Goal: Transaction & Acquisition: Purchase product/service

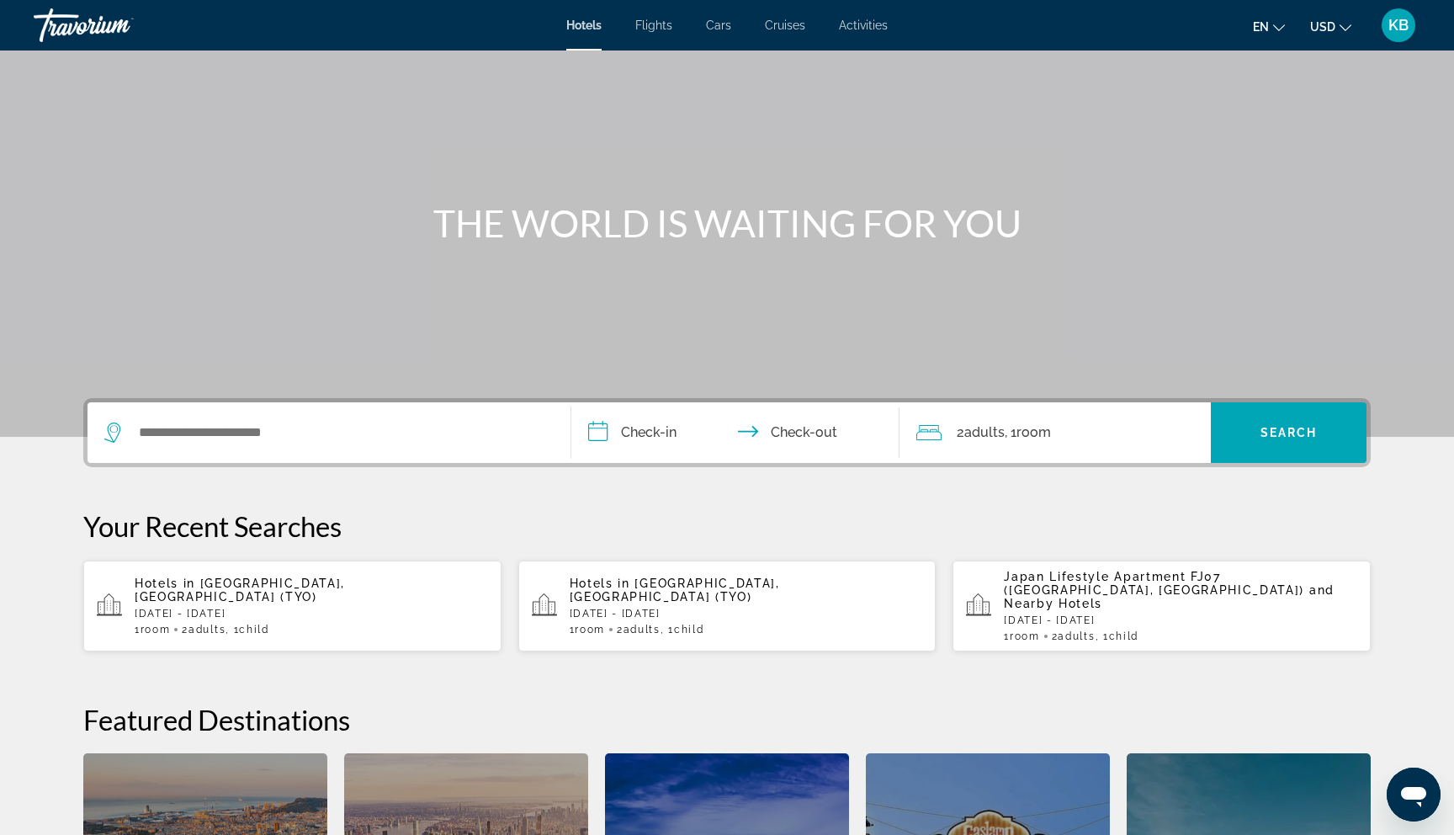
scroll to position [39, 0]
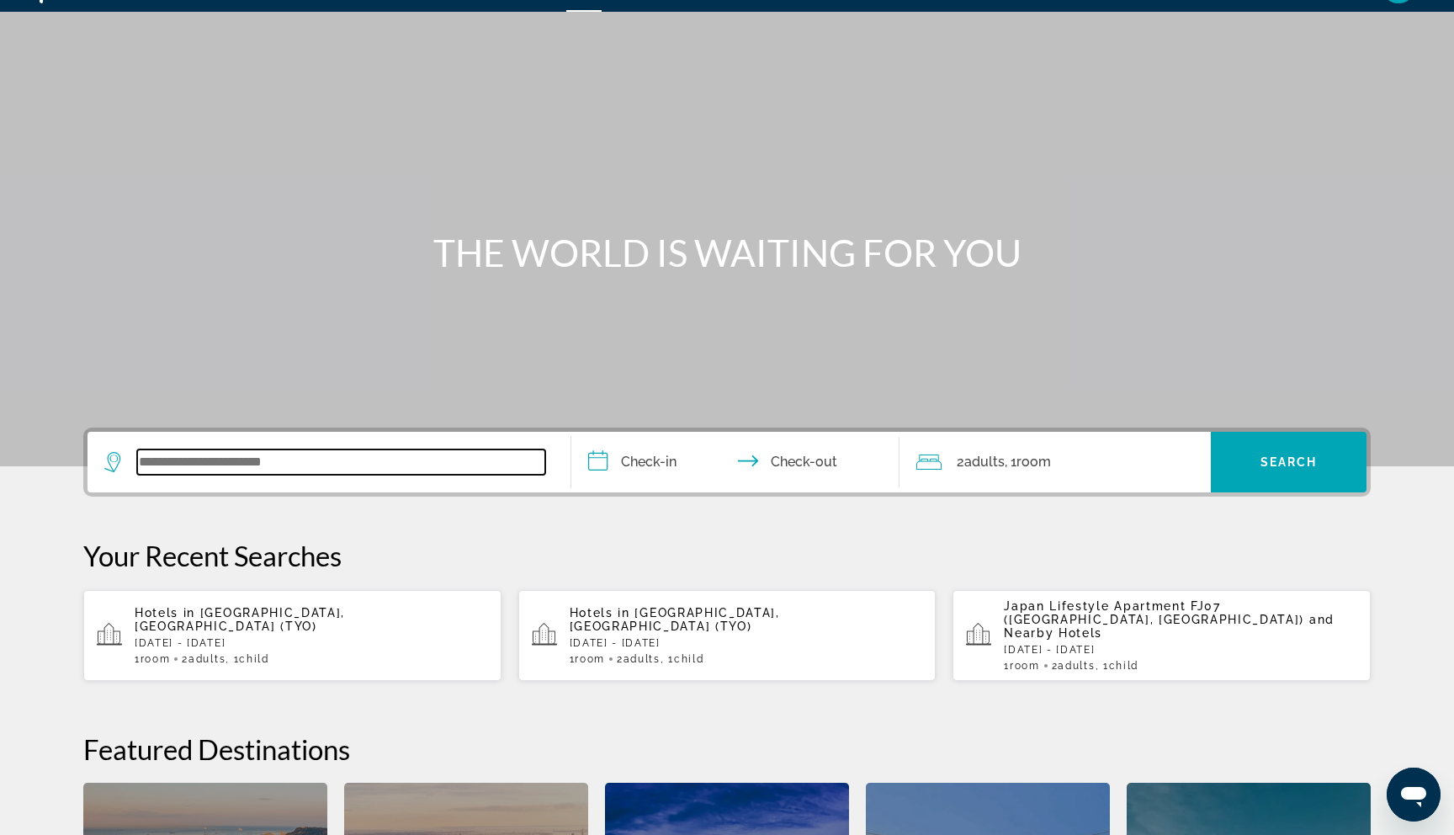
click at [237, 459] on input "Search widget" at bounding box center [341, 461] width 408 height 25
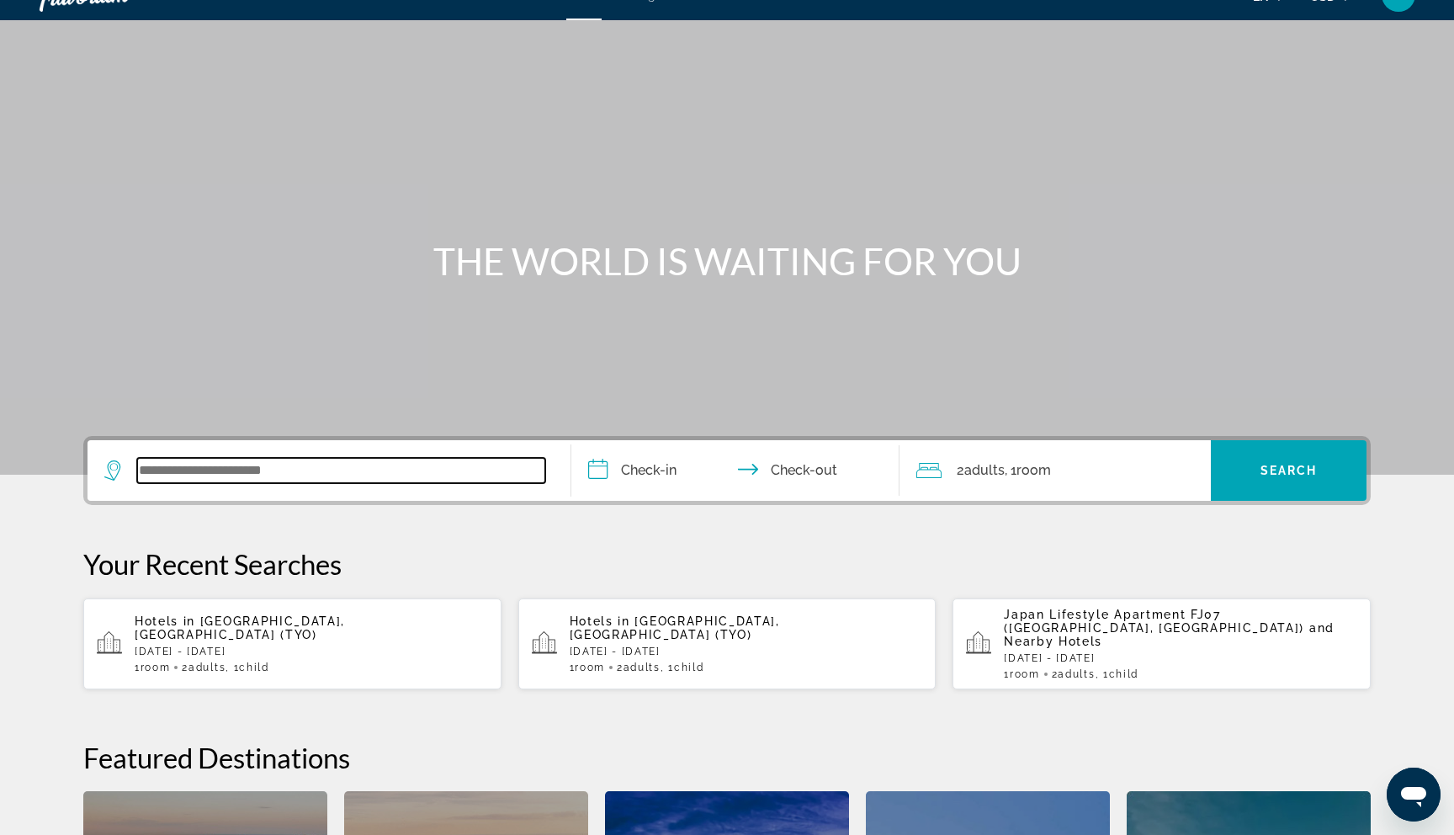
scroll to position [0, 0]
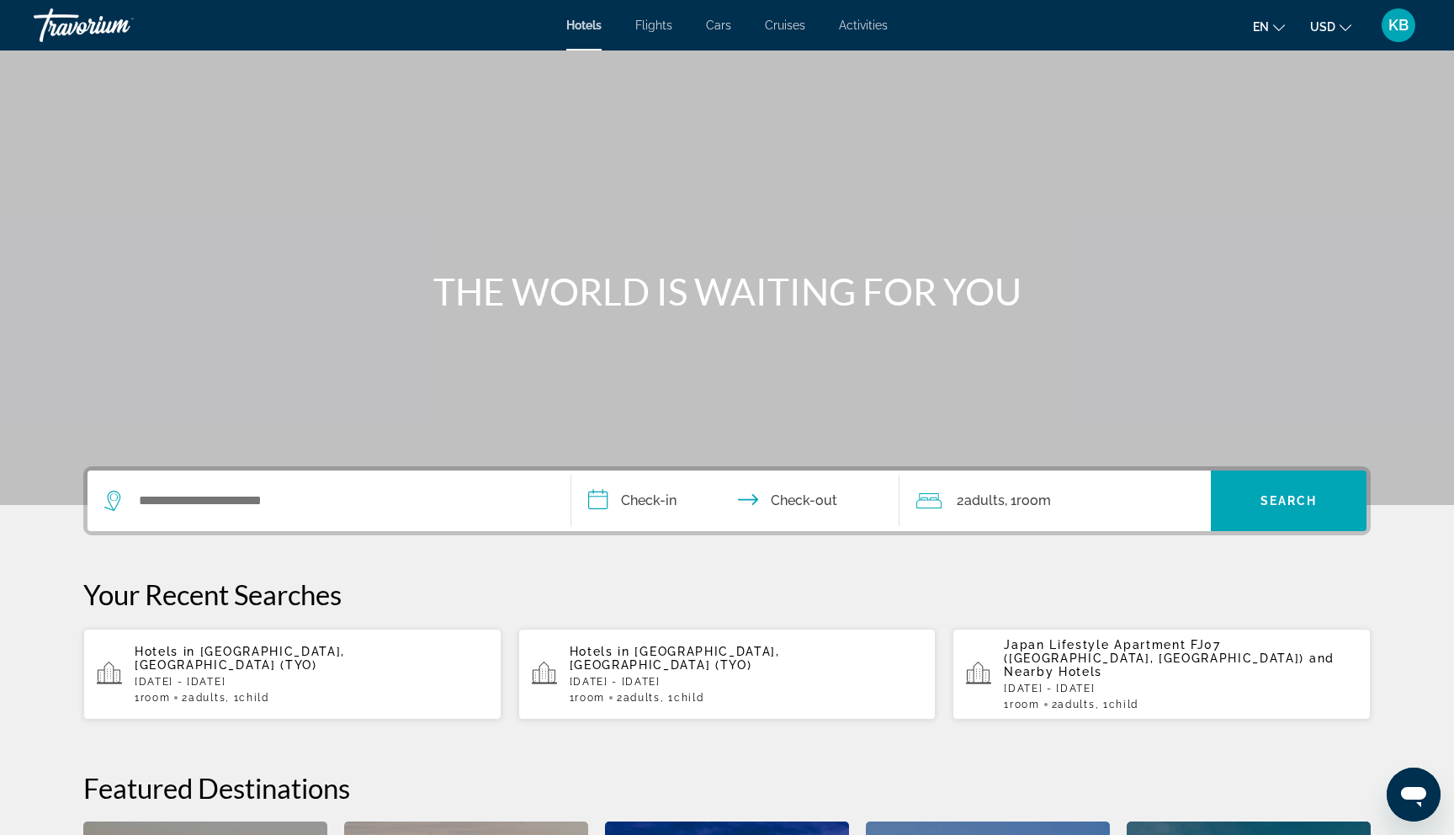
click at [1394, 24] on span "KB" at bounding box center [1398, 25] width 20 height 17
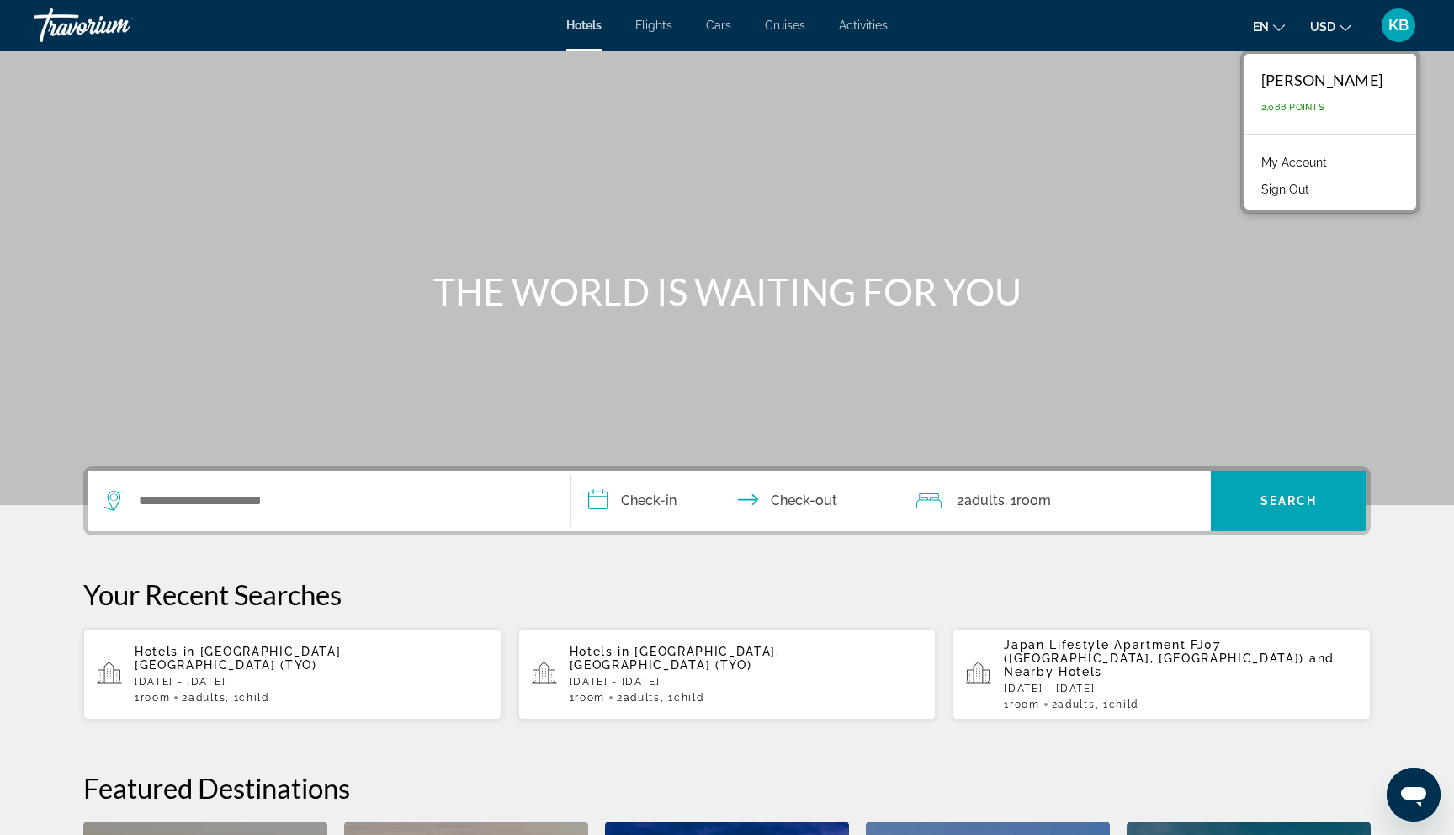
click at [1333, 152] on link "My Account" at bounding box center [1294, 162] width 82 height 22
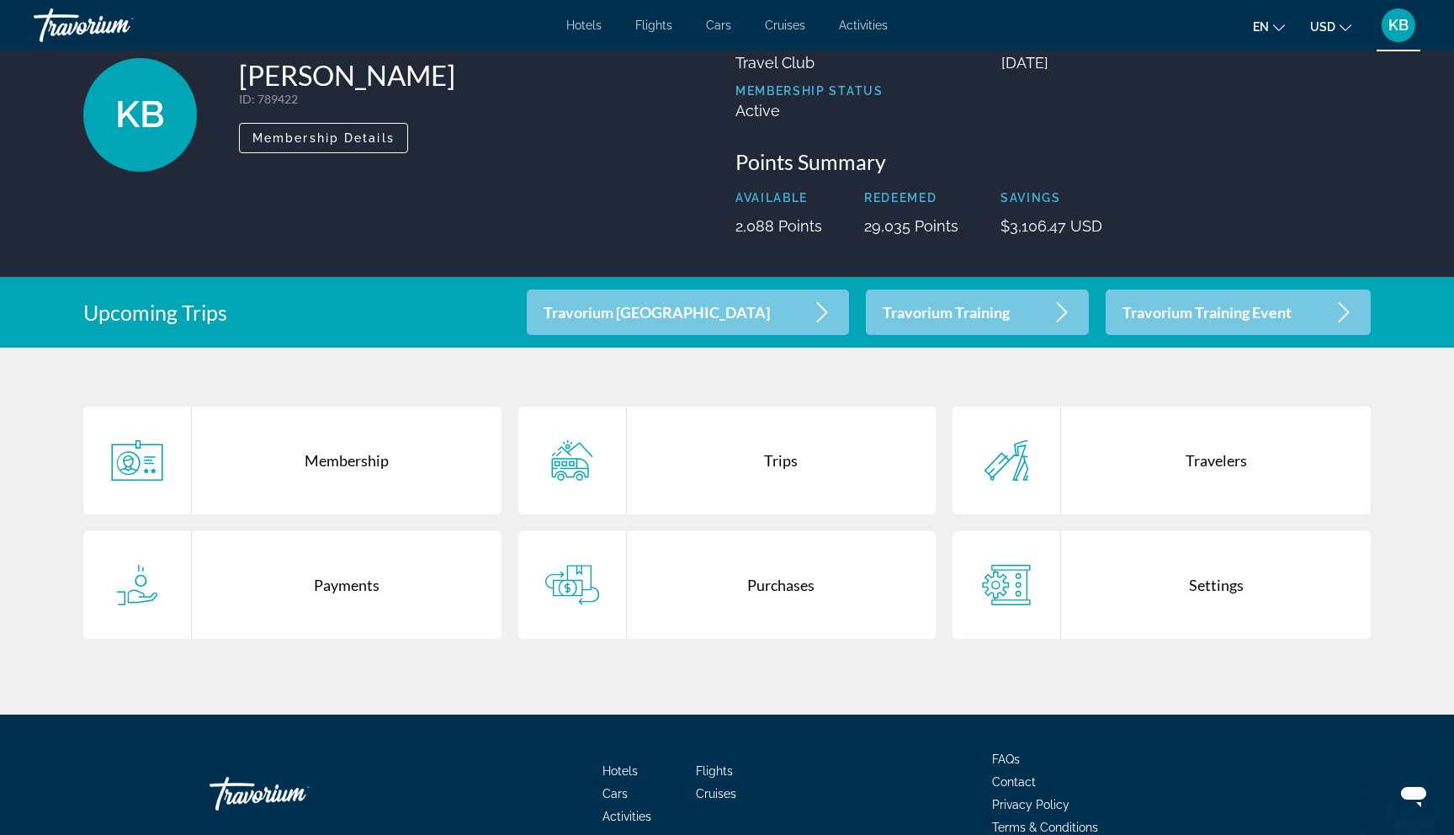
scroll to position [104, 0]
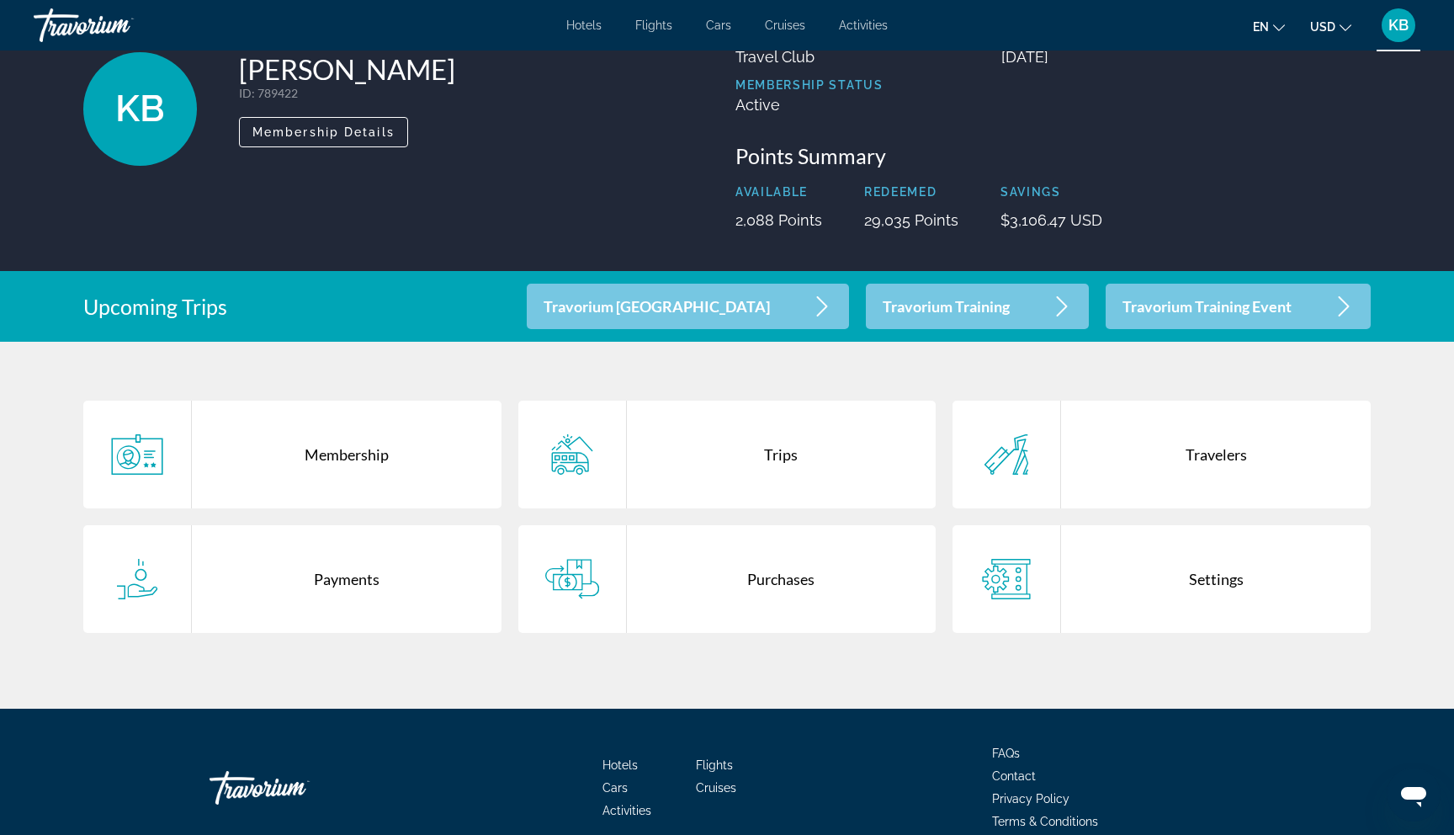
click at [699, 554] on div "Purchases" at bounding box center [782, 579] width 310 height 108
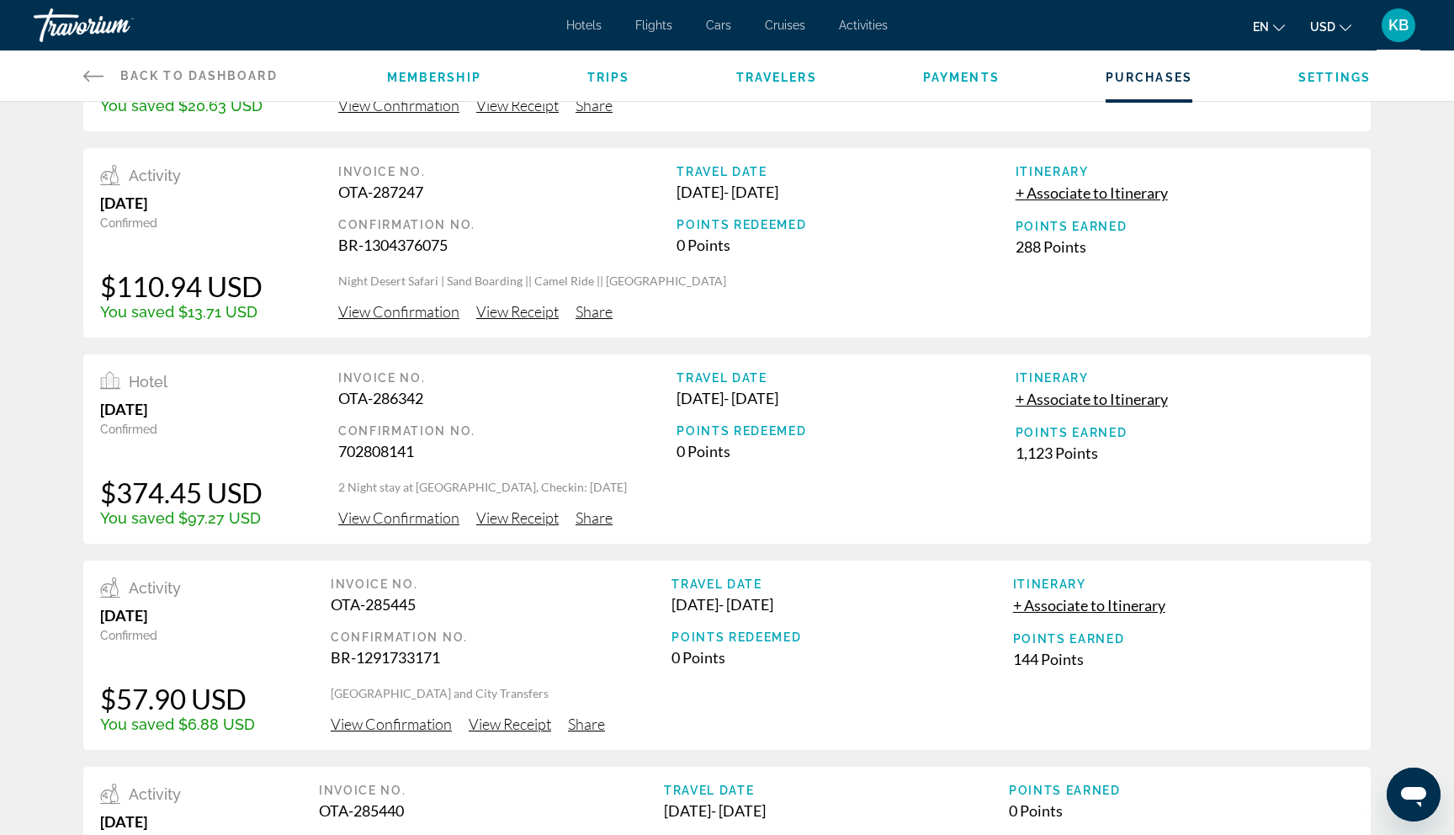
scroll to position [201, 0]
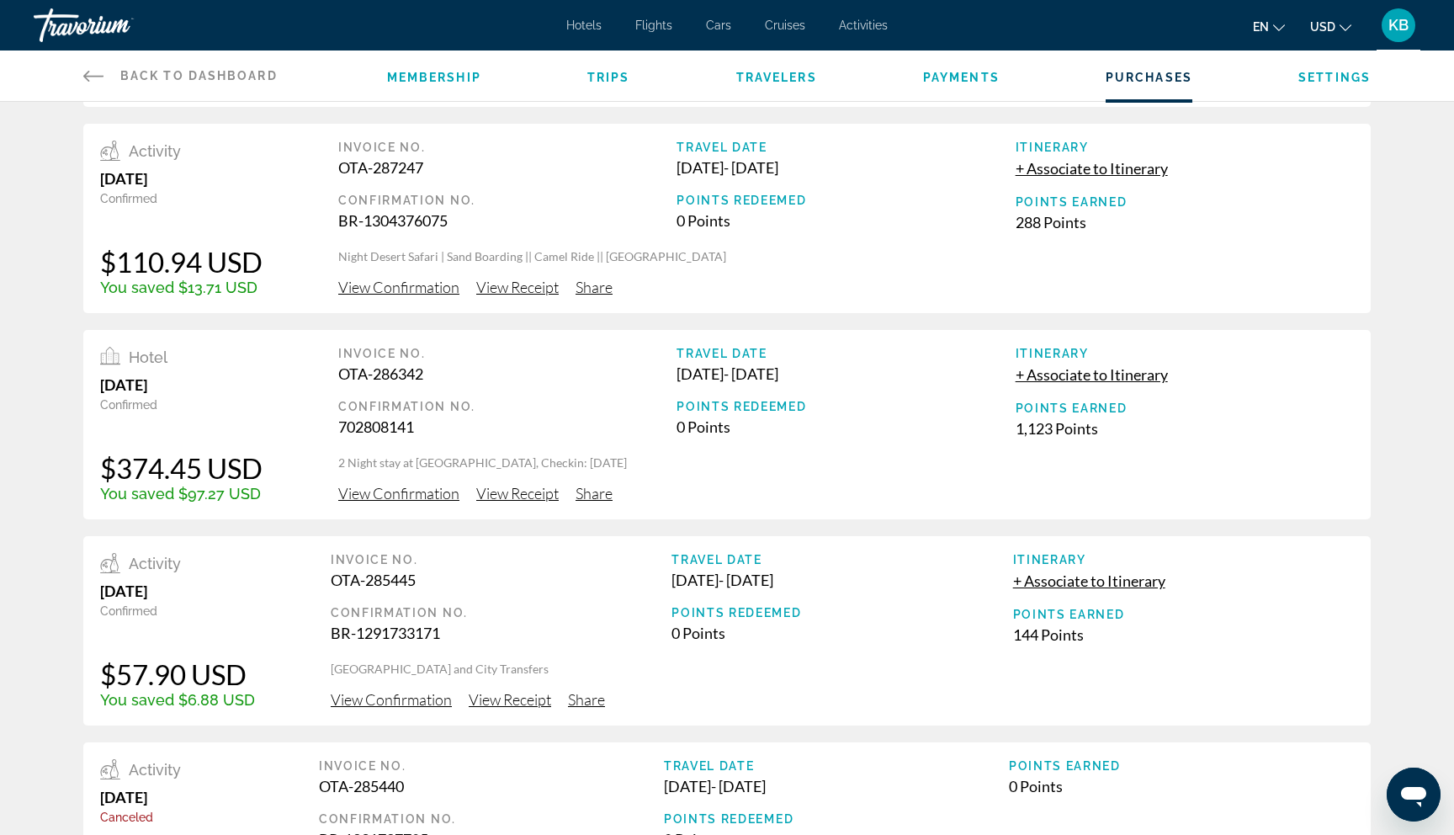
click at [411, 493] on span "View Confirmation" at bounding box center [398, 493] width 121 height 19
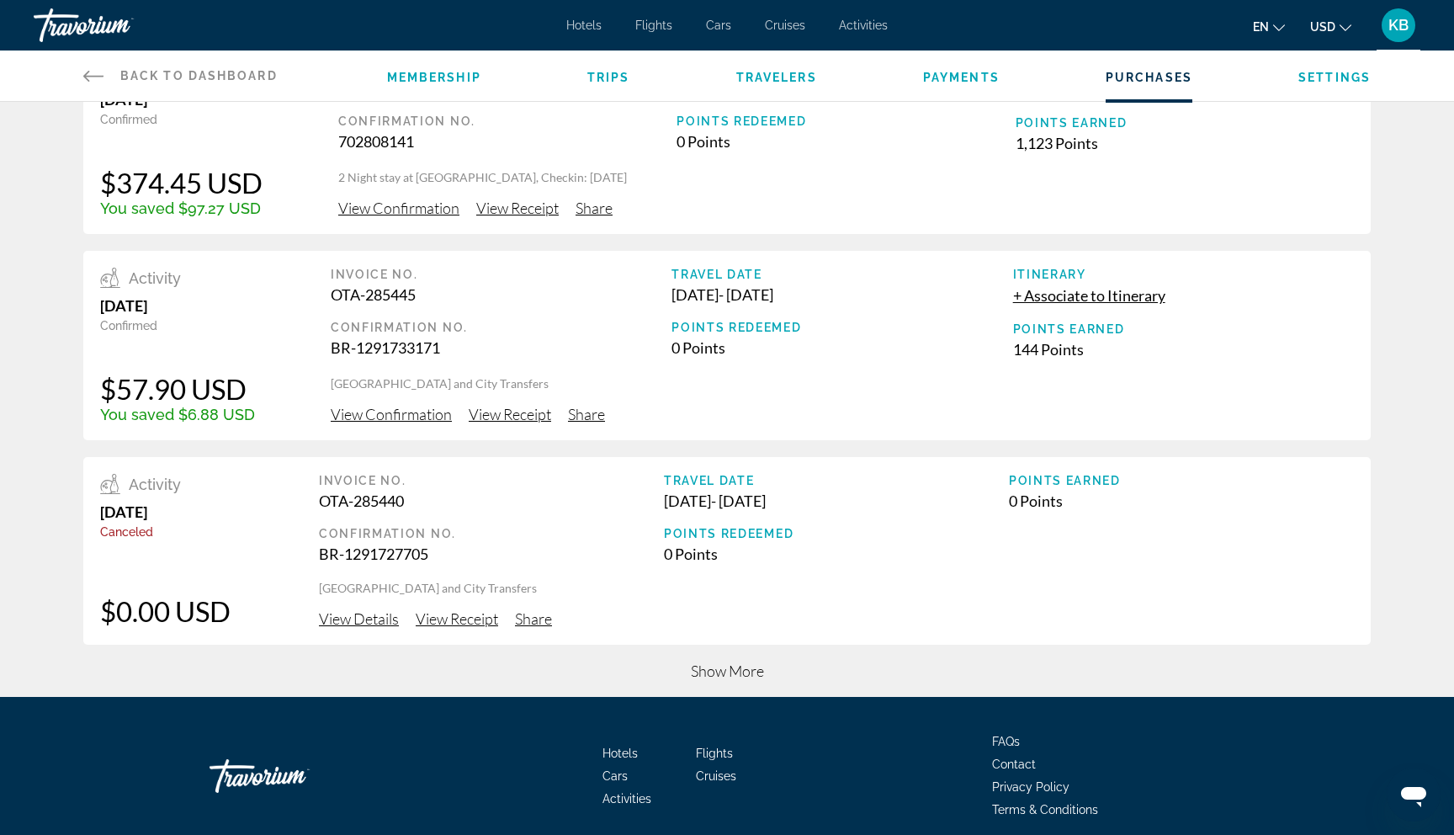
scroll to position [493, 0]
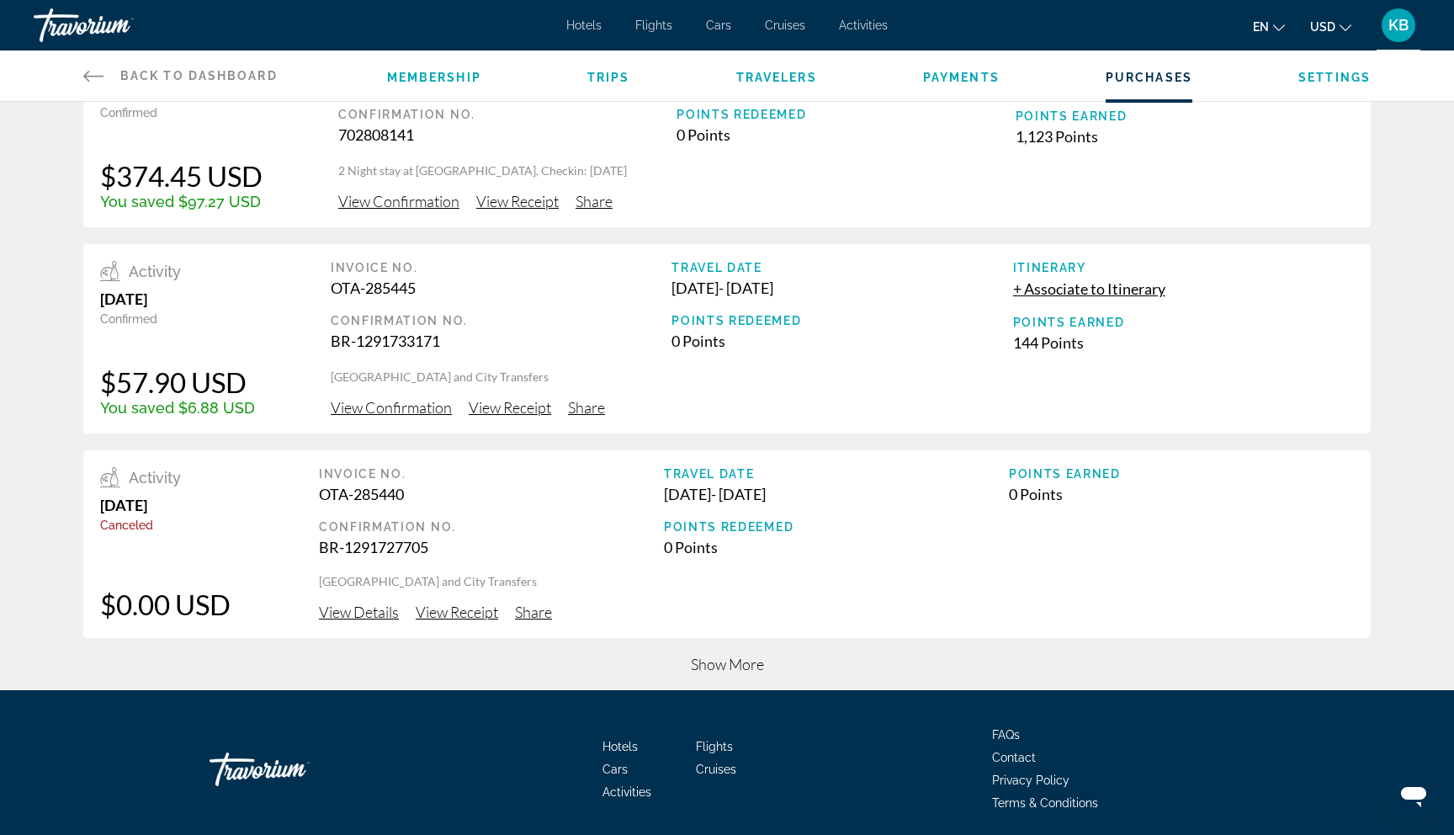
click at [710, 661] on span "Show More" at bounding box center [727, 664] width 73 height 19
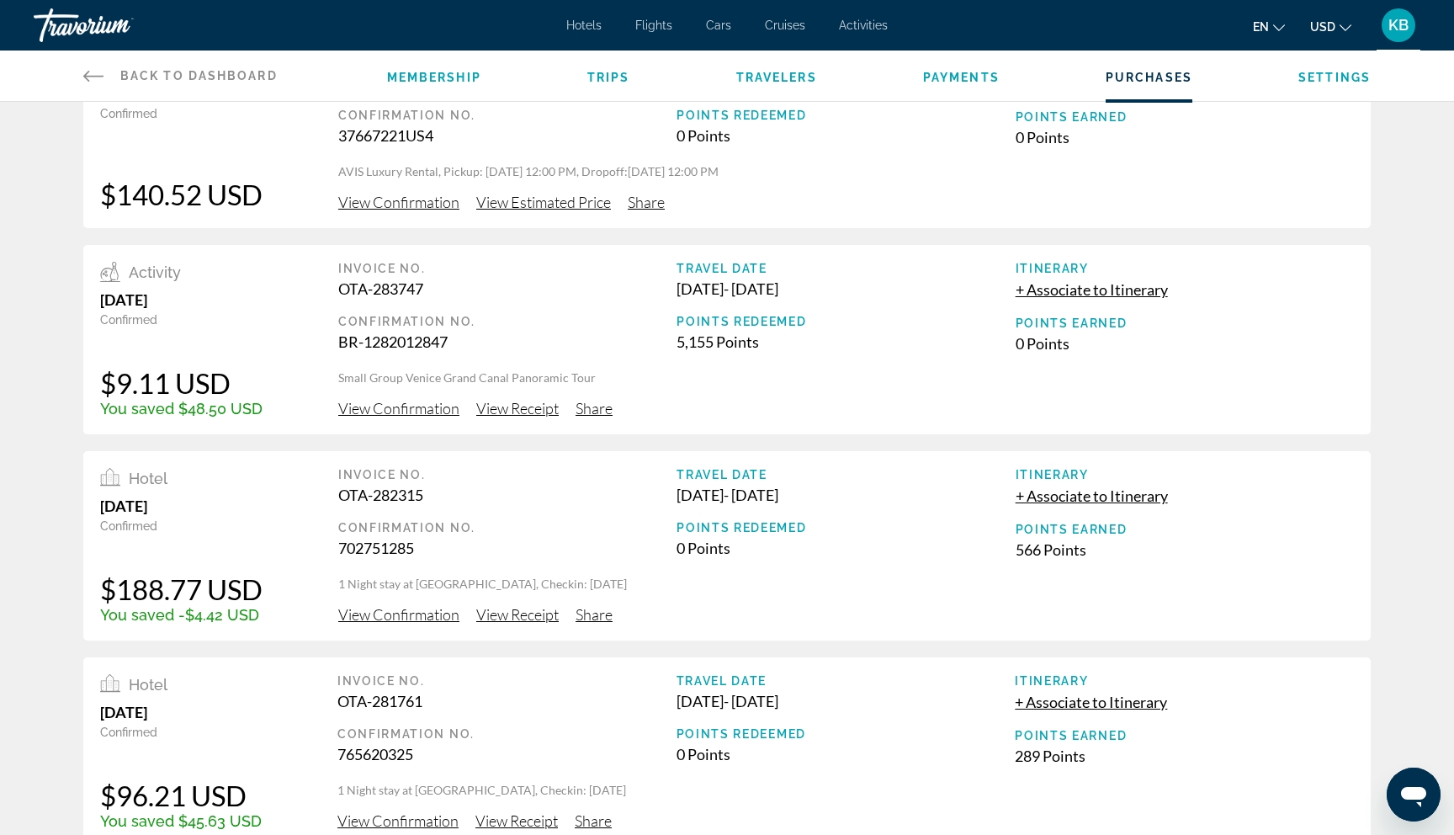
scroll to position [1148, 0]
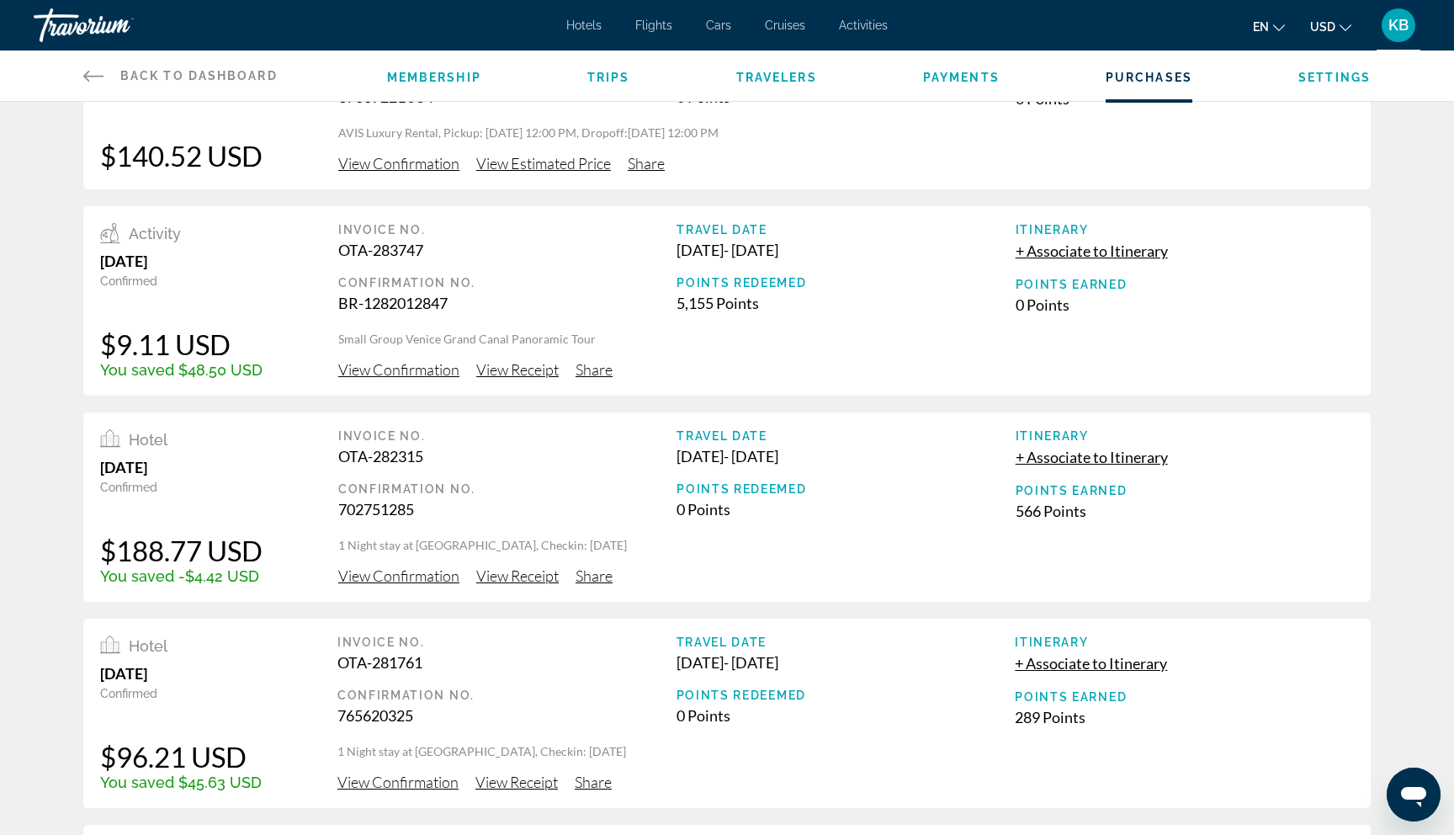
click at [427, 574] on span "View Confirmation" at bounding box center [398, 575] width 121 height 19
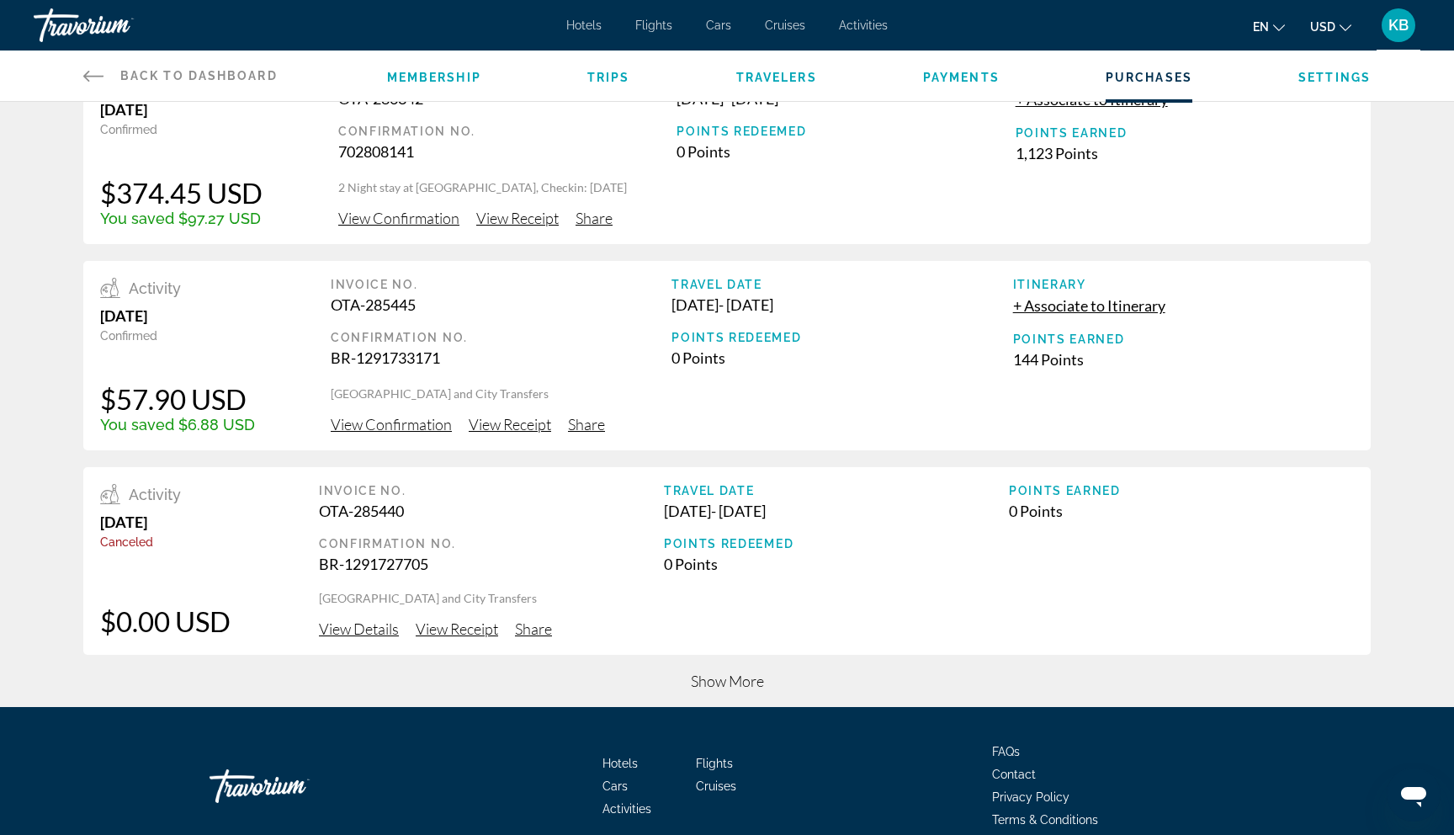
scroll to position [554, 0]
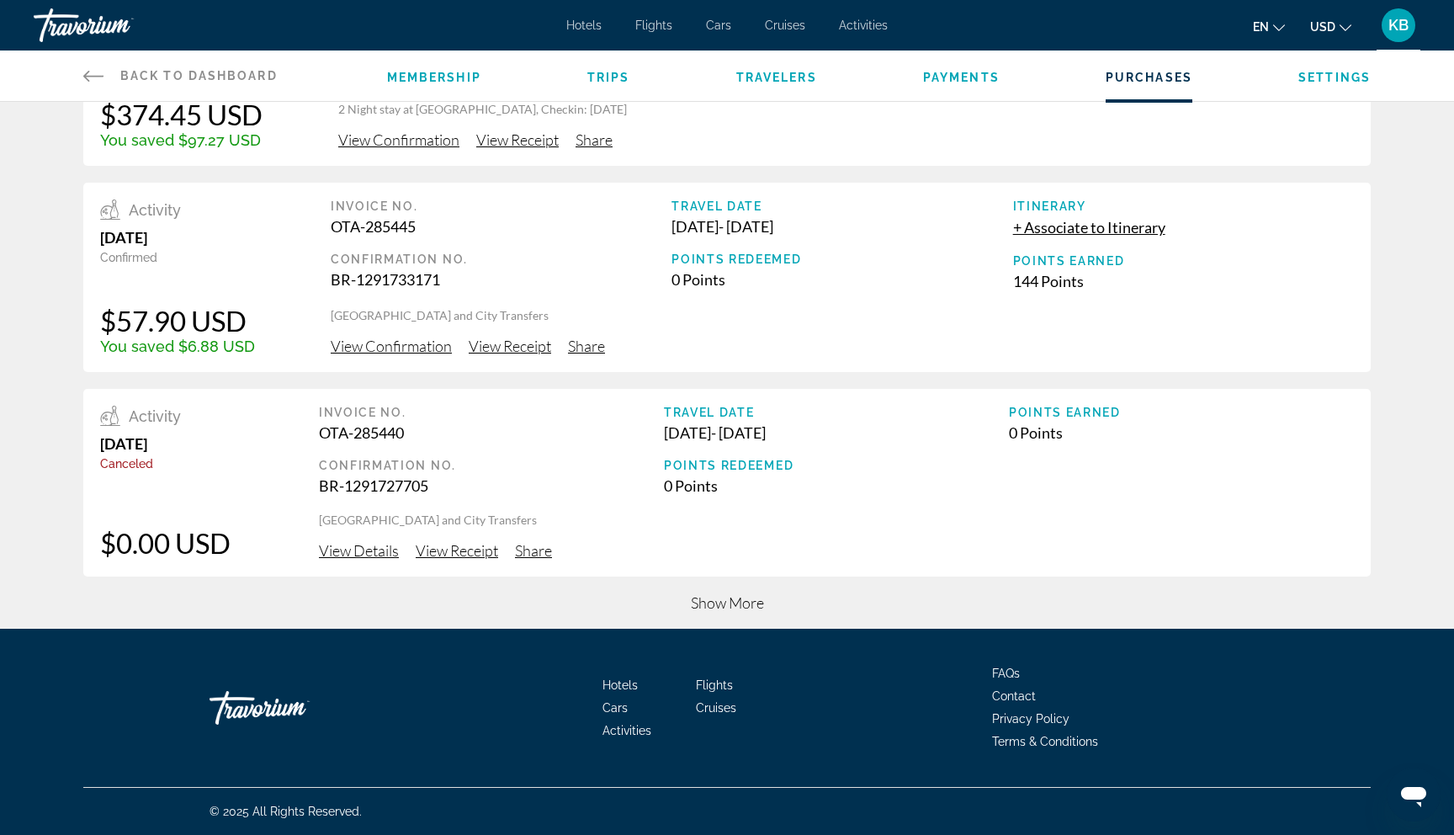
click at [713, 604] on span "Show More" at bounding box center [727, 602] width 73 height 19
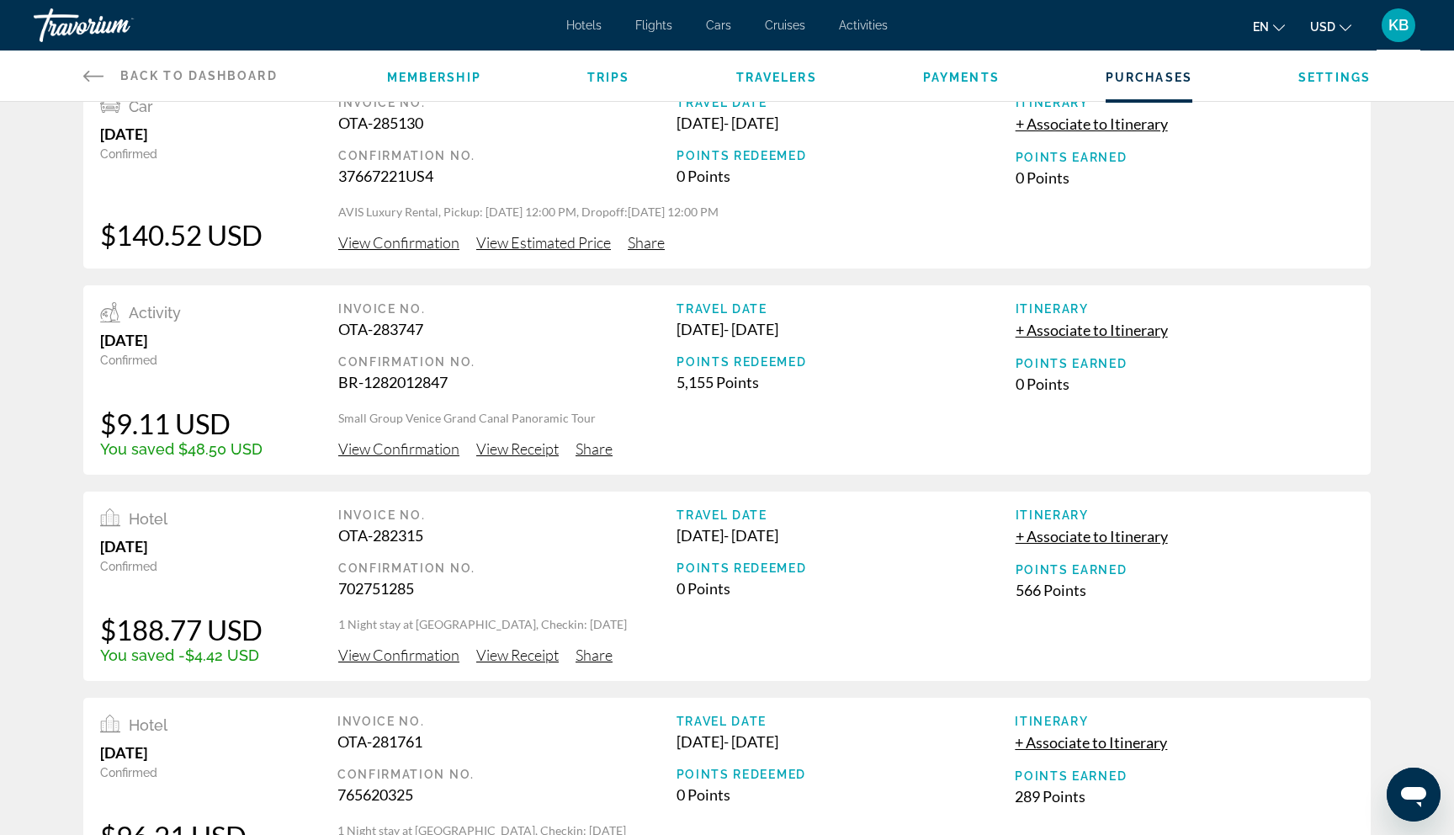
scroll to position [1081, 0]
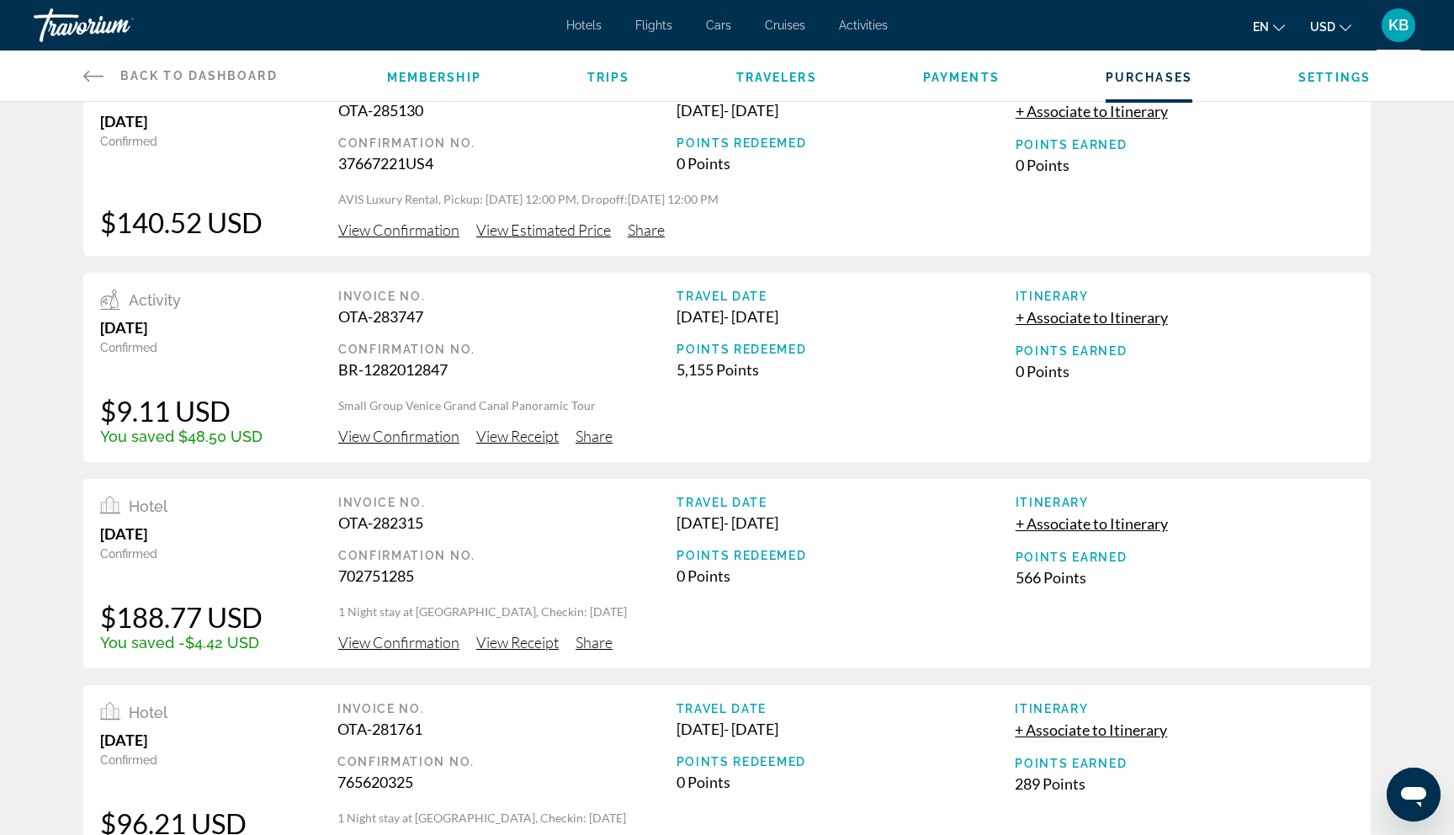
click at [376, 640] on span "View Confirmation" at bounding box center [398, 642] width 121 height 19
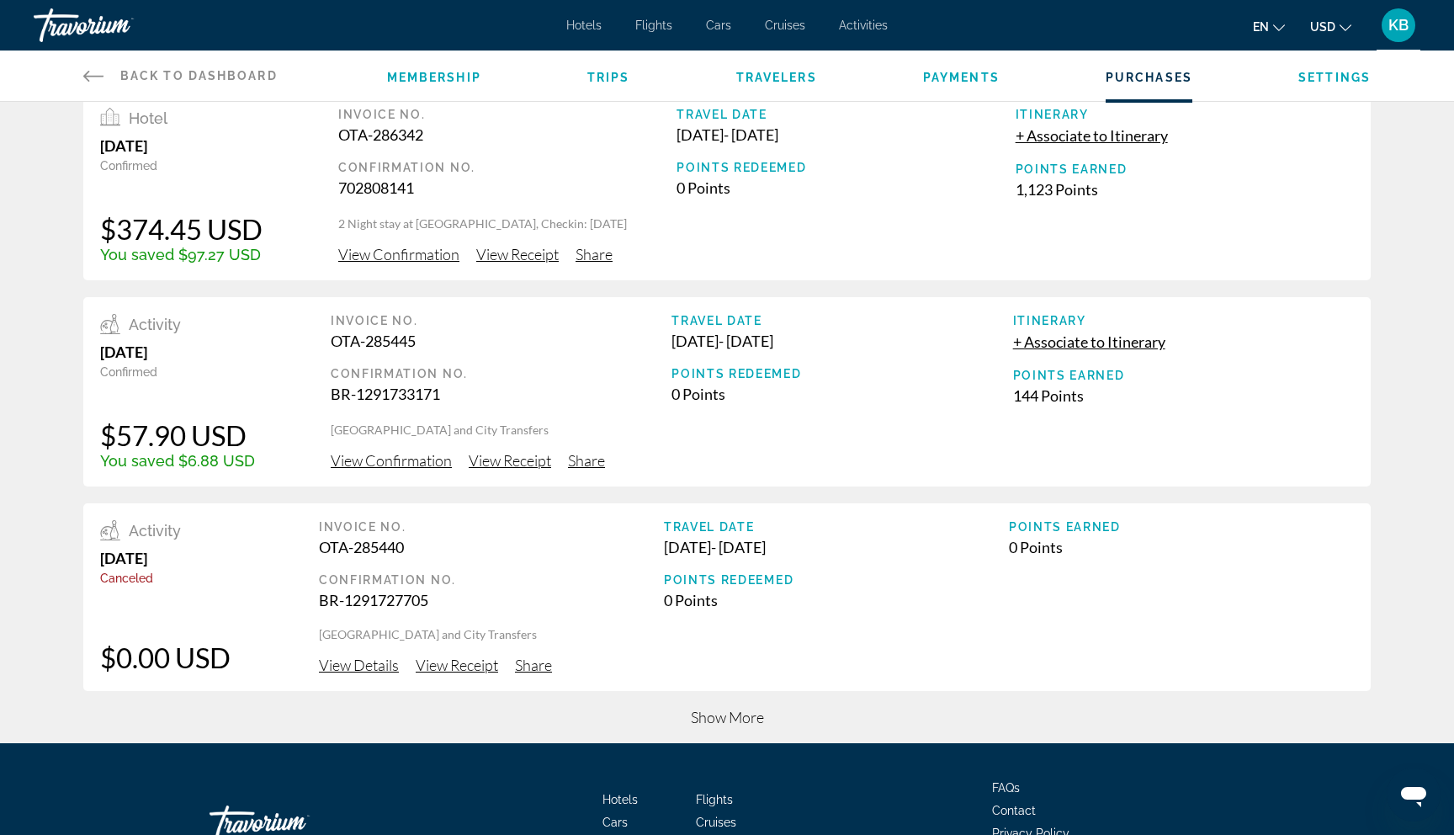
scroll to position [554, 0]
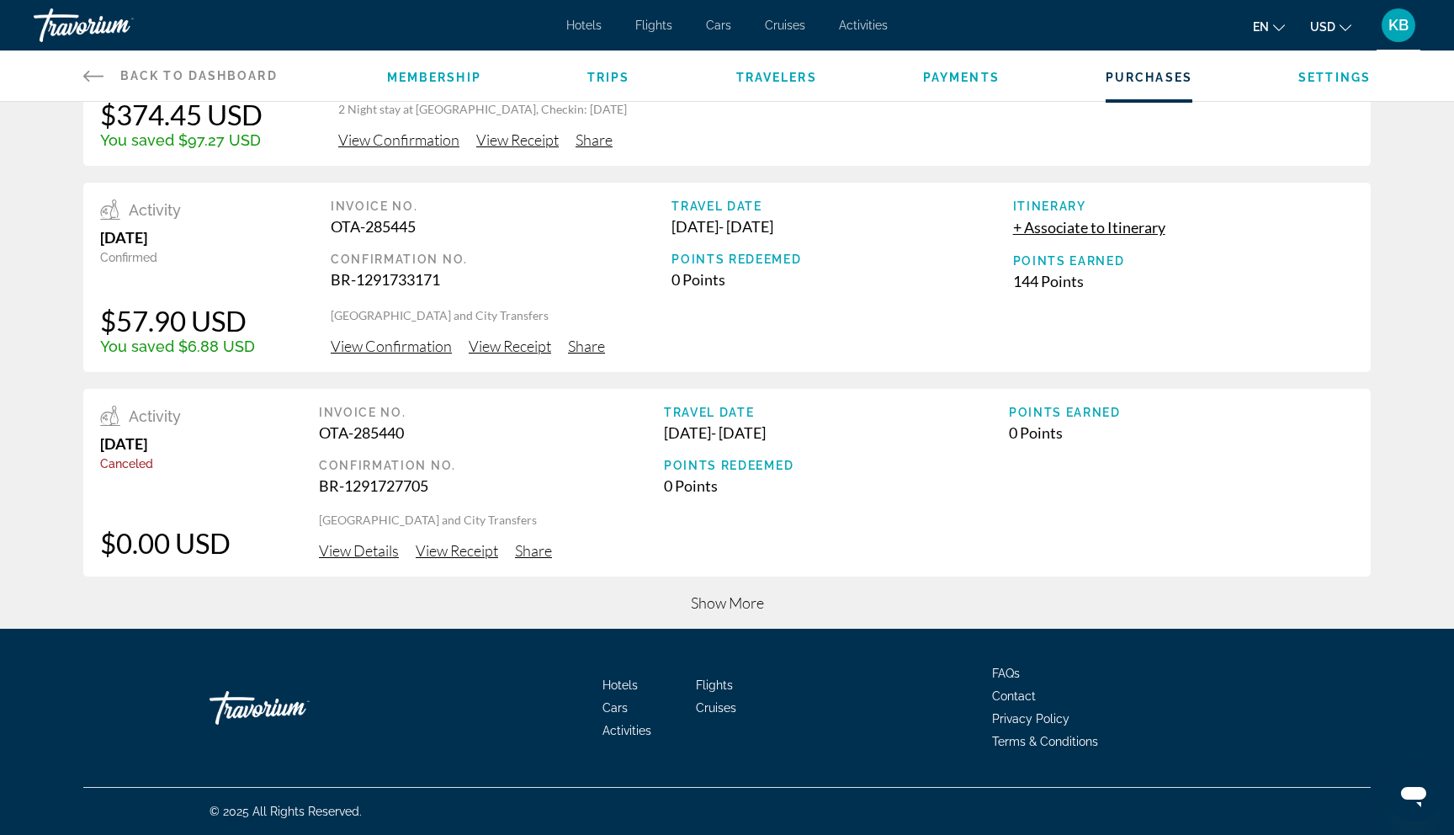
click at [706, 602] on span "Show More" at bounding box center [727, 602] width 73 height 19
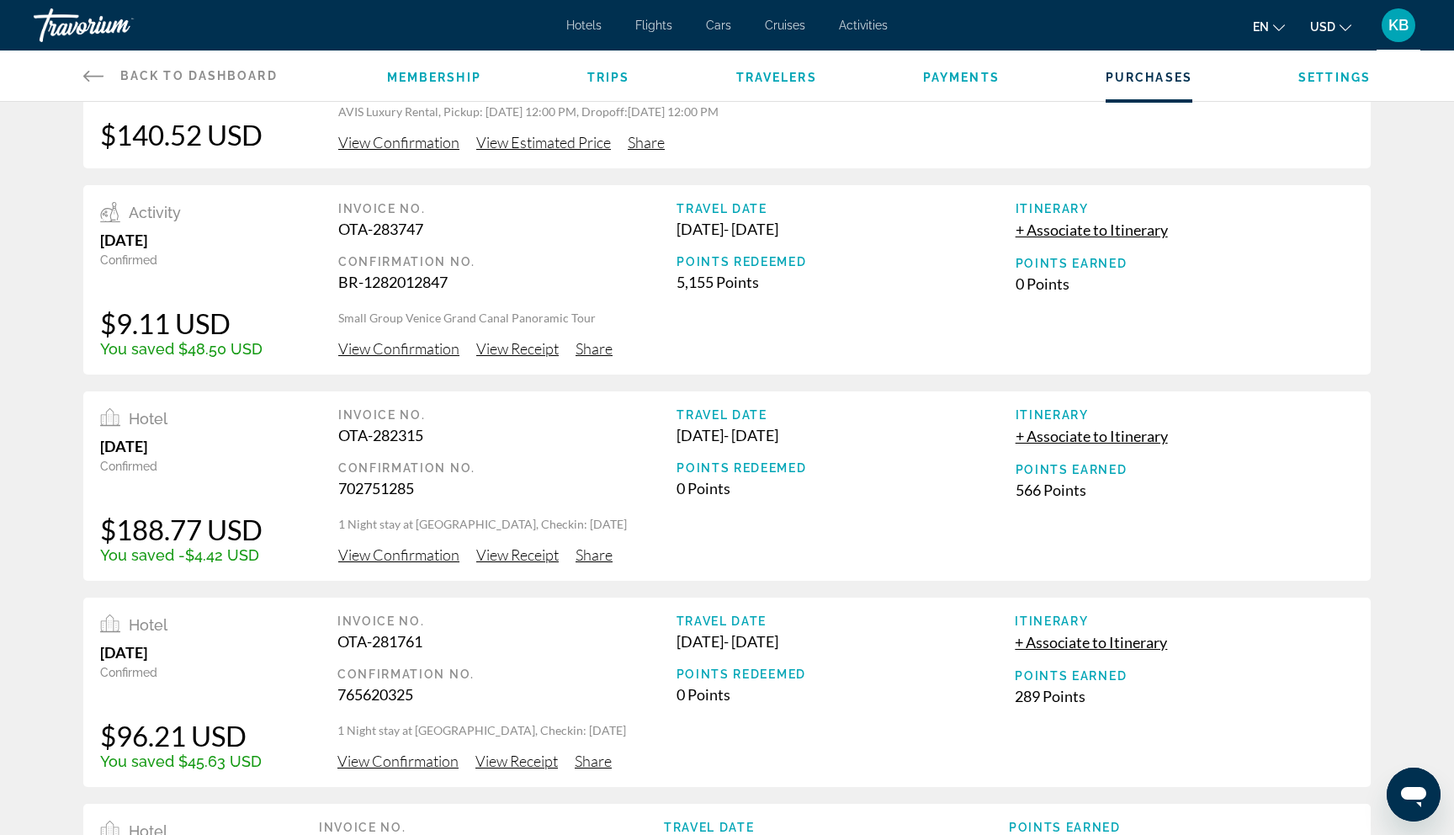
scroll to position [1173, 0]
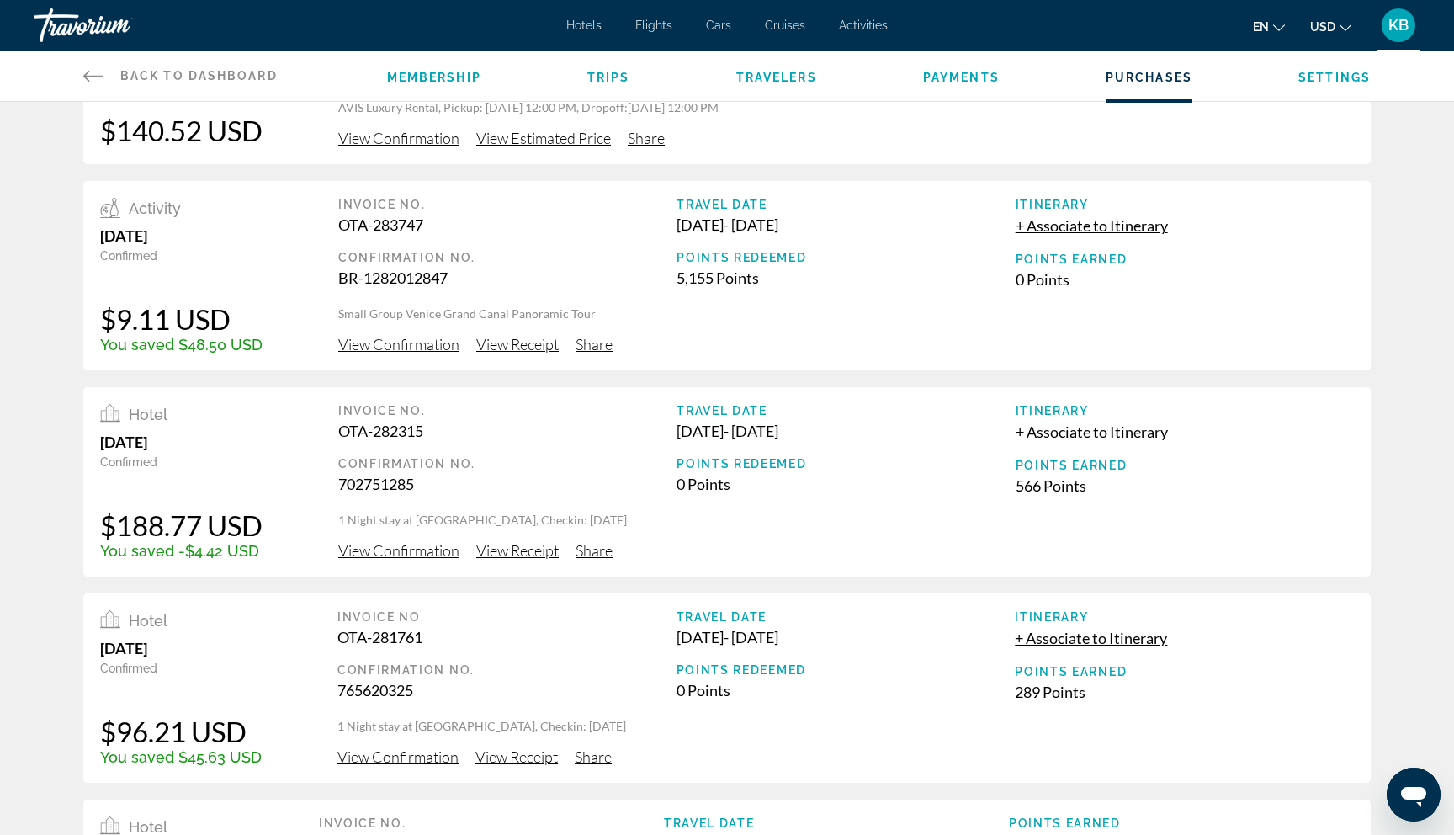
click at [391, 554] on span "View Confirmation" at bounding box center [398, 550] width 121 height 19
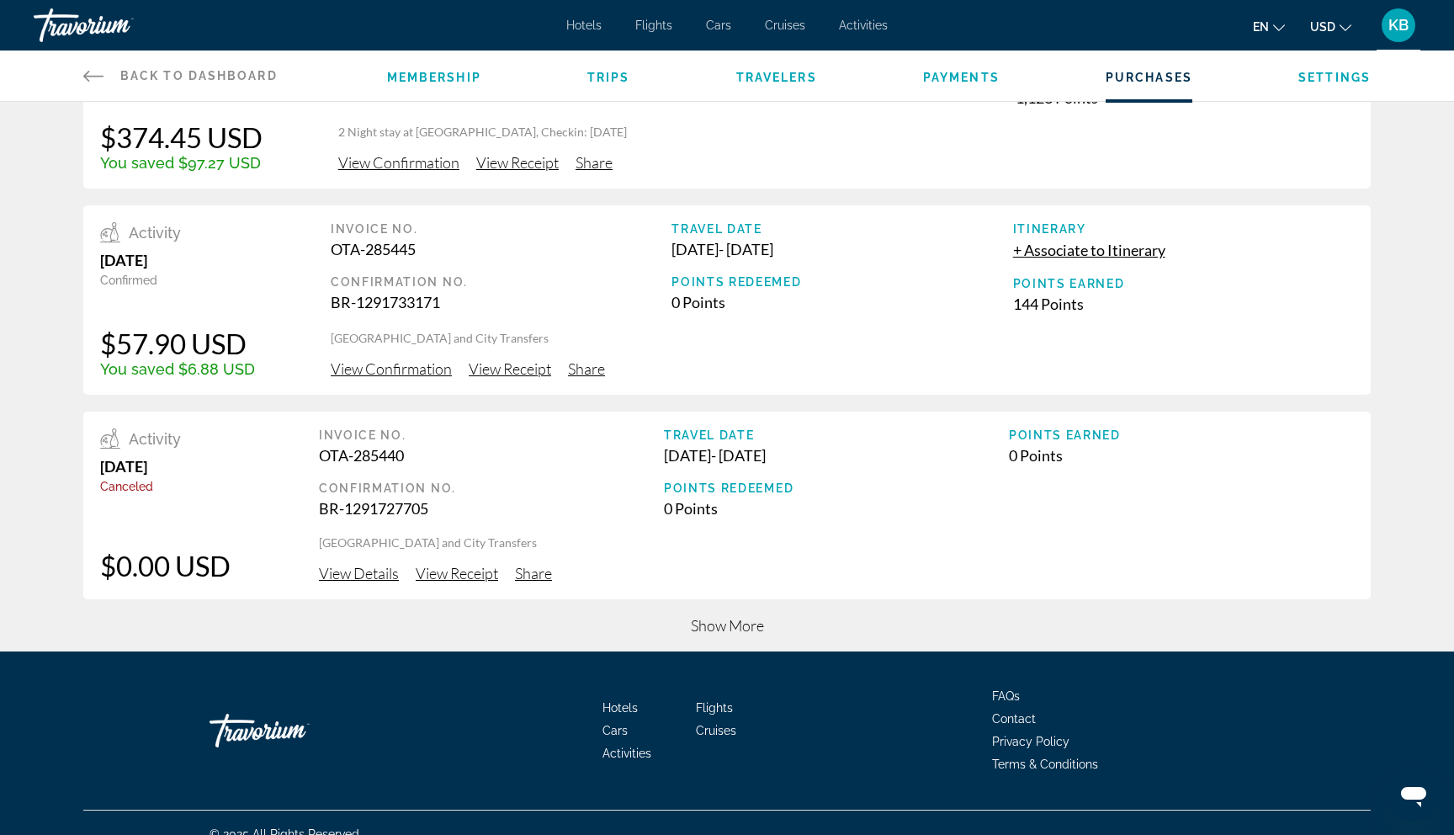
scroll to position [554, 0]
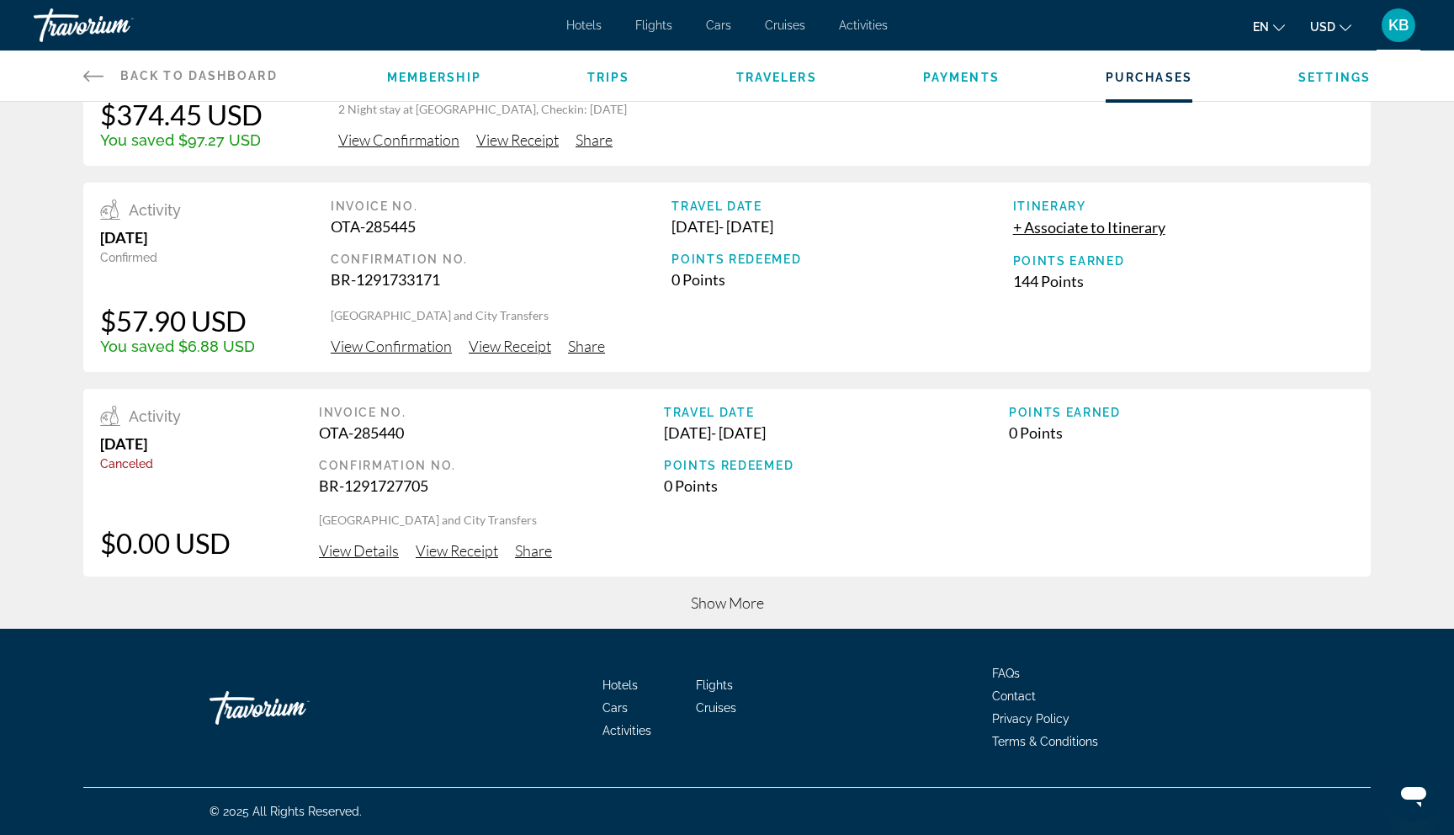
click at [699, 604] on span "Show More" at bounding box center [727, 602] width 73 height 19
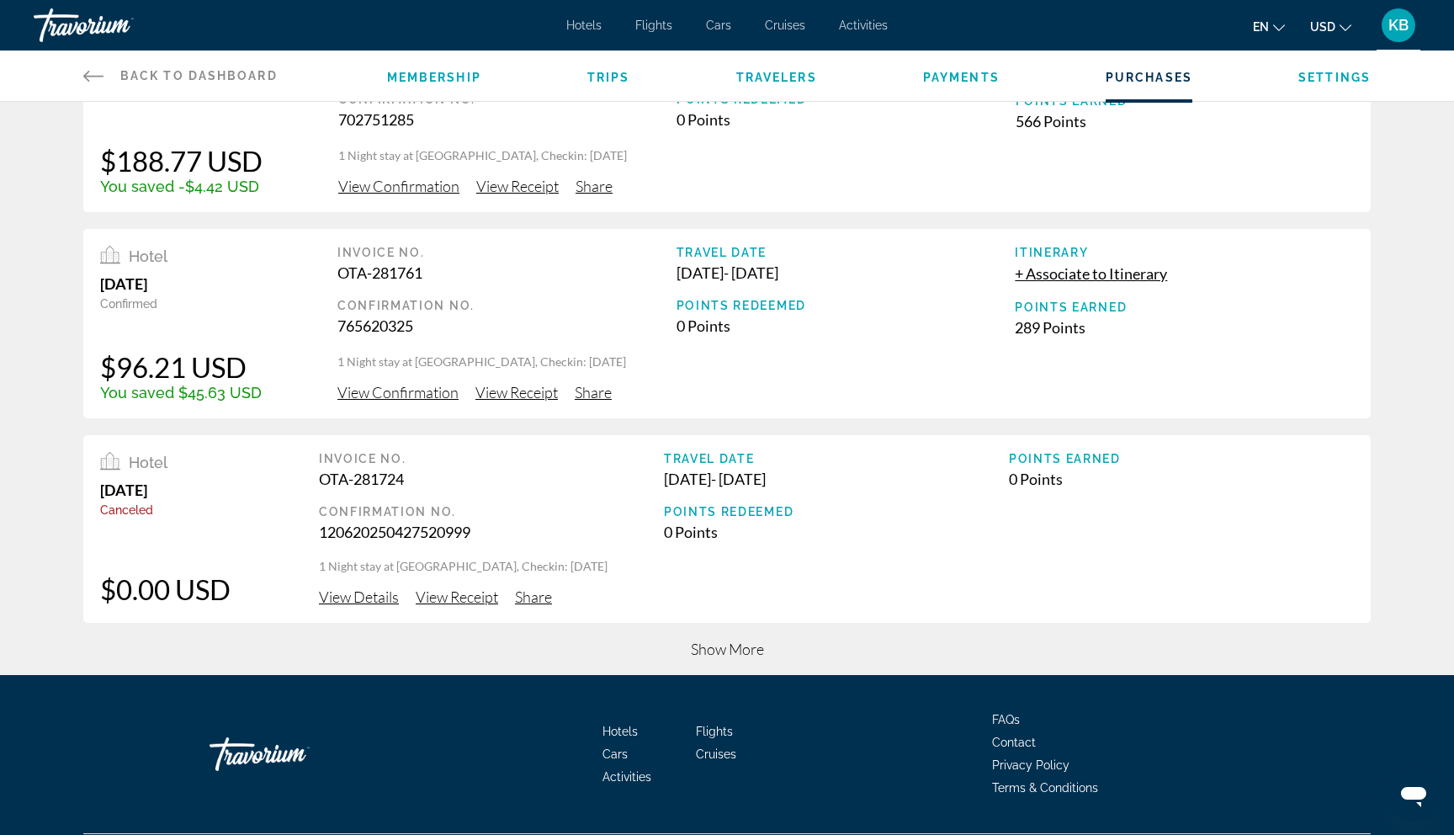
scroll to position [1566, 0]
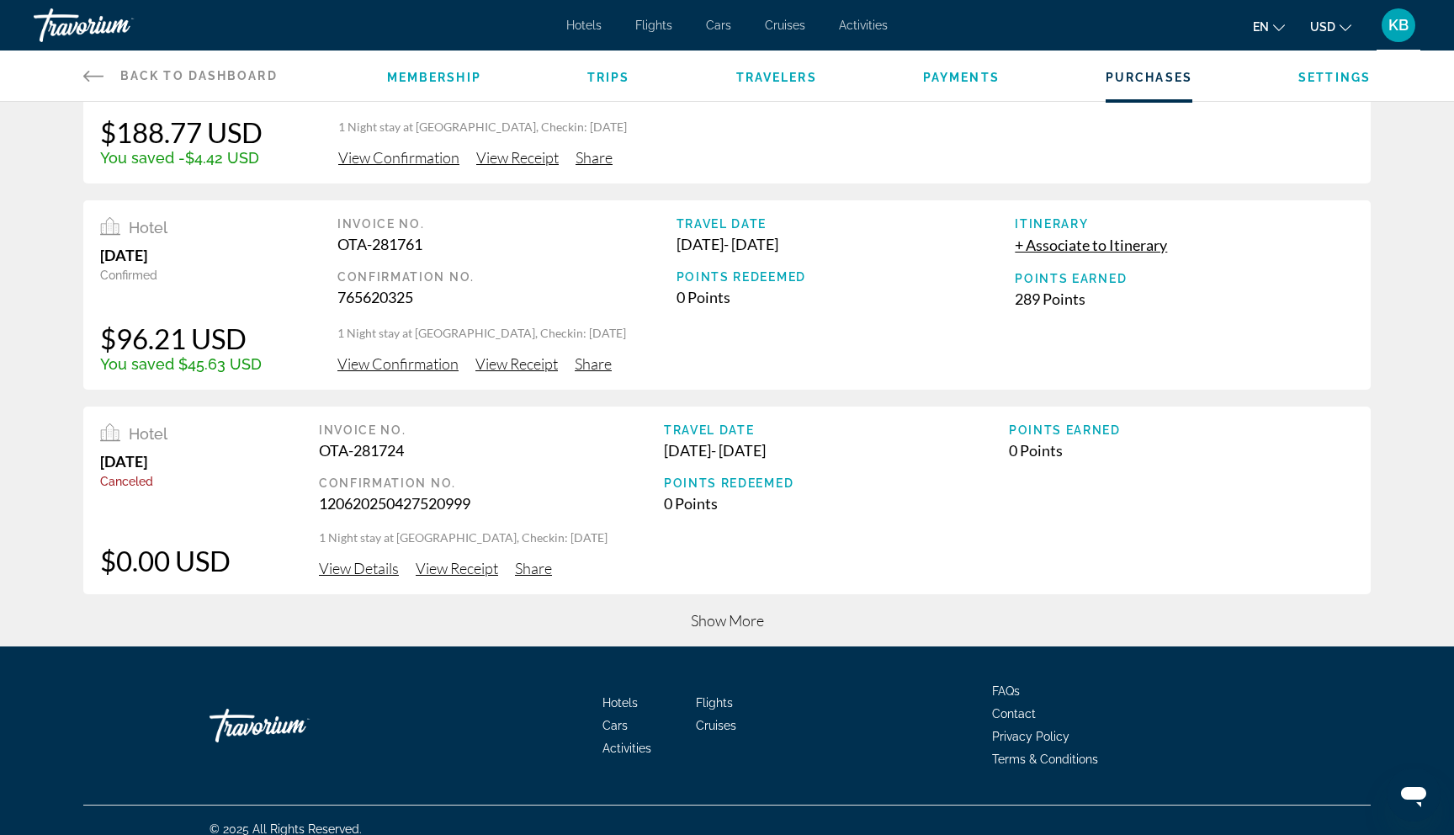
click at [361, 565] on span "View Details" at bounding box center [359, 568] width 80 height 19
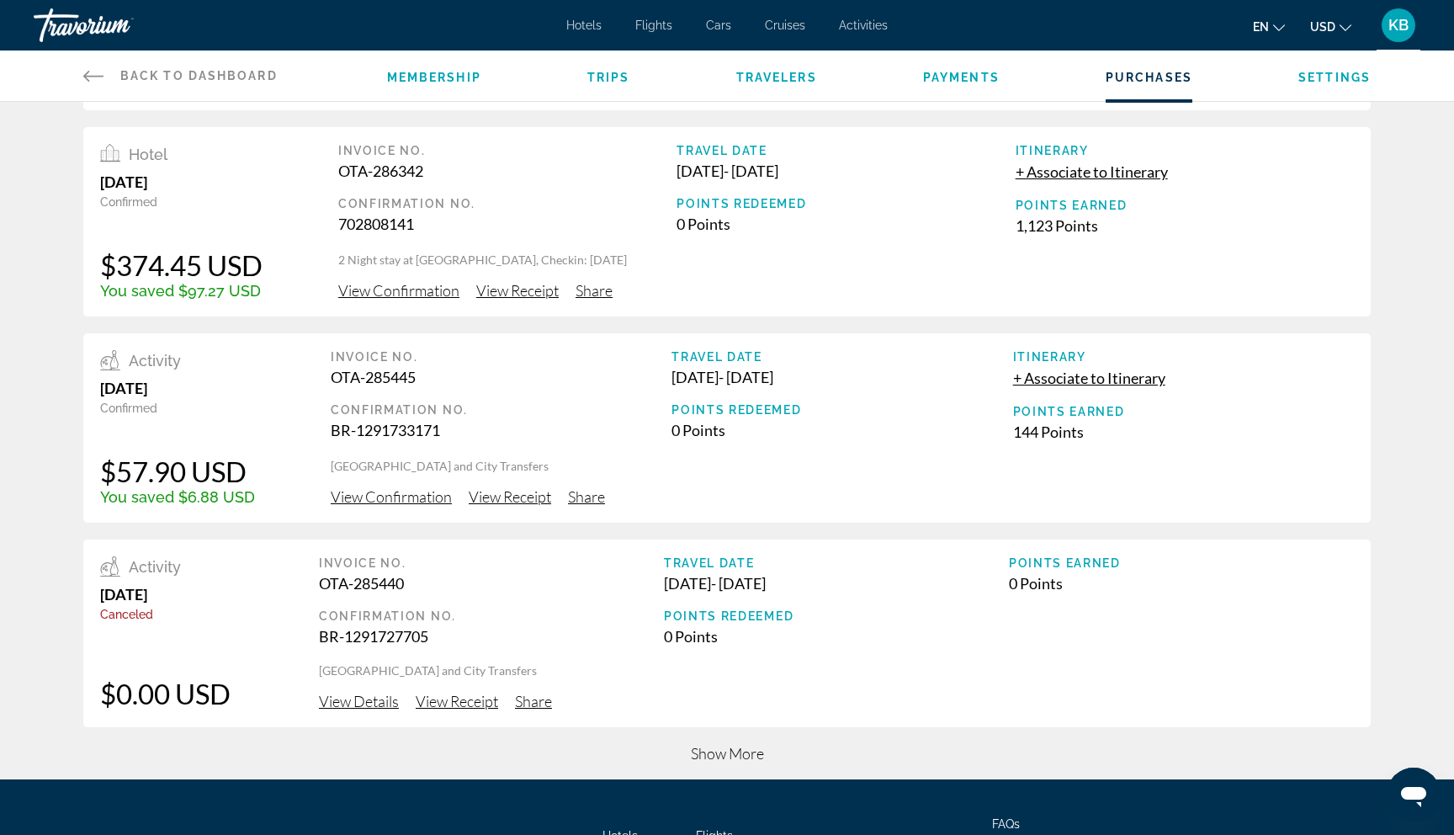
scroll to position [554, 0]
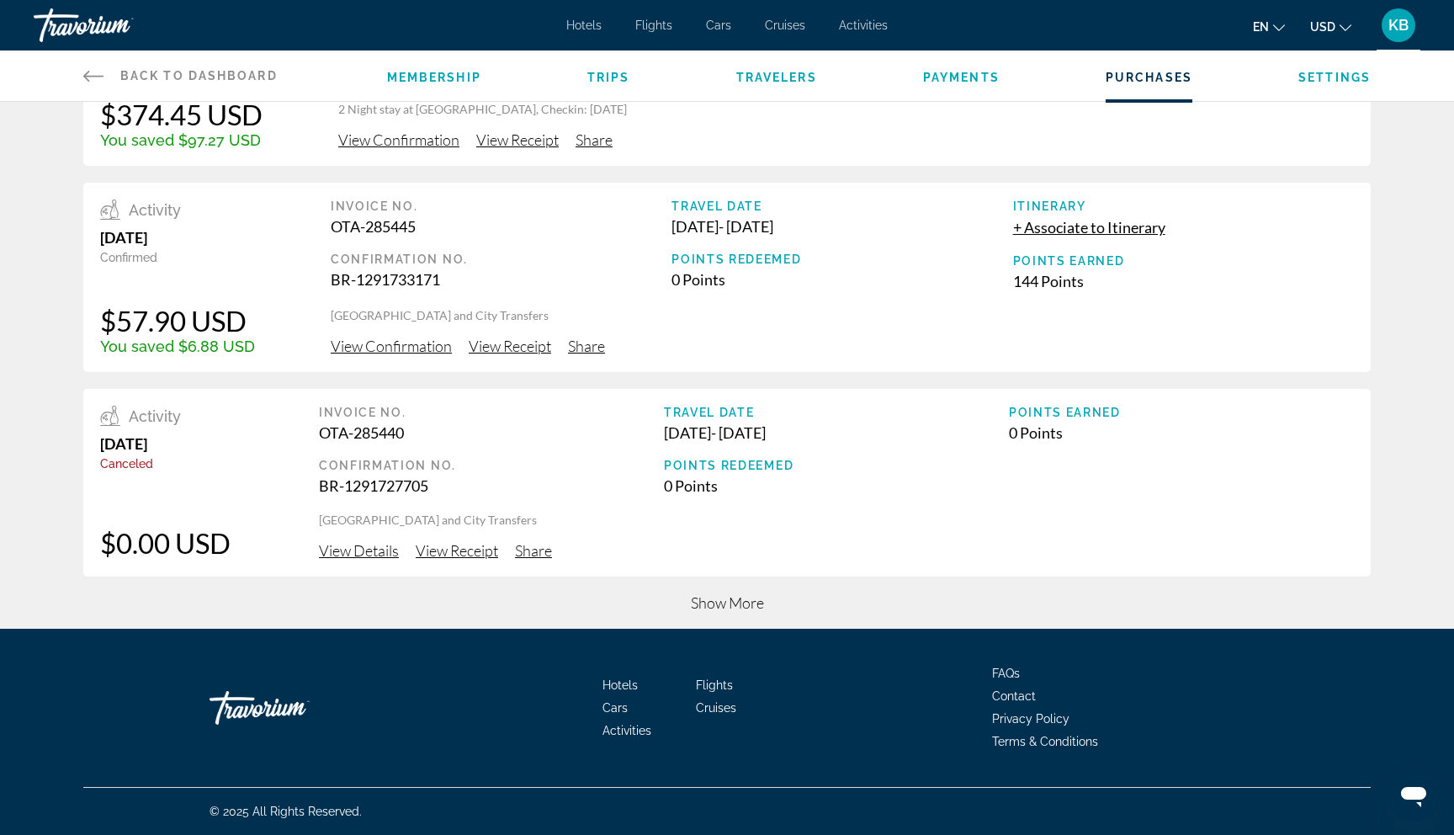
click at [748, 608] on span "Show More" at bounding box center [727, 602] width 73 height 19
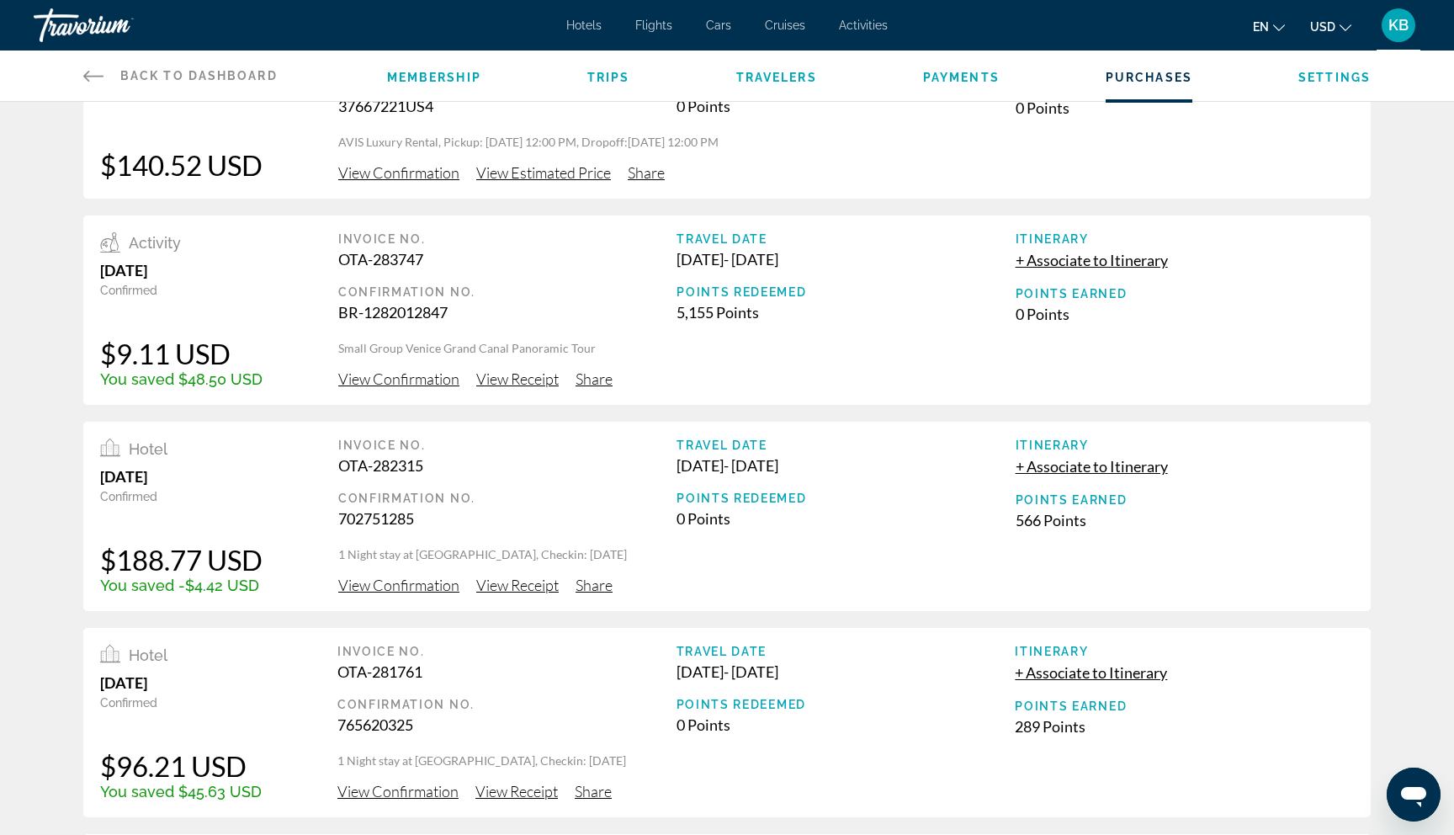
scroll to position [1141, 0]
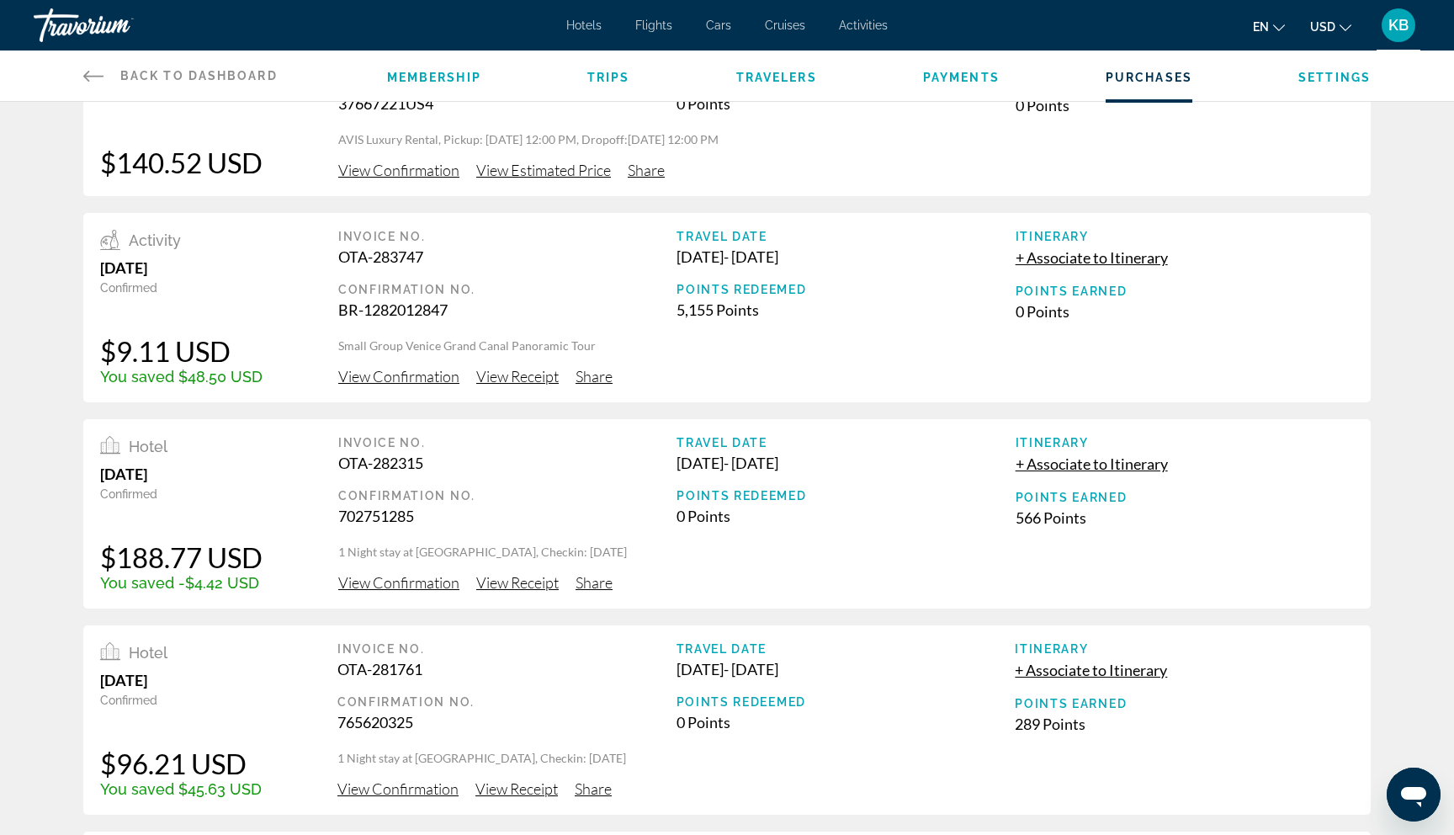
click at [398, 581] on span "View Confirmation" at bounding box center [398, 582] width 121 height 19
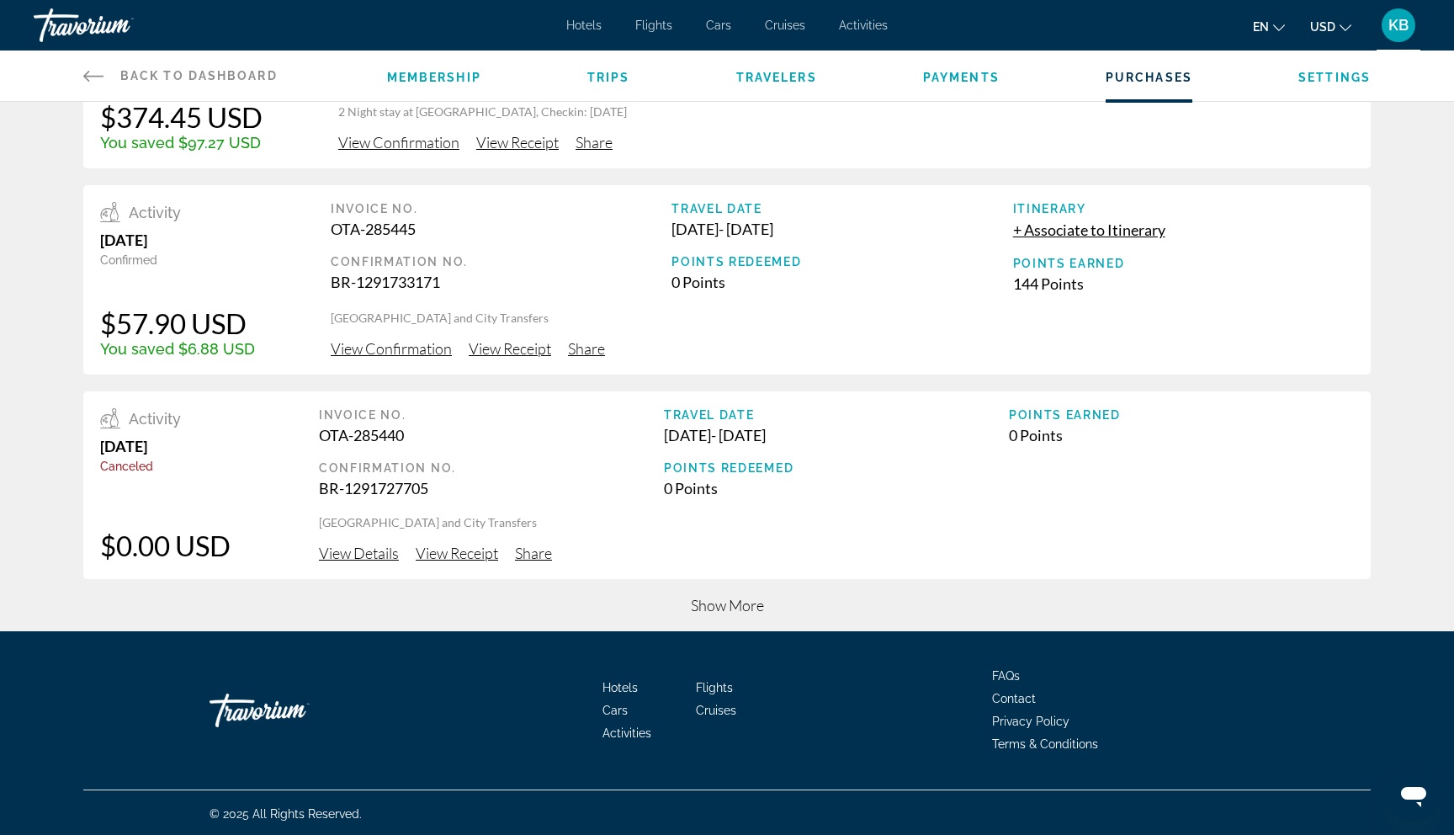
scroll to position [554, 0]
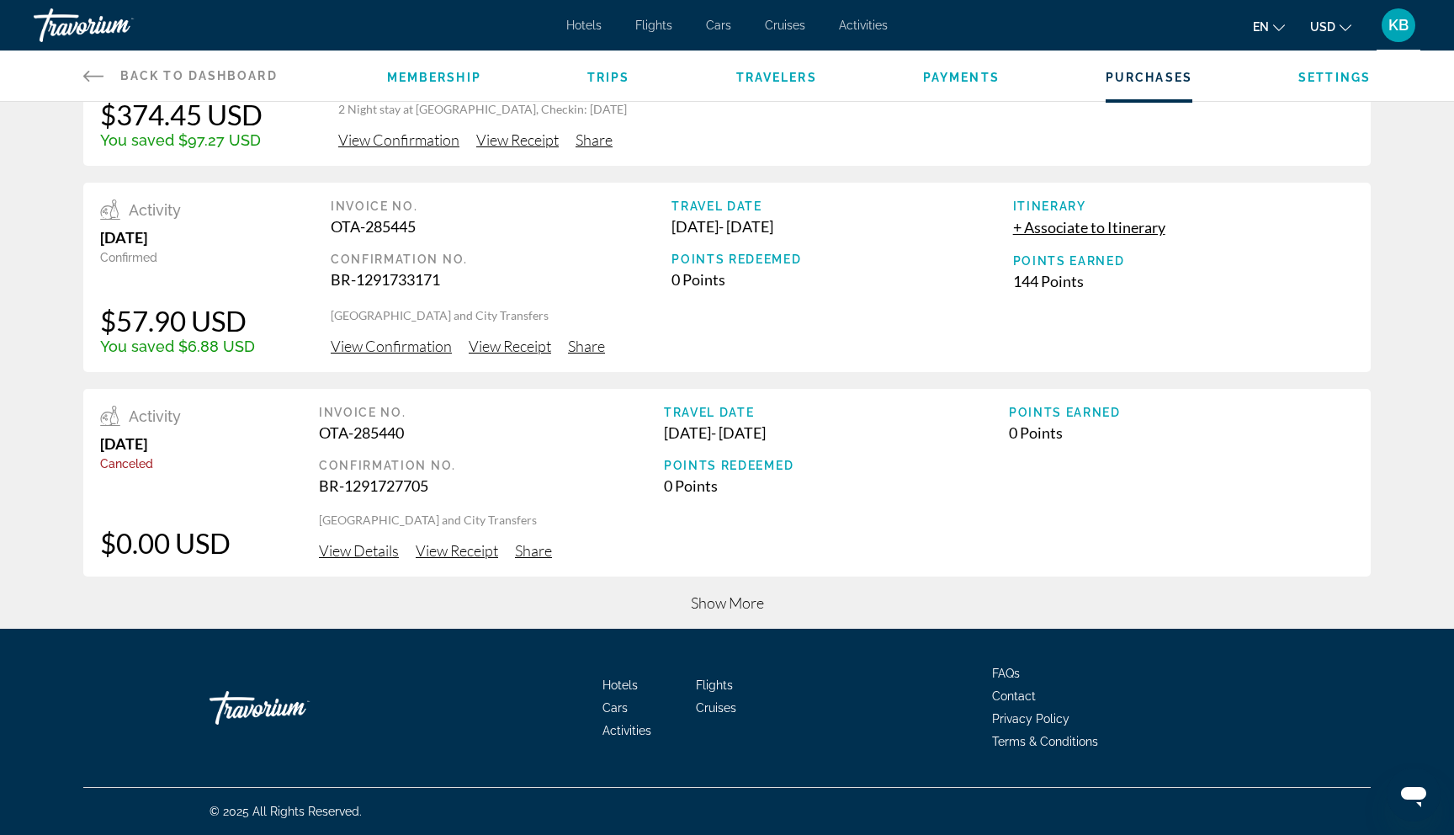
click at [707, 607] on span "Show More" at bounding box center [727, 602] width 73 height 19
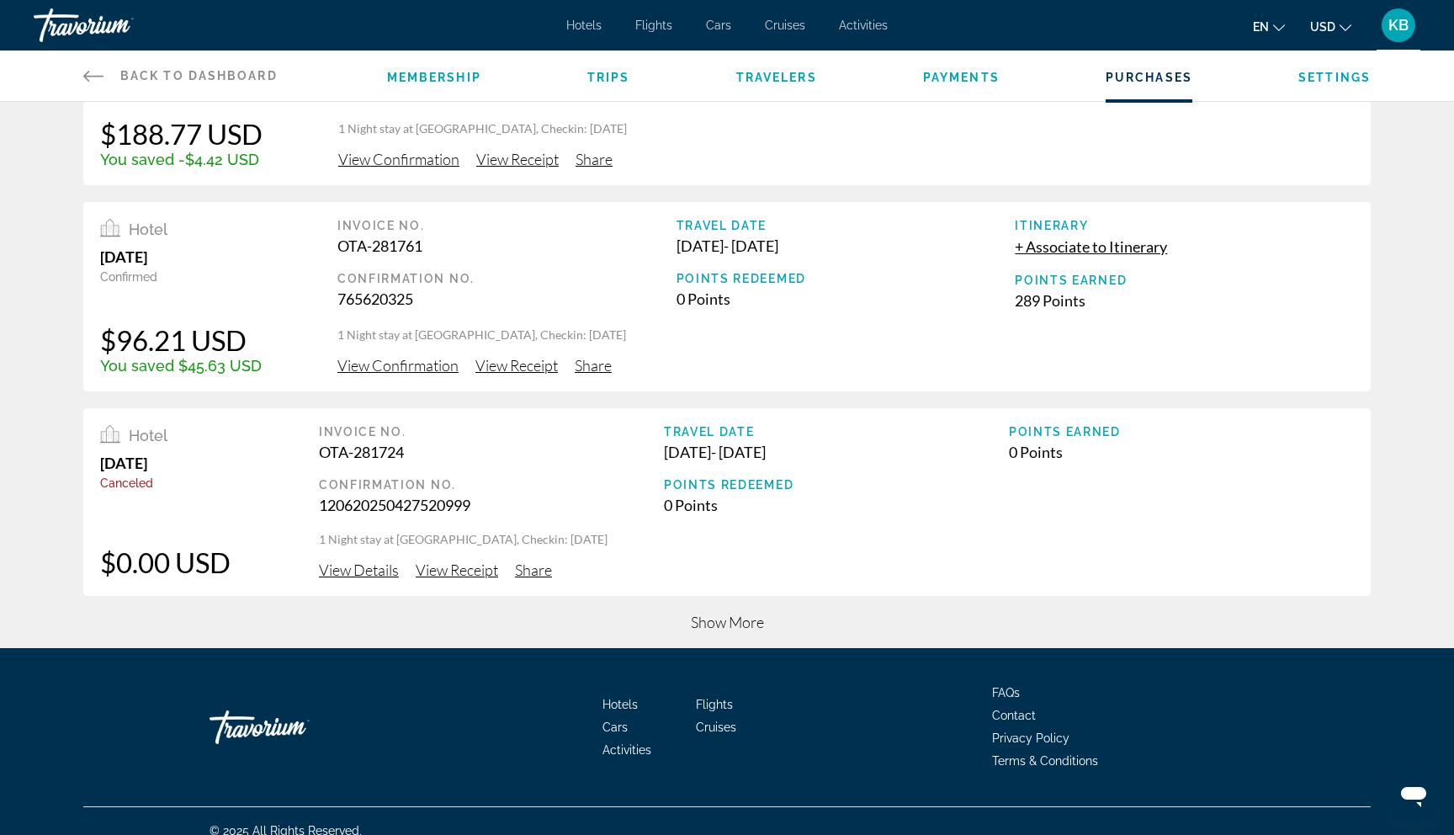
scroll to position [1567, 0]
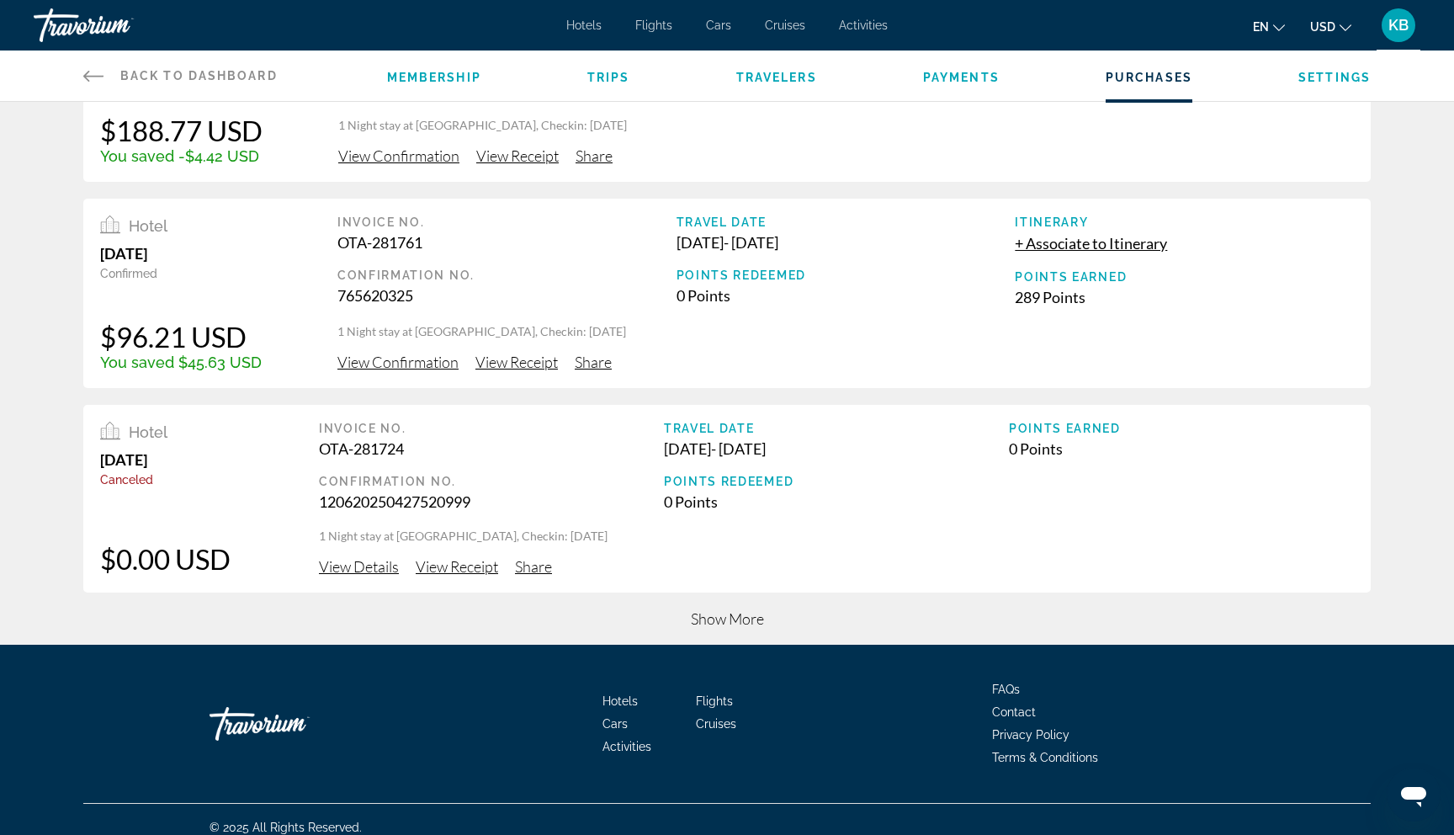
click at [713, 618] on span "Show More" at bounding box center [727, 618] width 73 height 19
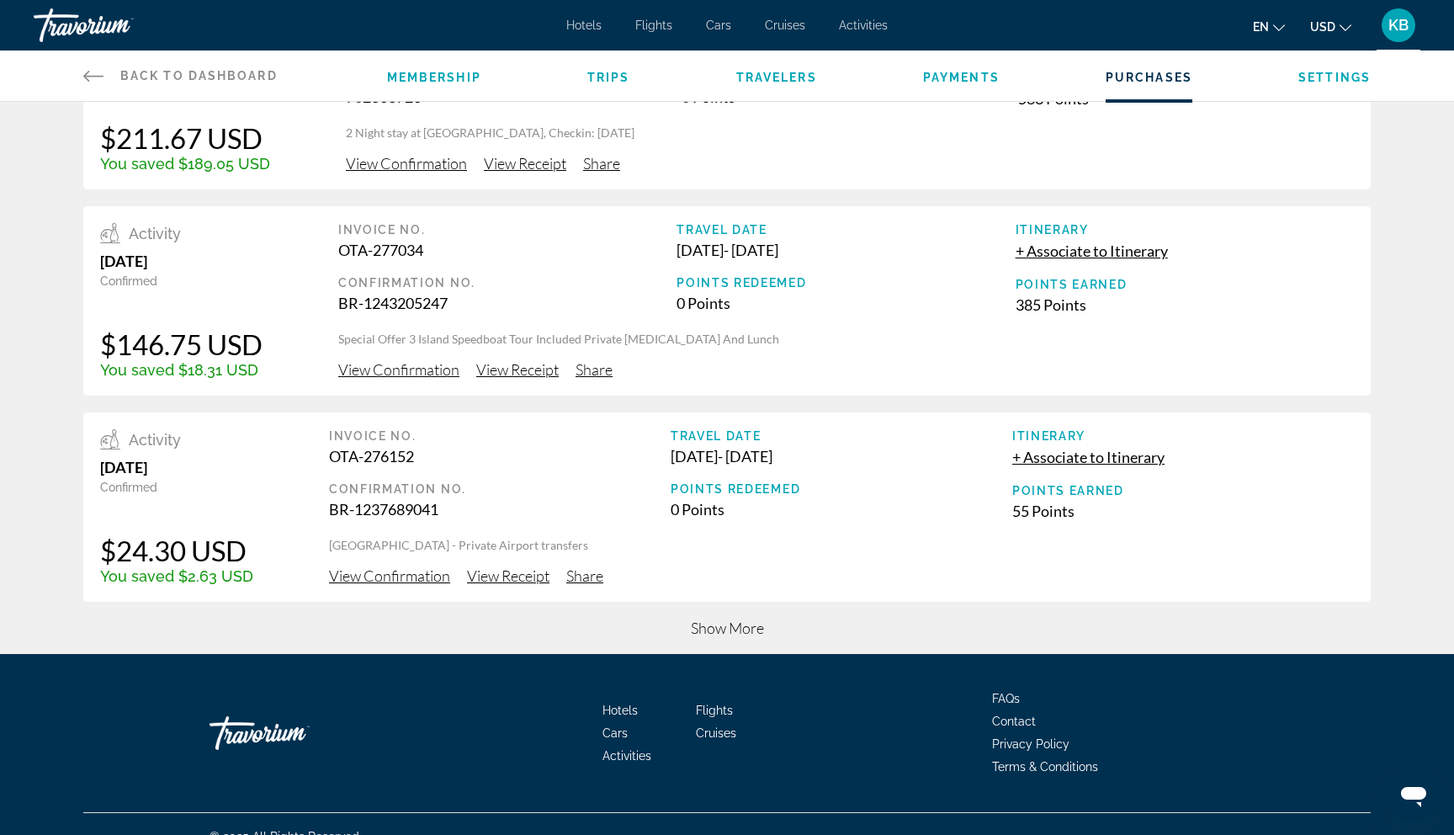
scroll to position [2614, 0]
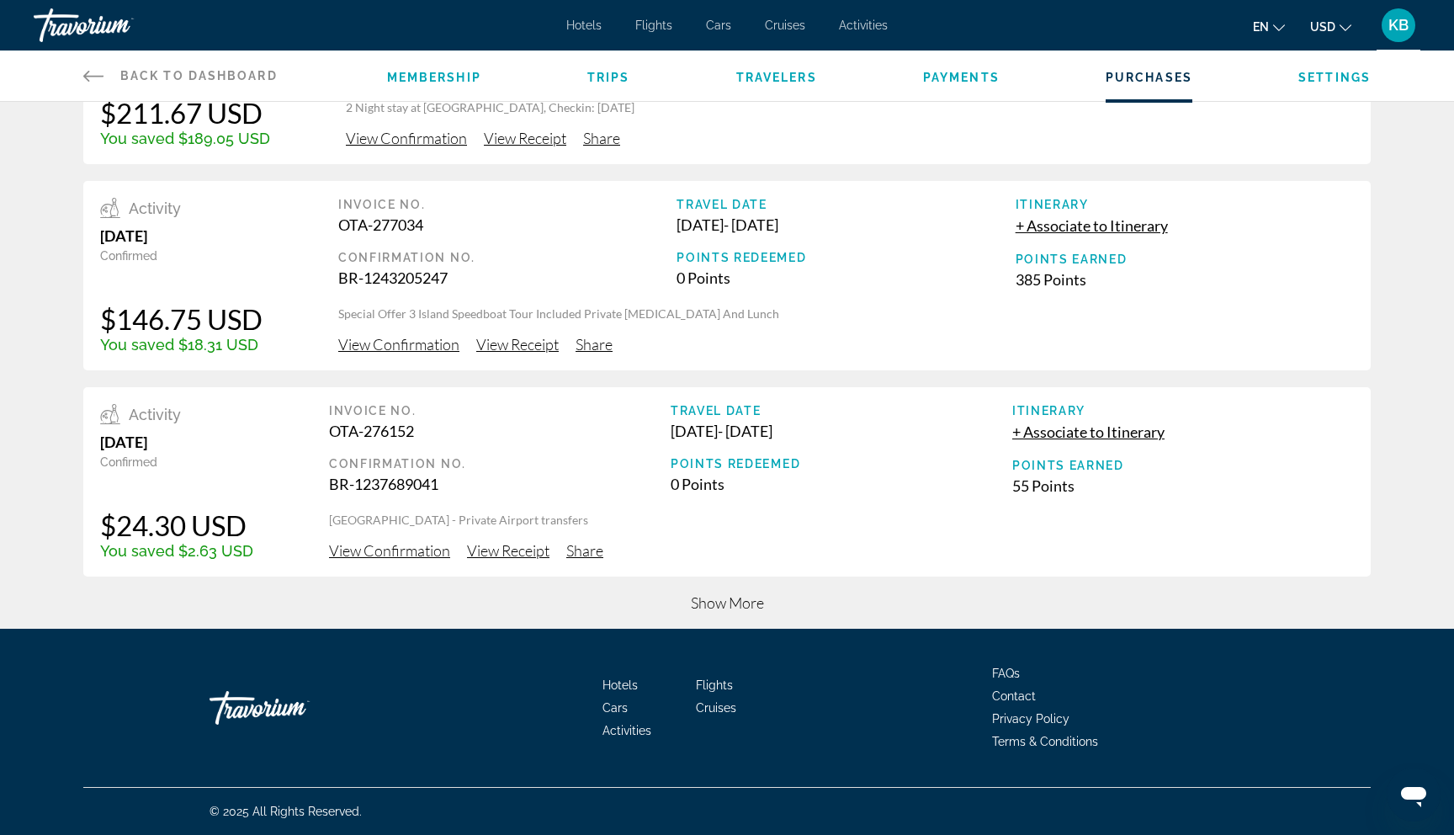
click at [708, 600] on span "Show More" at bounding box center [727, 602] width 73 height 19
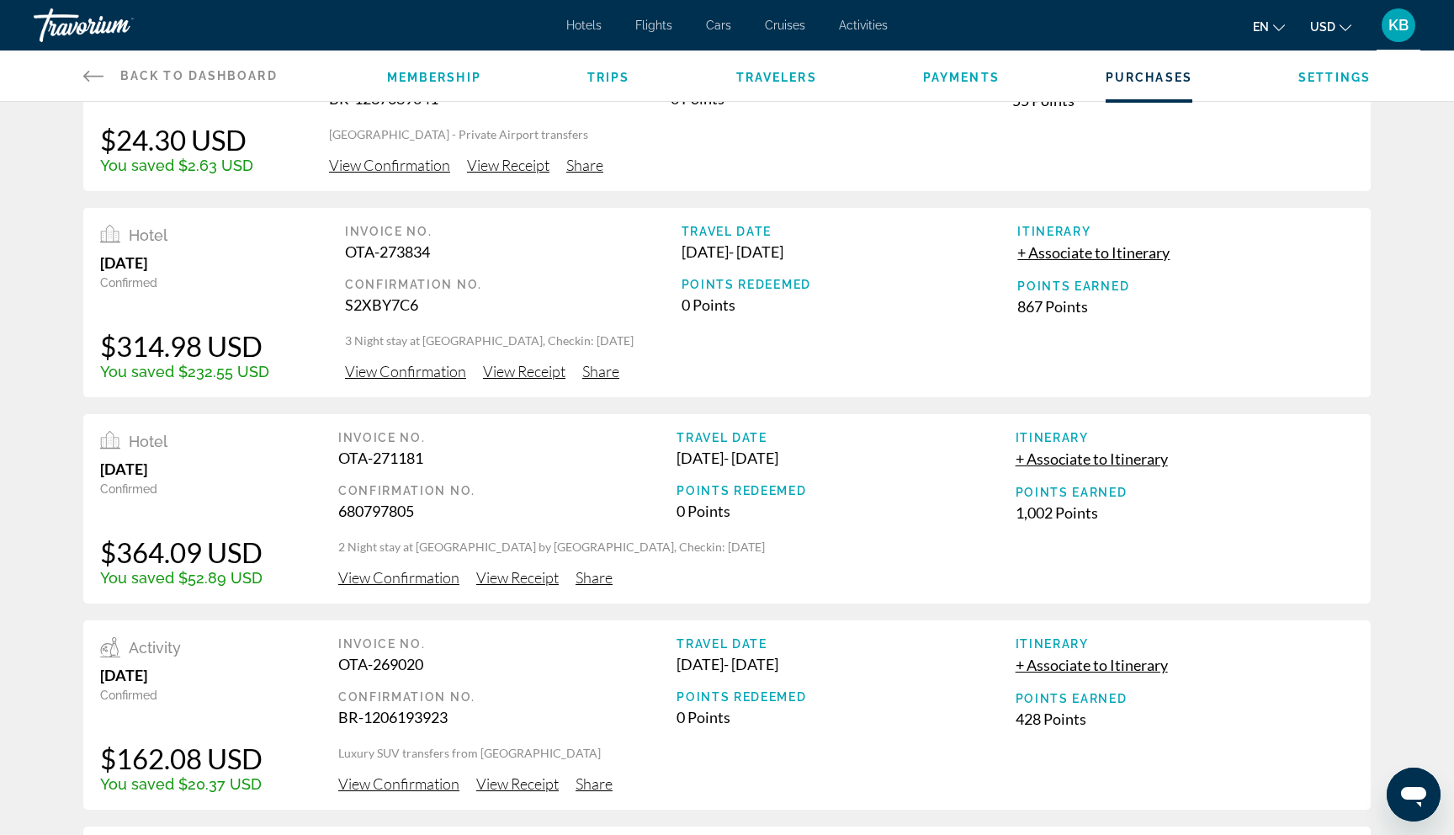
scroll to position [3000, 0]
click at [411, 575] on span "View Confirmation" at bounding box center [398, 576] width 121 height 19
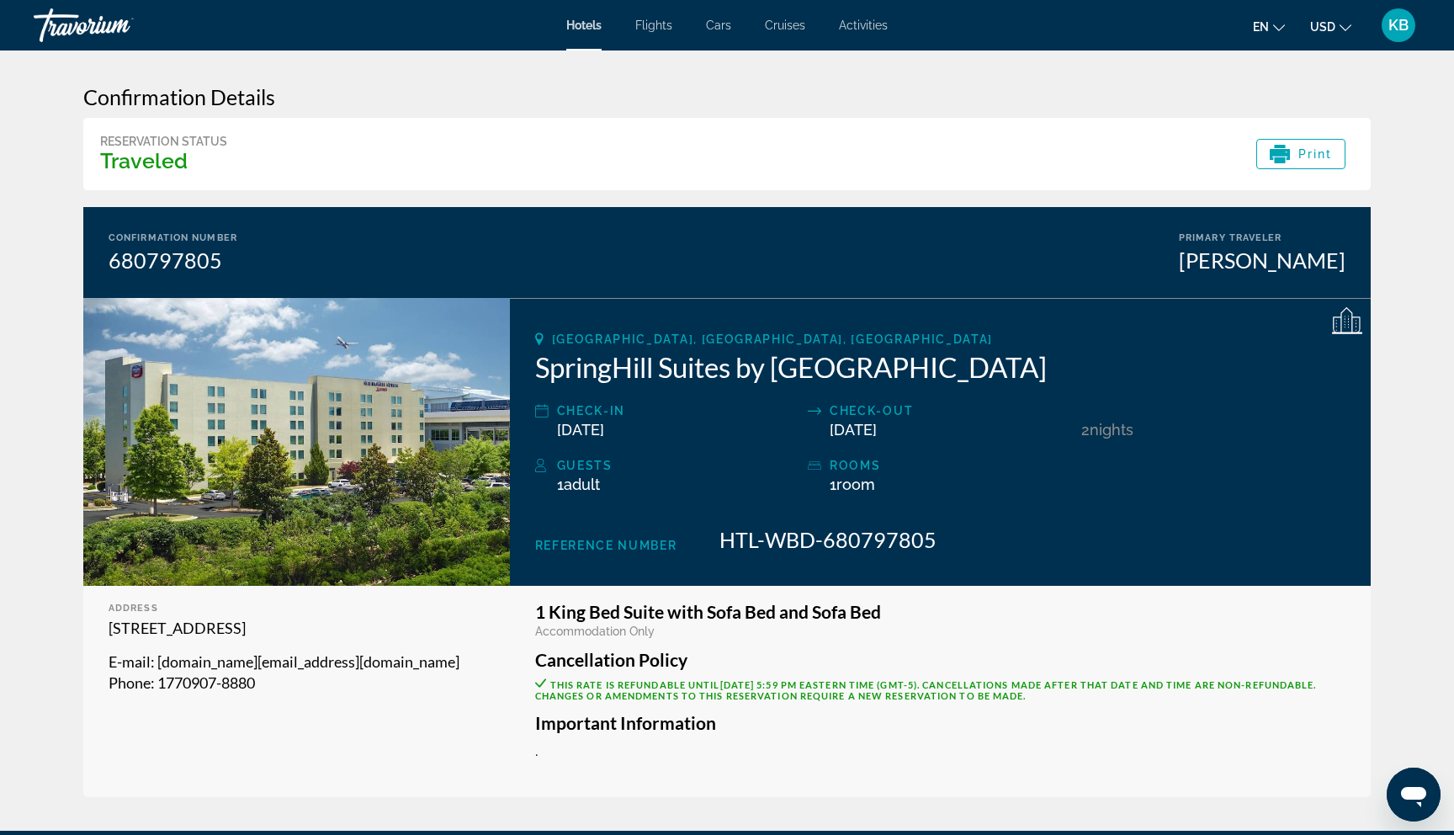
click at [533, 375] on div "College Park, GA, United States SpringHill Suites by Marriott Atlanta Airport G…" at bounding box center [940, 442] width 861 height 288
drag, startPoint x: 532, startPoint y: 371, endPoint x: 1178, endPoint y: 379, distance: 646.2
click at [1178, 379] on div "College Park, GA, United States SpringHill Suites by Marriott Atlanta Airport G…" at bounding box center [940, 442] width 861 height 288
copy h2 "SpringHill Suites by [GEOGRAPHIC_DATA]"
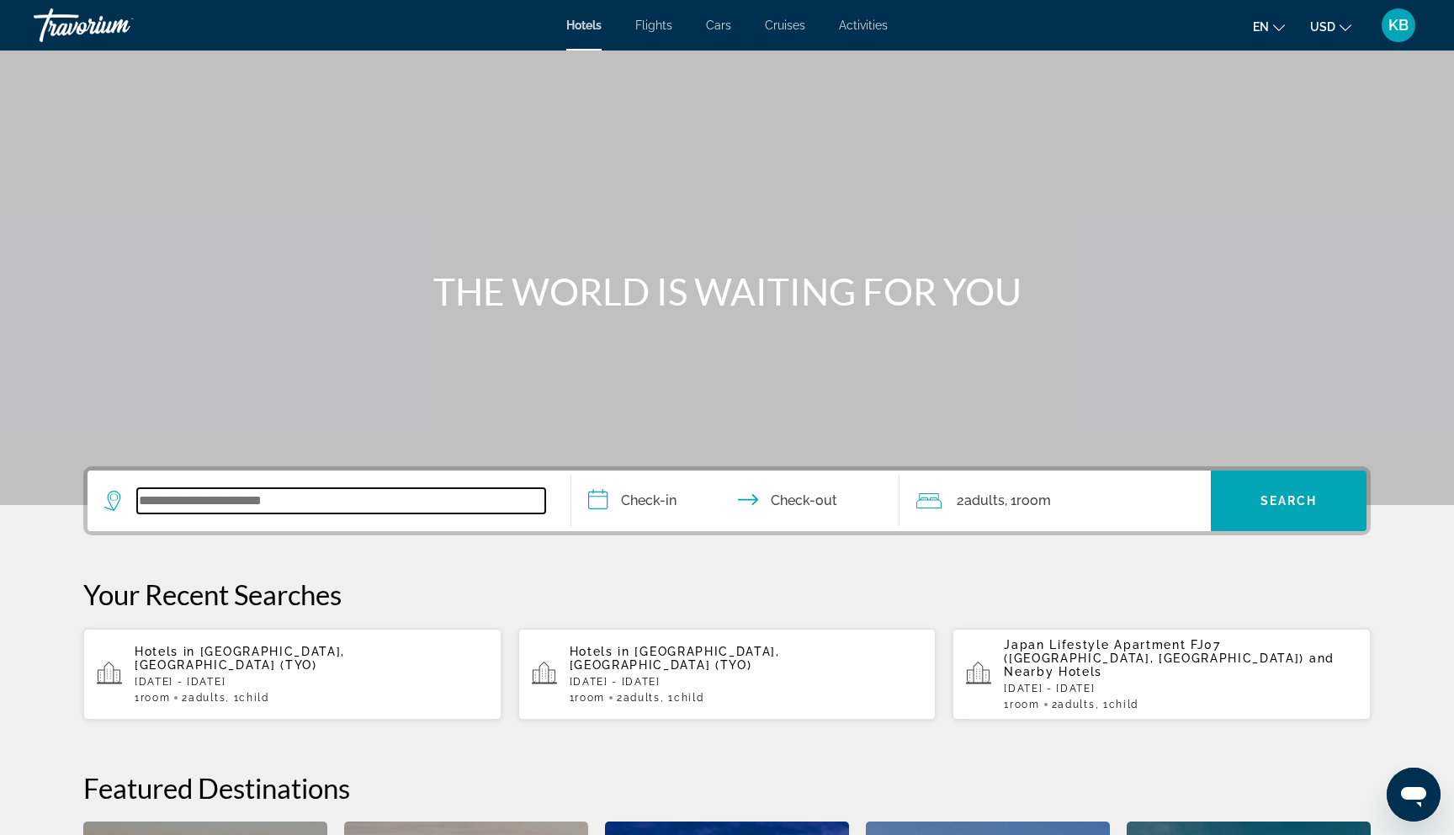
click at [291, 508] on input "Search widget" at bounding box center [341, 500] width 408 height 25
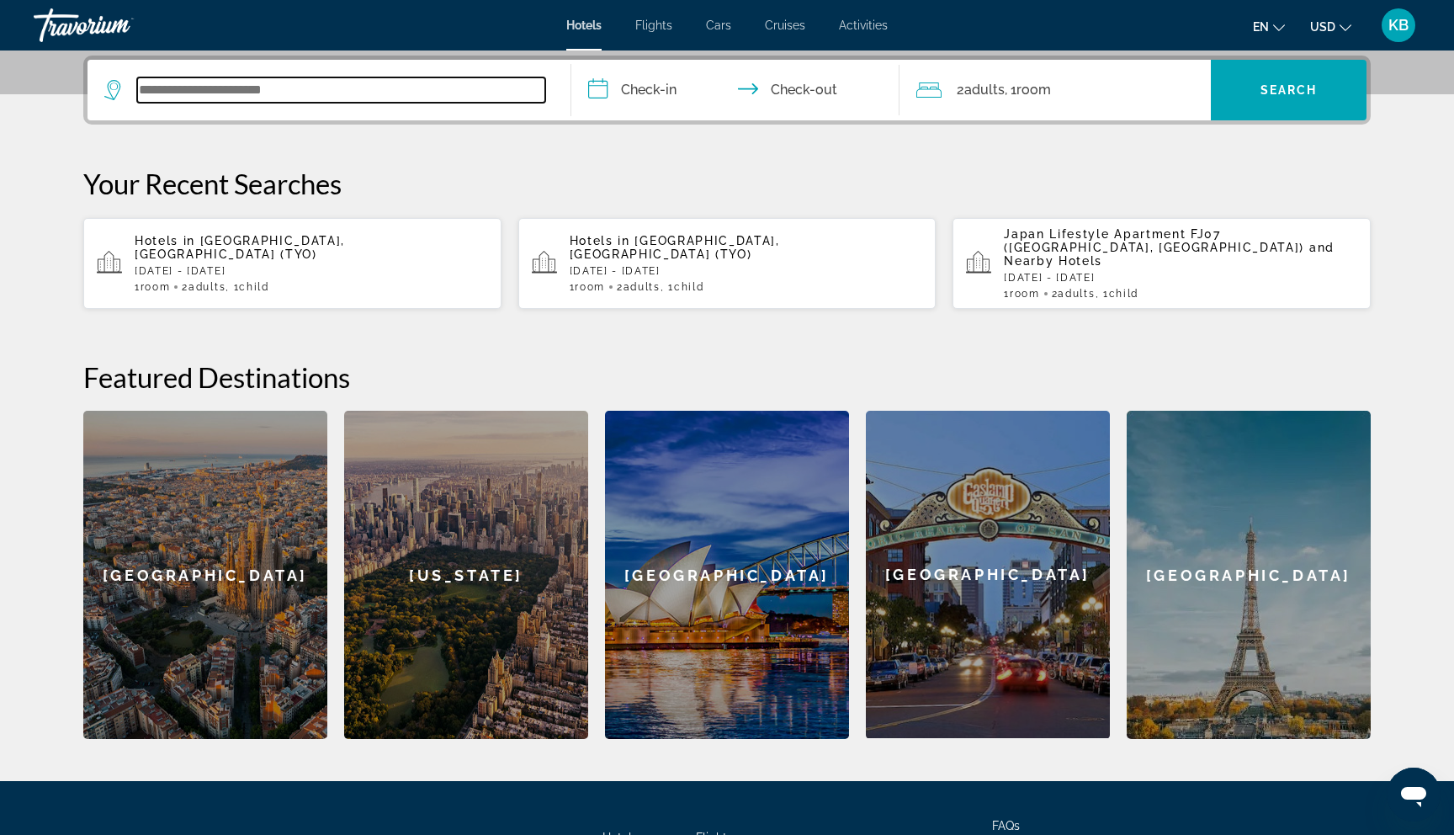
scroll to position [411, 0]
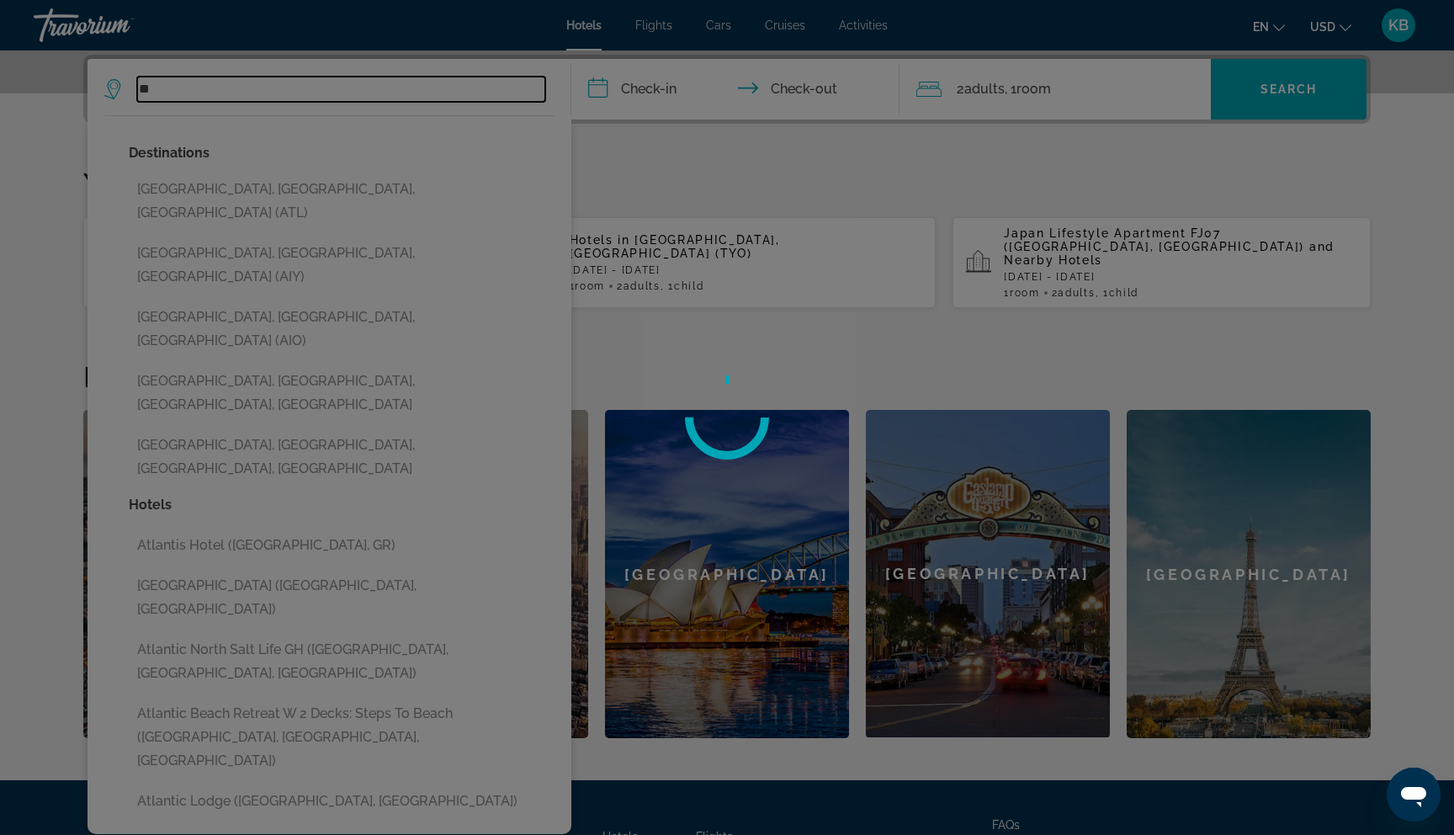
type input "*"
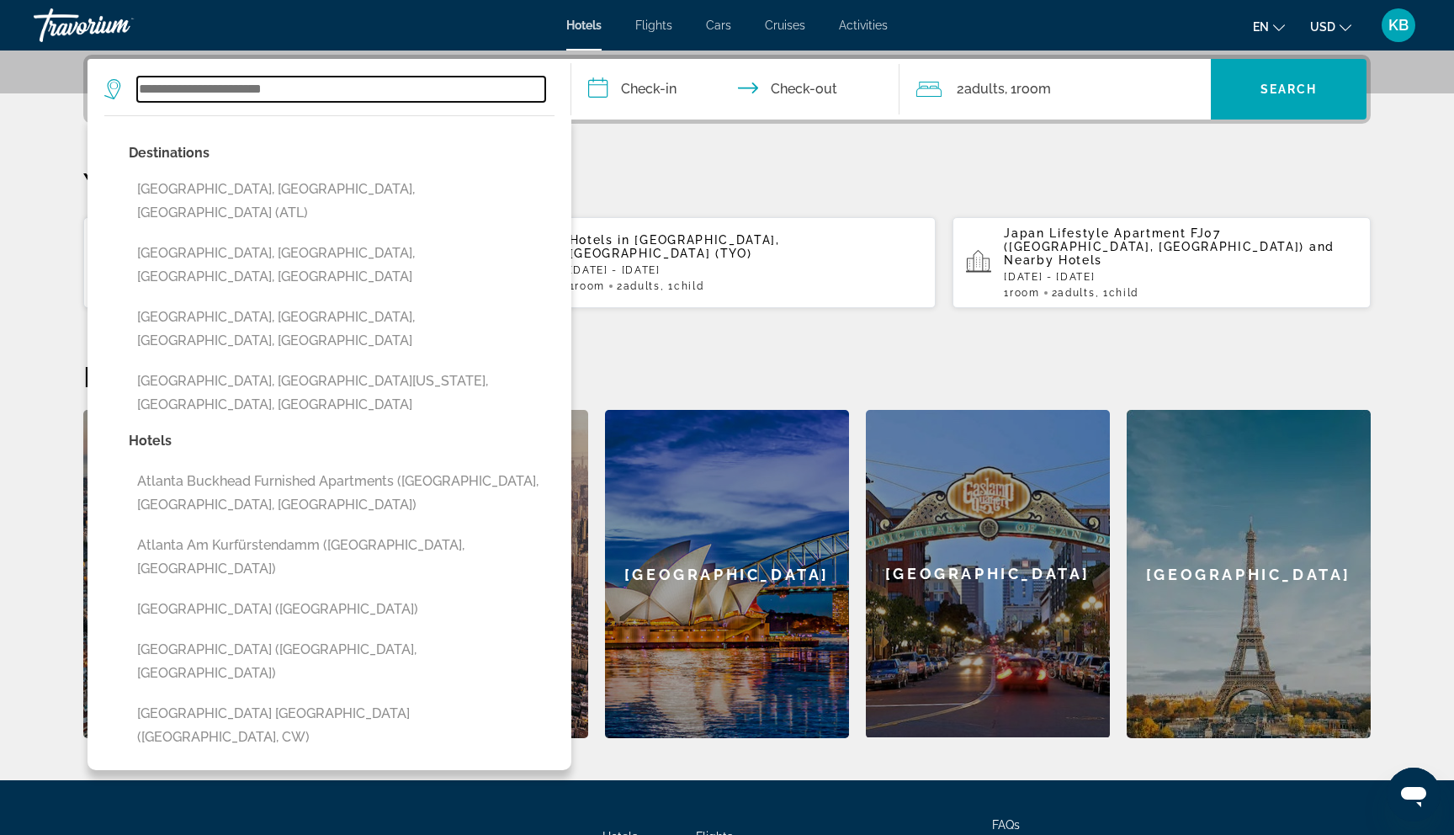
click at [195, 97] on input "Search widget" at bounding box center [341, 89] width 408 height 25
paste input "**********"
click at [673, 194] on p "Your Recent Searches" at bounding box center [726, 183] width 1287 height 34
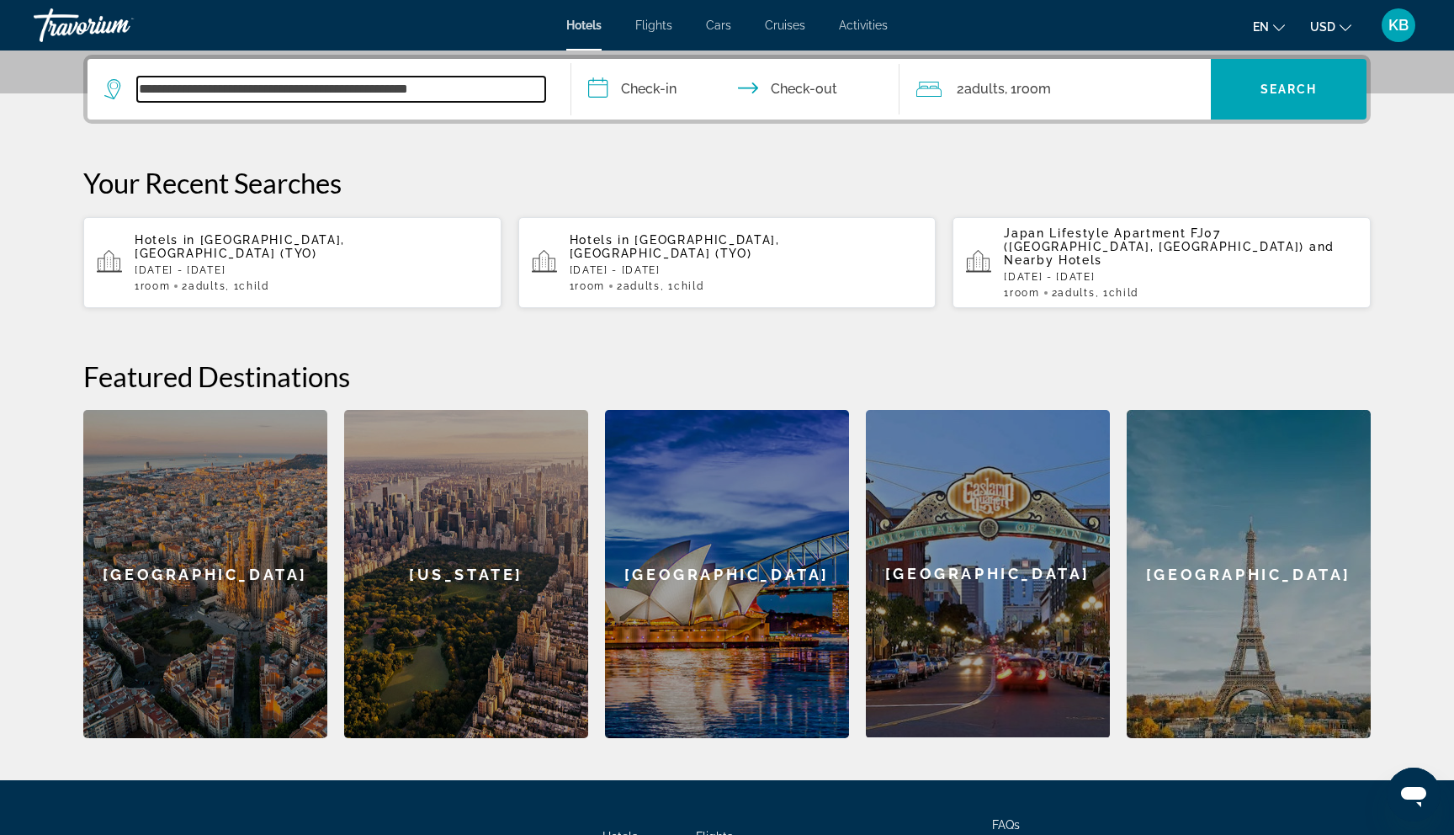
click at [509, 87] on input "**********" at bounding box center [341, 89] width 408 height 25
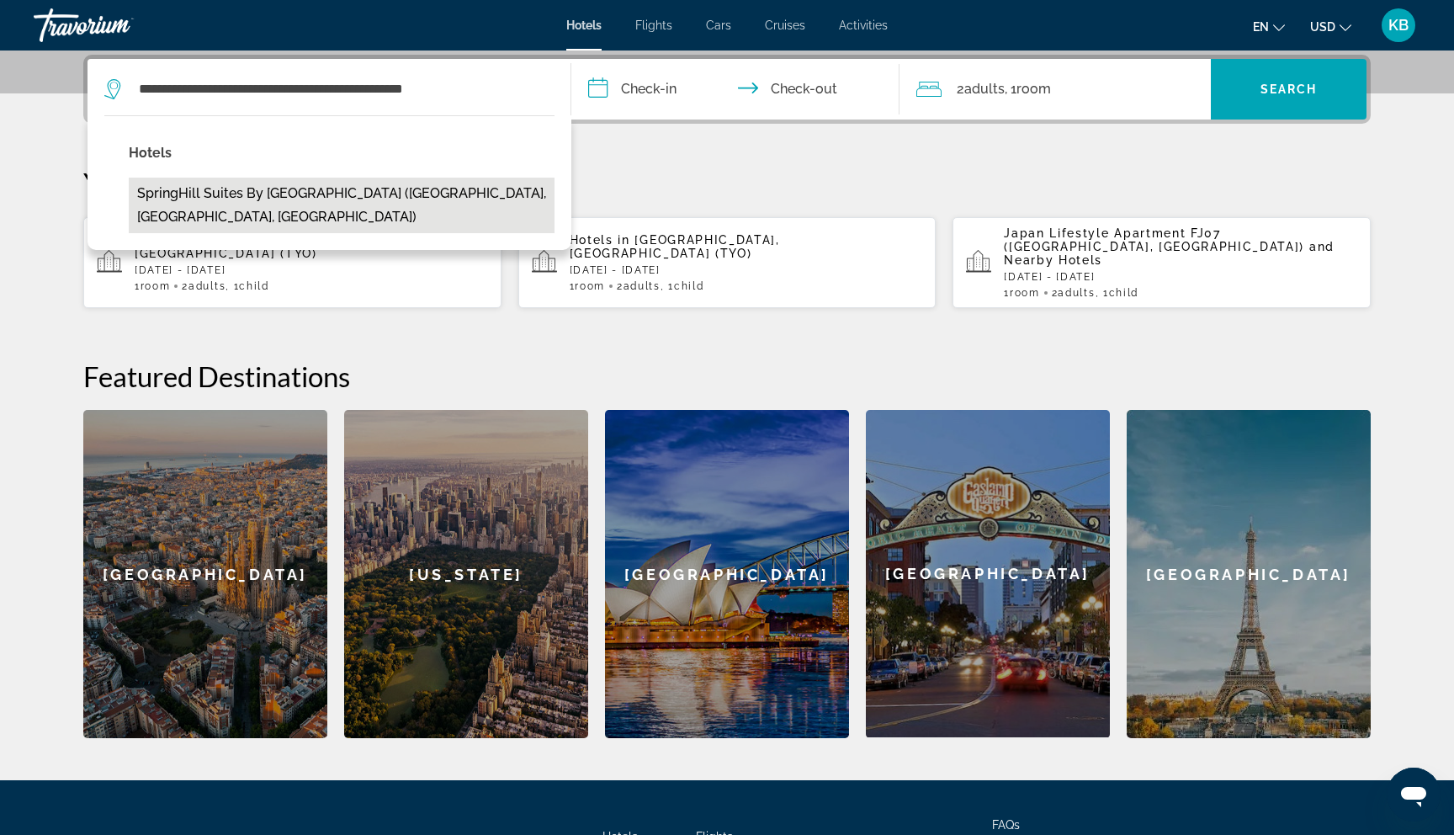
click at [350, 191] on button "SpringHill Suites by [GEOGRAPHIC_DATA] ([GEOGRAPHIC_DATA], [GEOGRAPHIC_DATA], […" at bounding box center [342, 206] width 426 height 56
type input "**********"
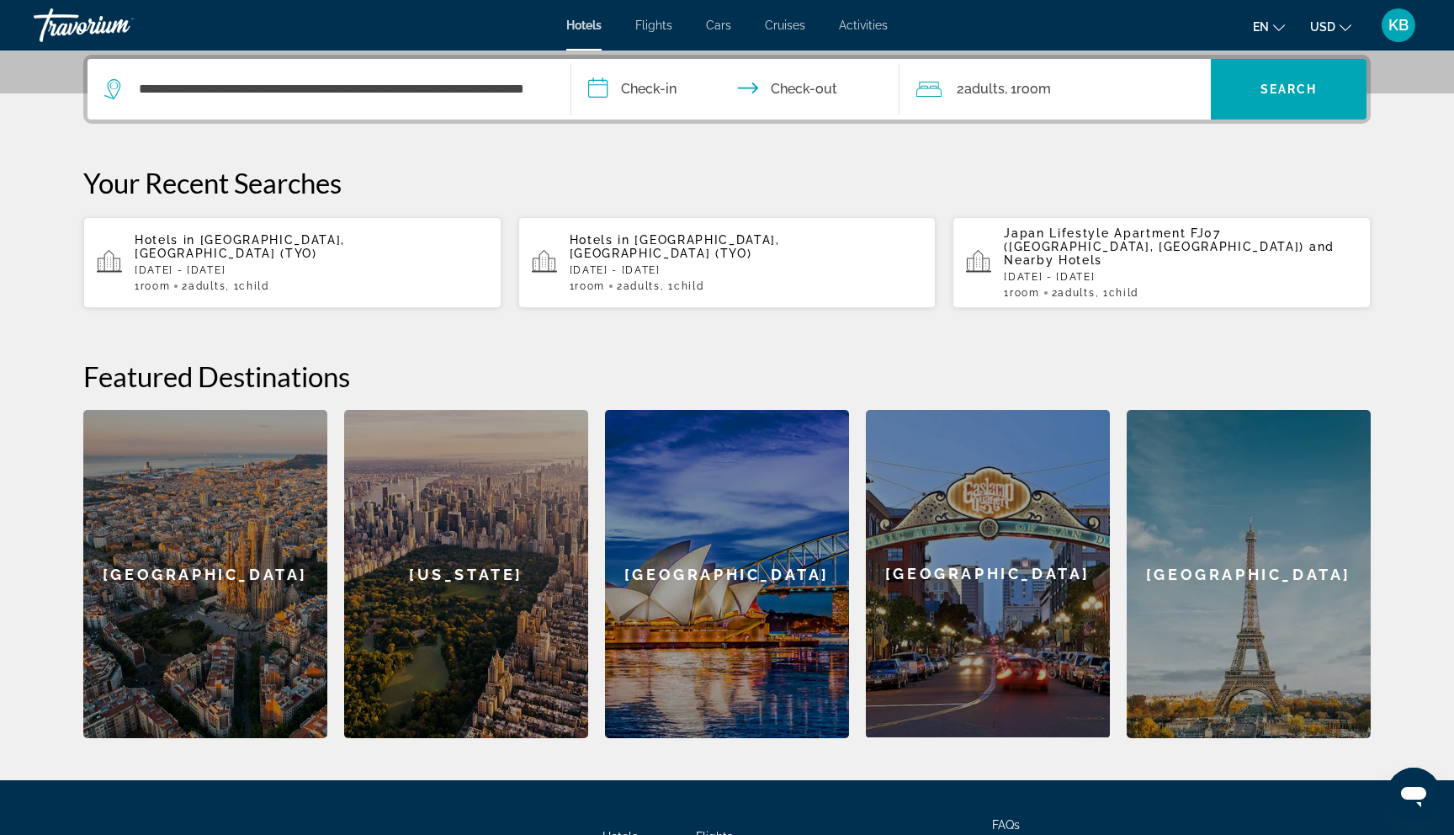
click at [669, 88] on input "**********" at bounding box center [738, 92] width 335 height 66
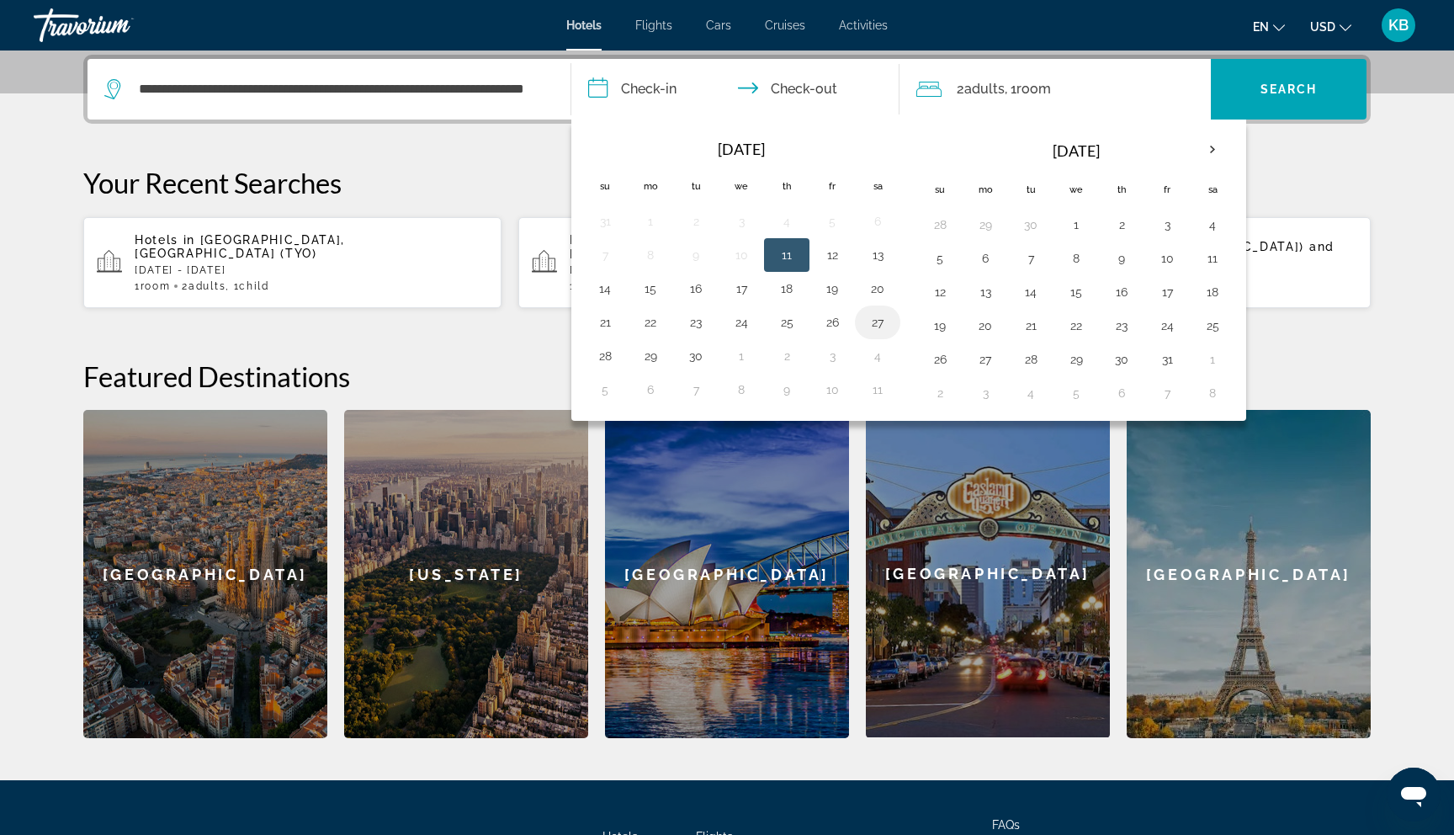
click at [882, 312] on button "27" at bounding box center [877, 322] width 27 height 24
click at [608, 353] on button "28" at bounding box center [604, 356] width 27 height 24
type input "**********"
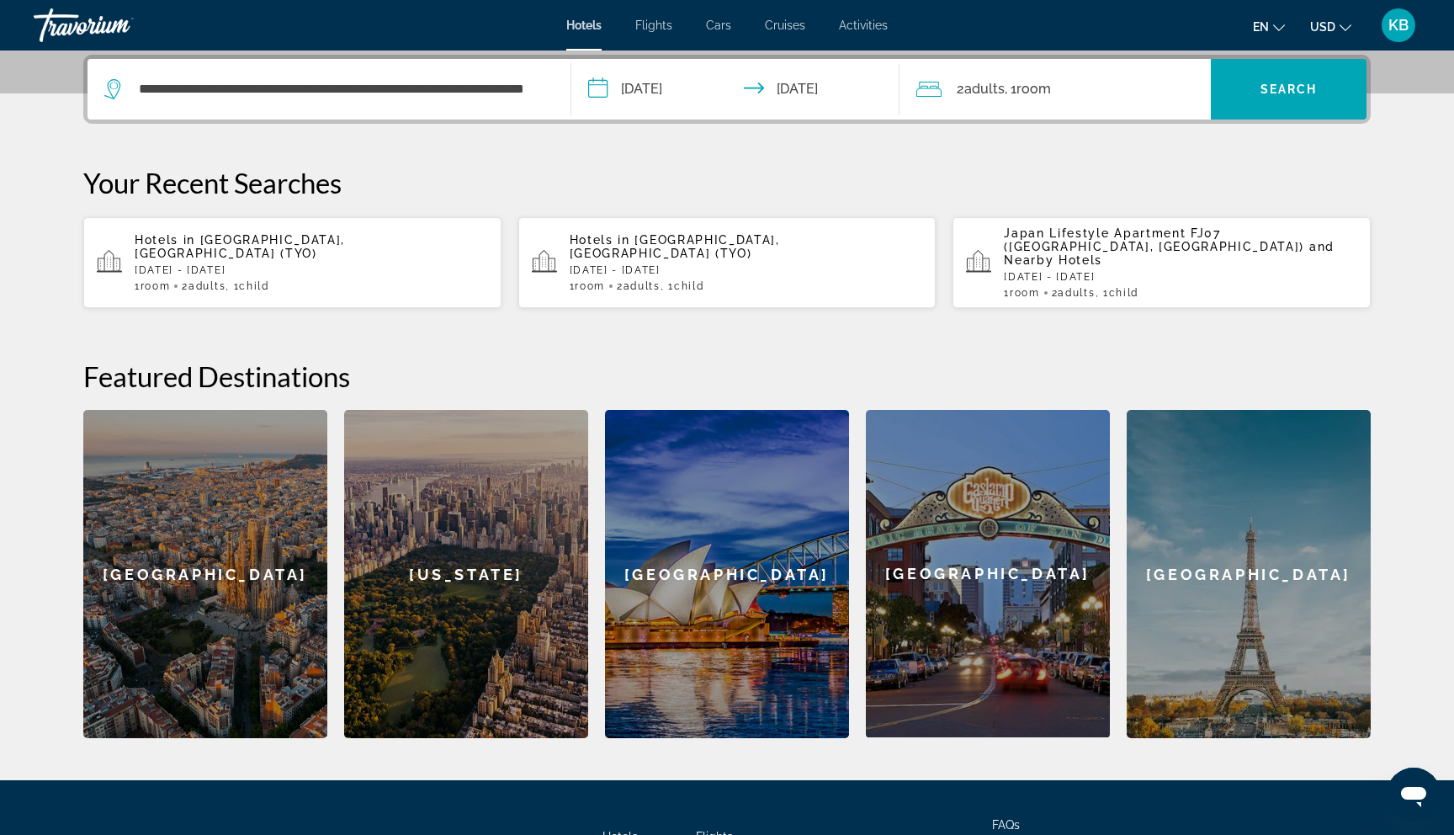
click at [991, 92] on span "Adults" at bounding box center [984, 89] width 40 height 16
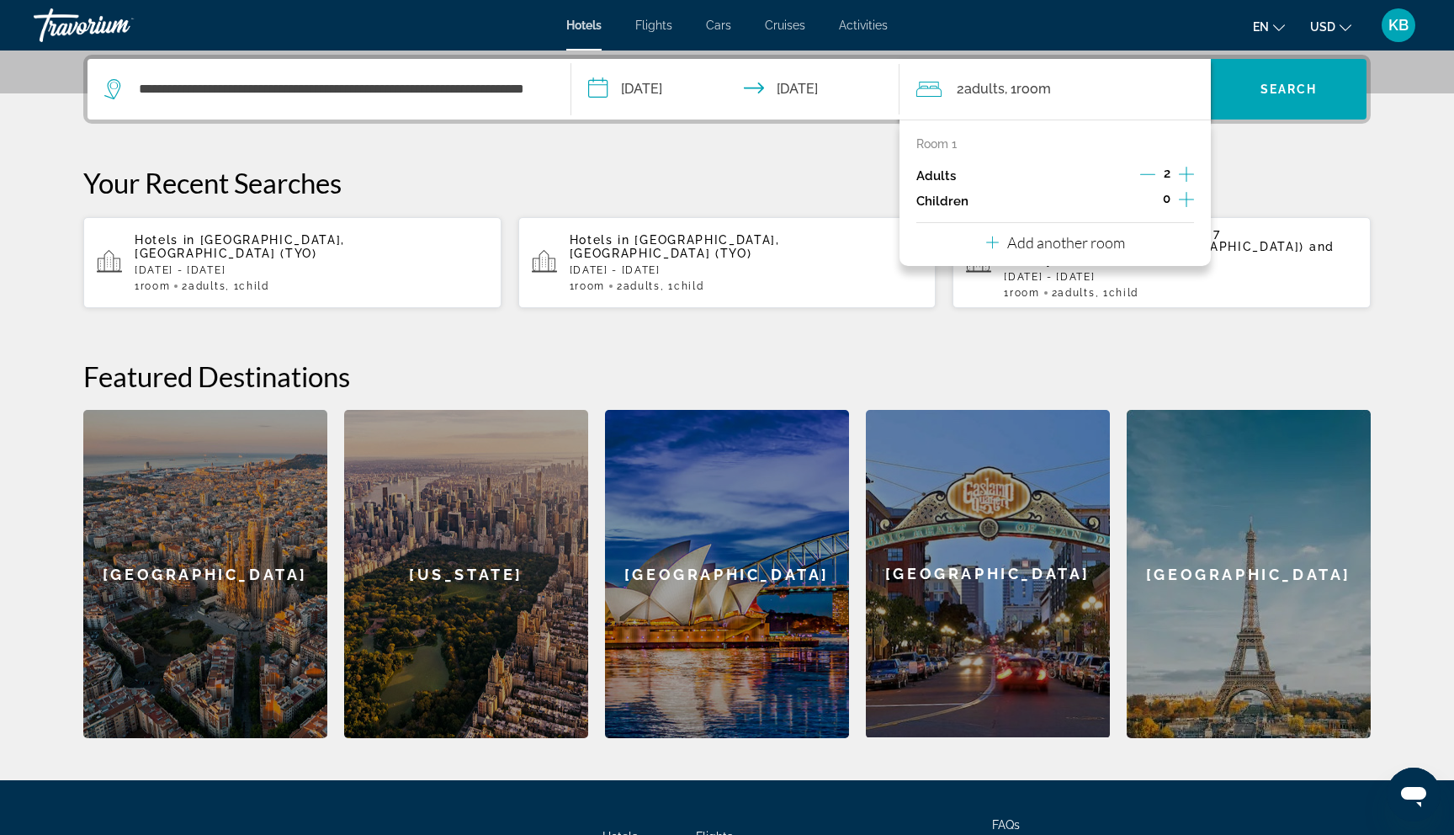
click at [1143, 169] on icon "Decrement adults" at bounding box center [1147, 174] width 15 height 15
click at [1251, 145] on div "**********" at bounding box center [727, 396] width 1355 height 683
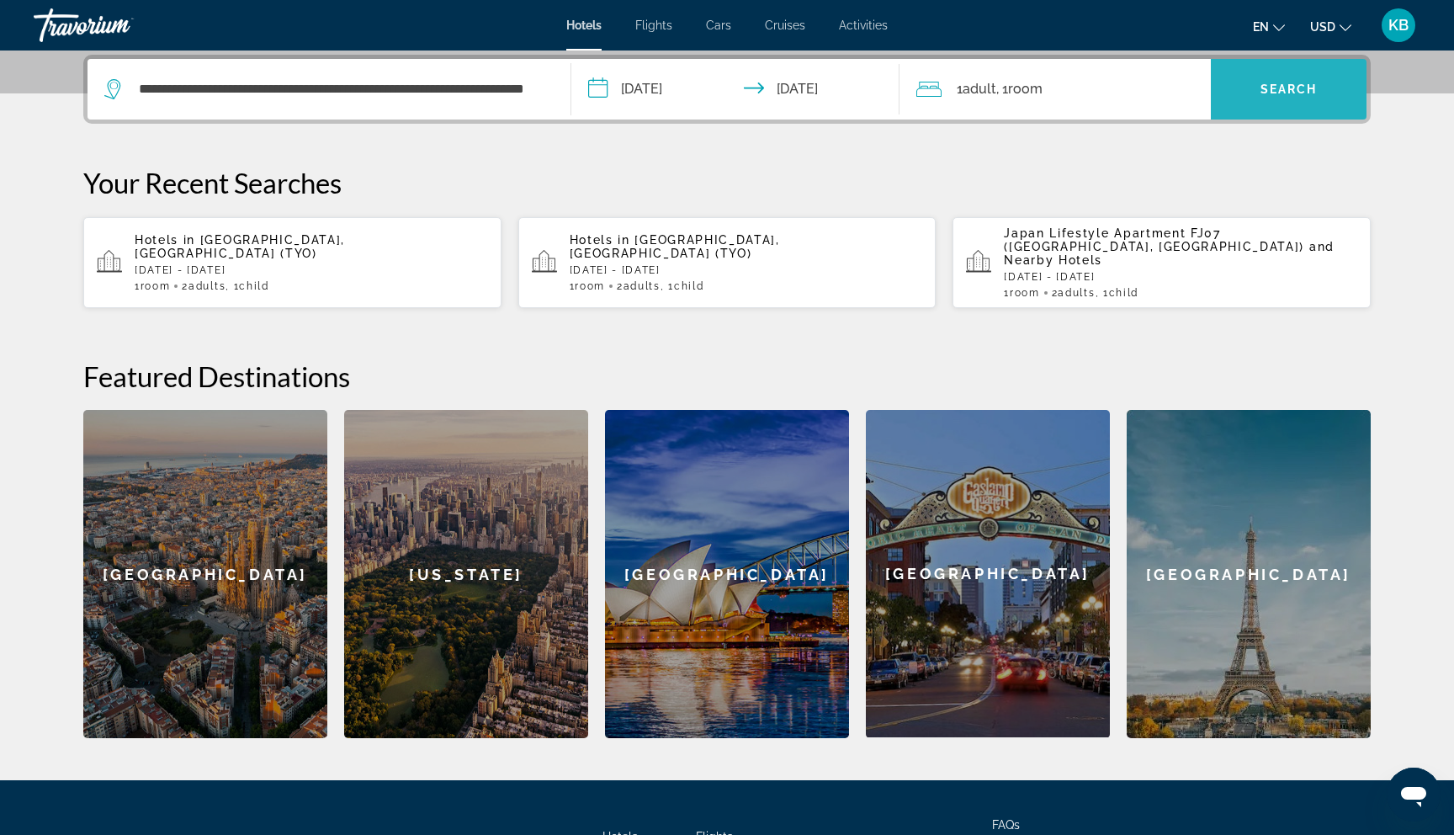
click at [1272, 91] on span "Search" at bounding box center [1288, 88] width 57 height 13
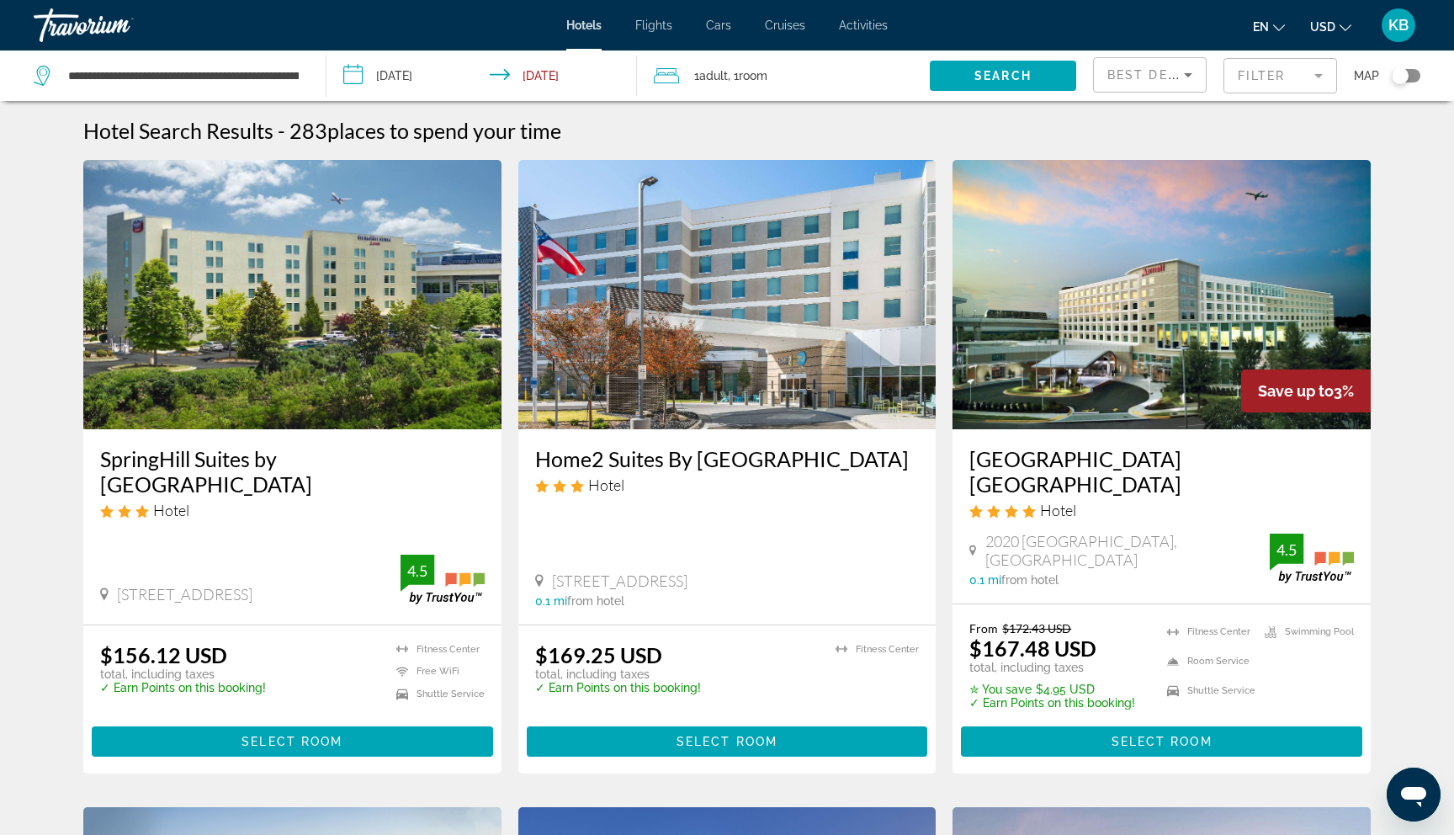
click at [344, 278] on img "Main content" at bounding box center [292, 294] width 418 height 269
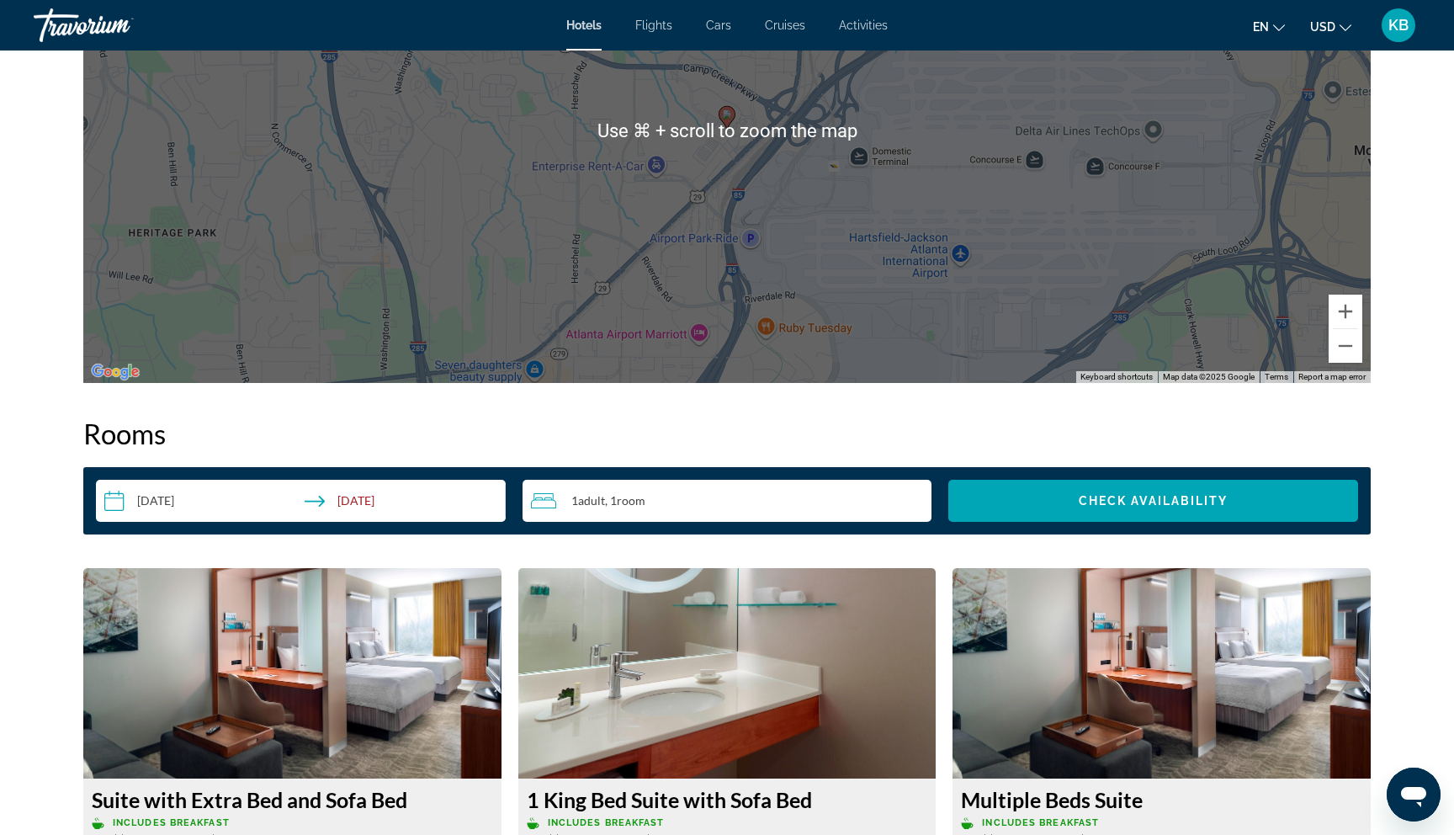
scroll to position [1815, 0]
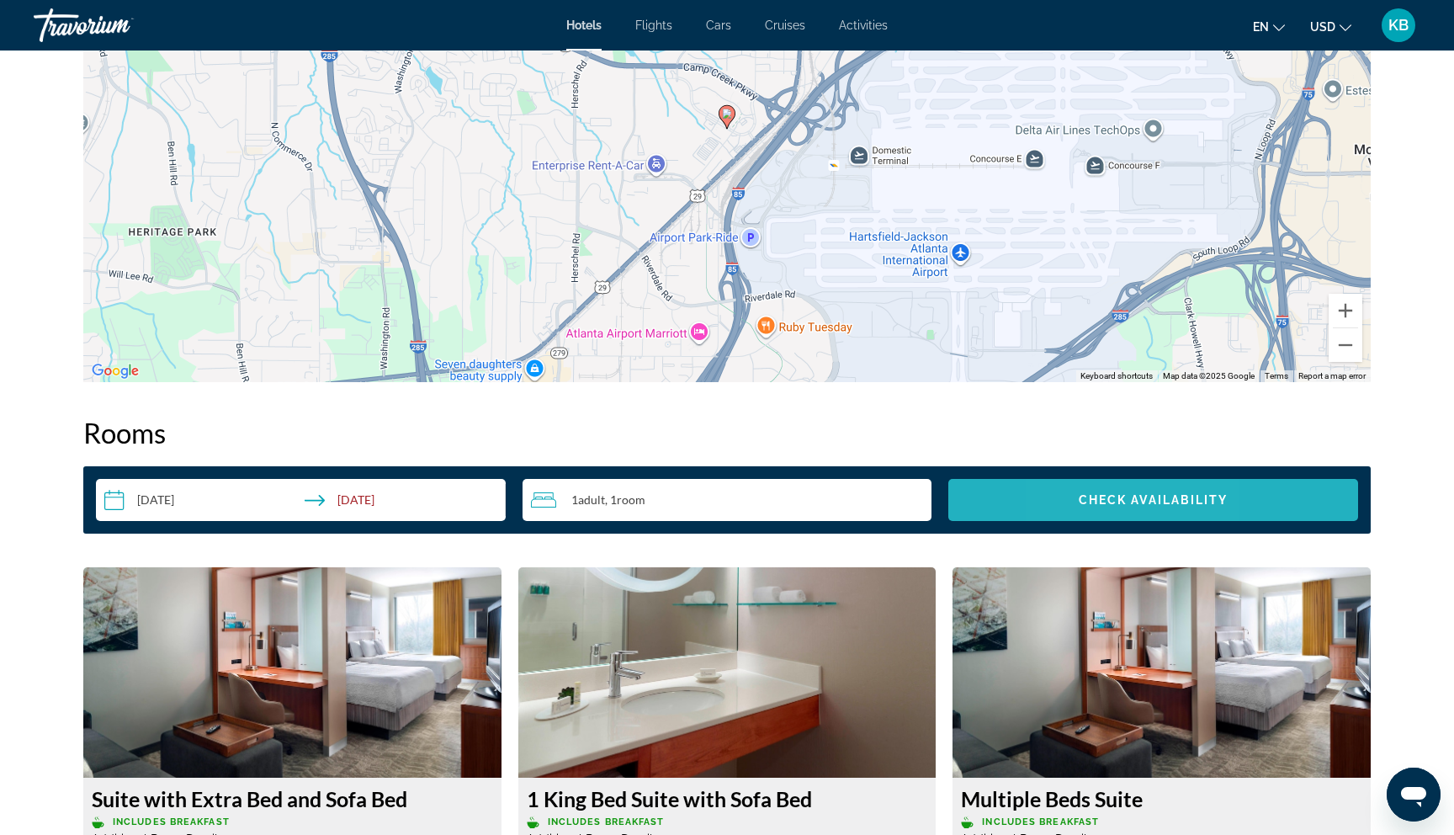
click at [1085, 488] on span "Search widget" at bounding box center [1153, 500] width 410 height 40
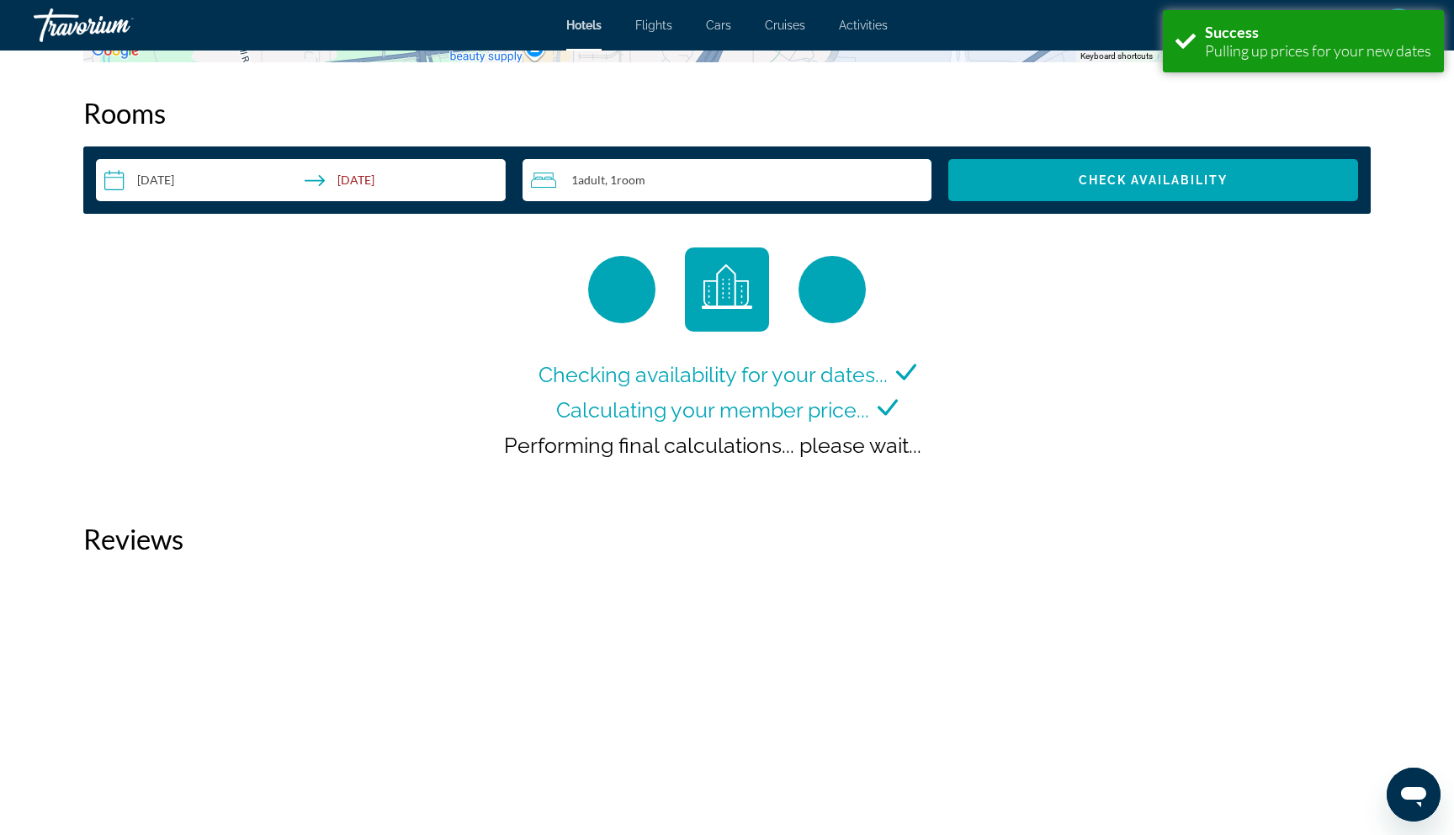
scroll to position [2116, 0]
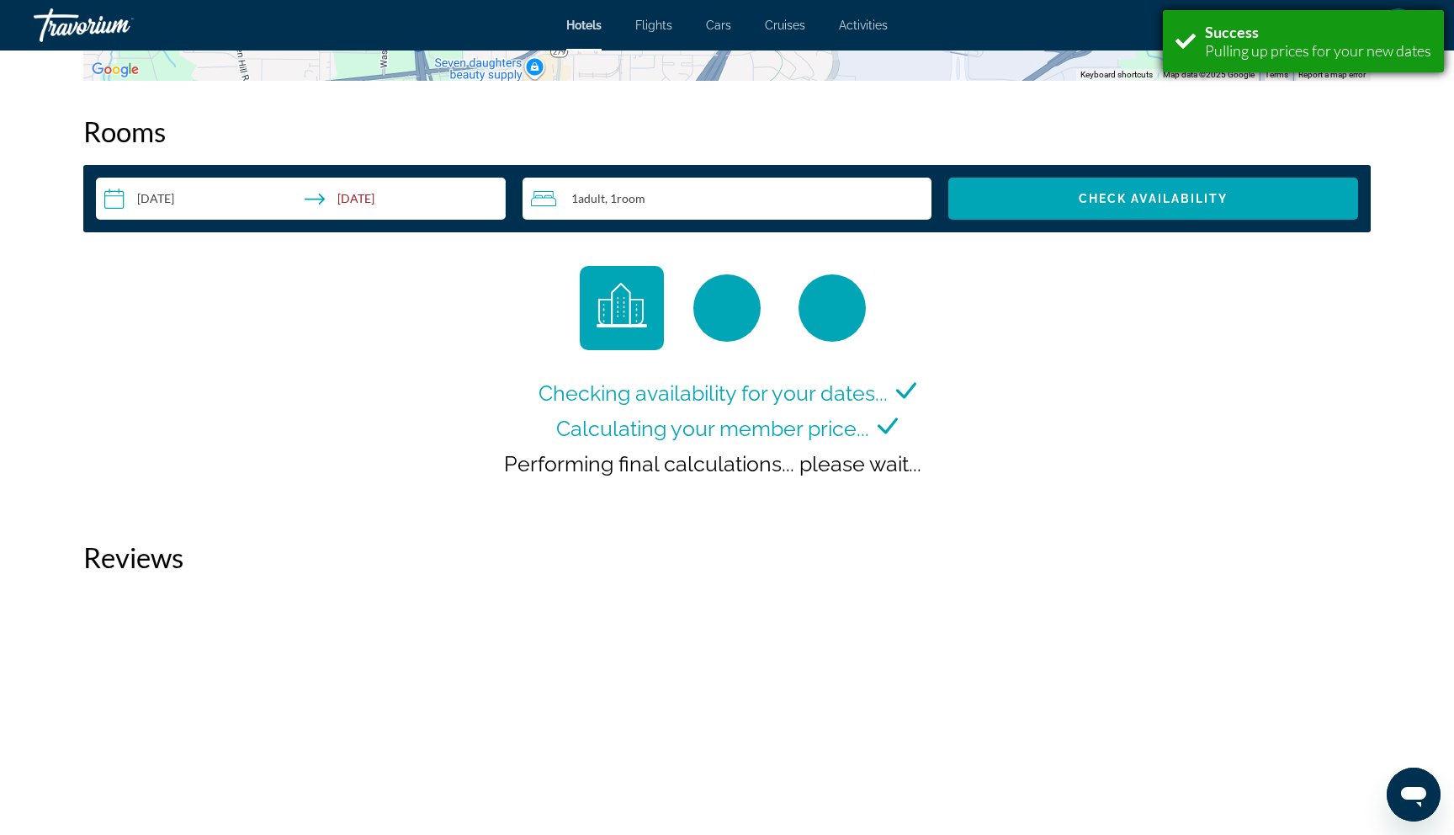
click at [1233, 50] on div "Pulling up prices for your new dates" at bounding box center [1318, 50] width 226 height 19
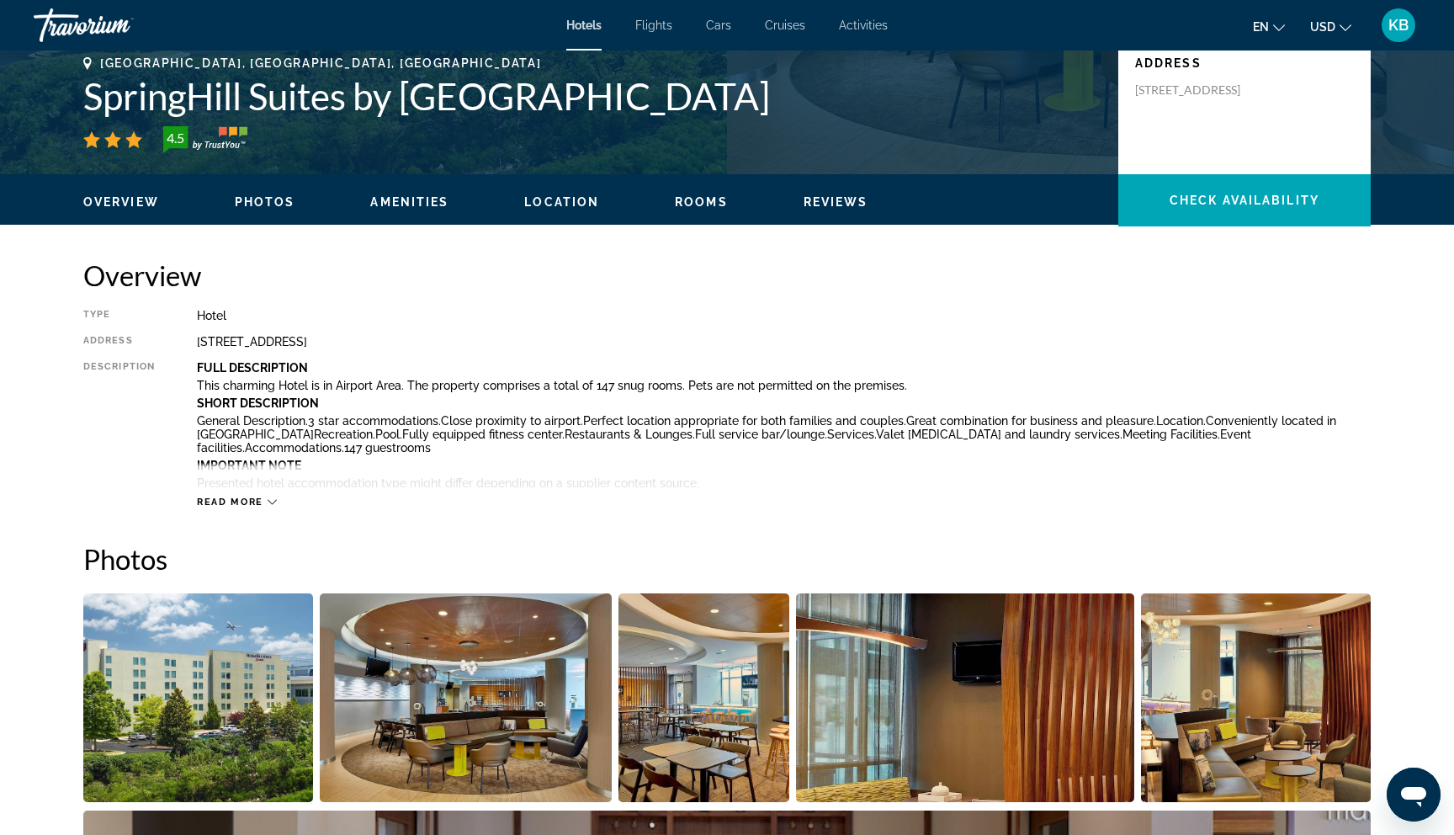
scroll to position [0, 0]
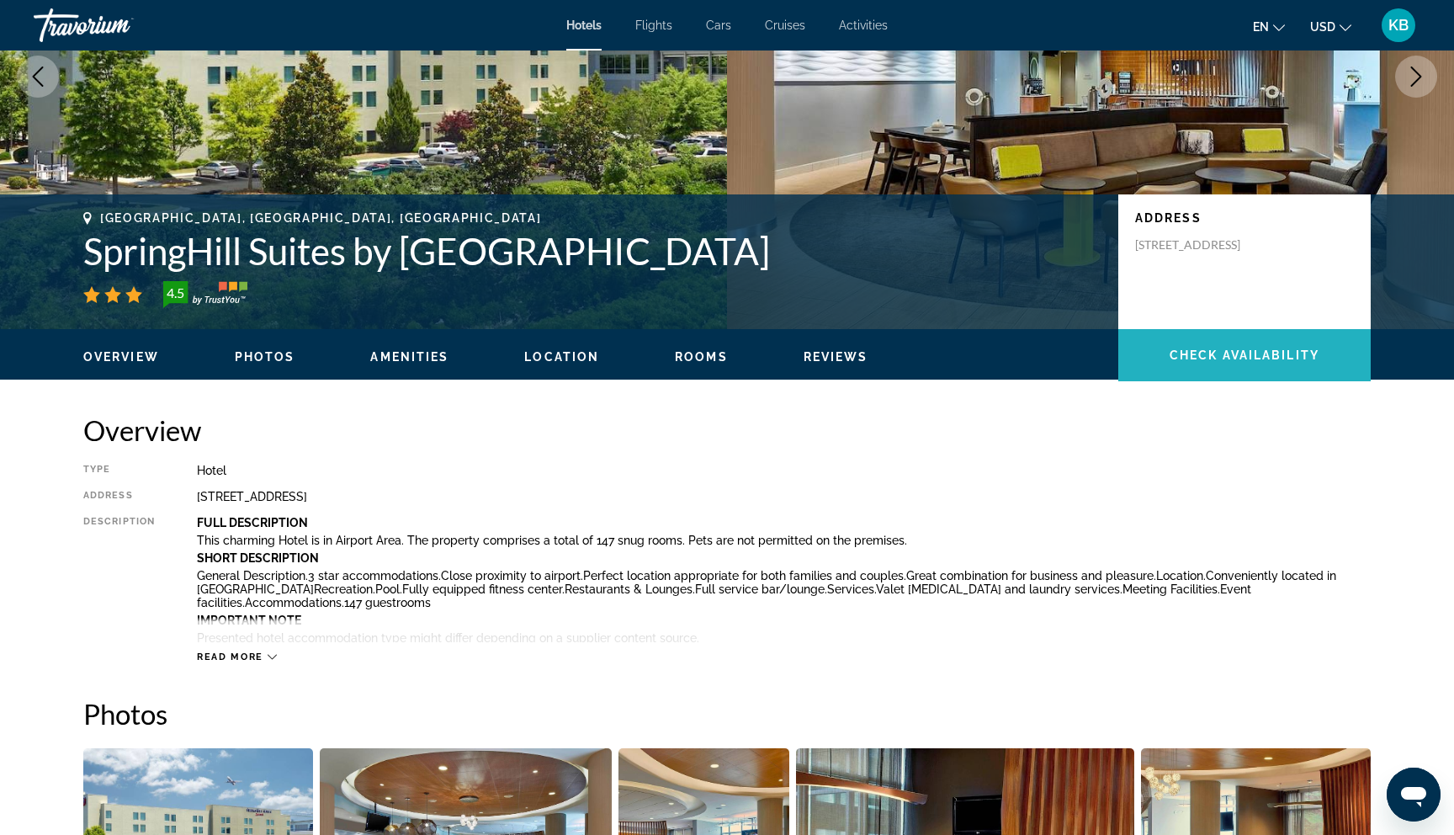
click at [1233, 352] on span "Check Availability" at bounding box center [1244, 354] width 150 height 13
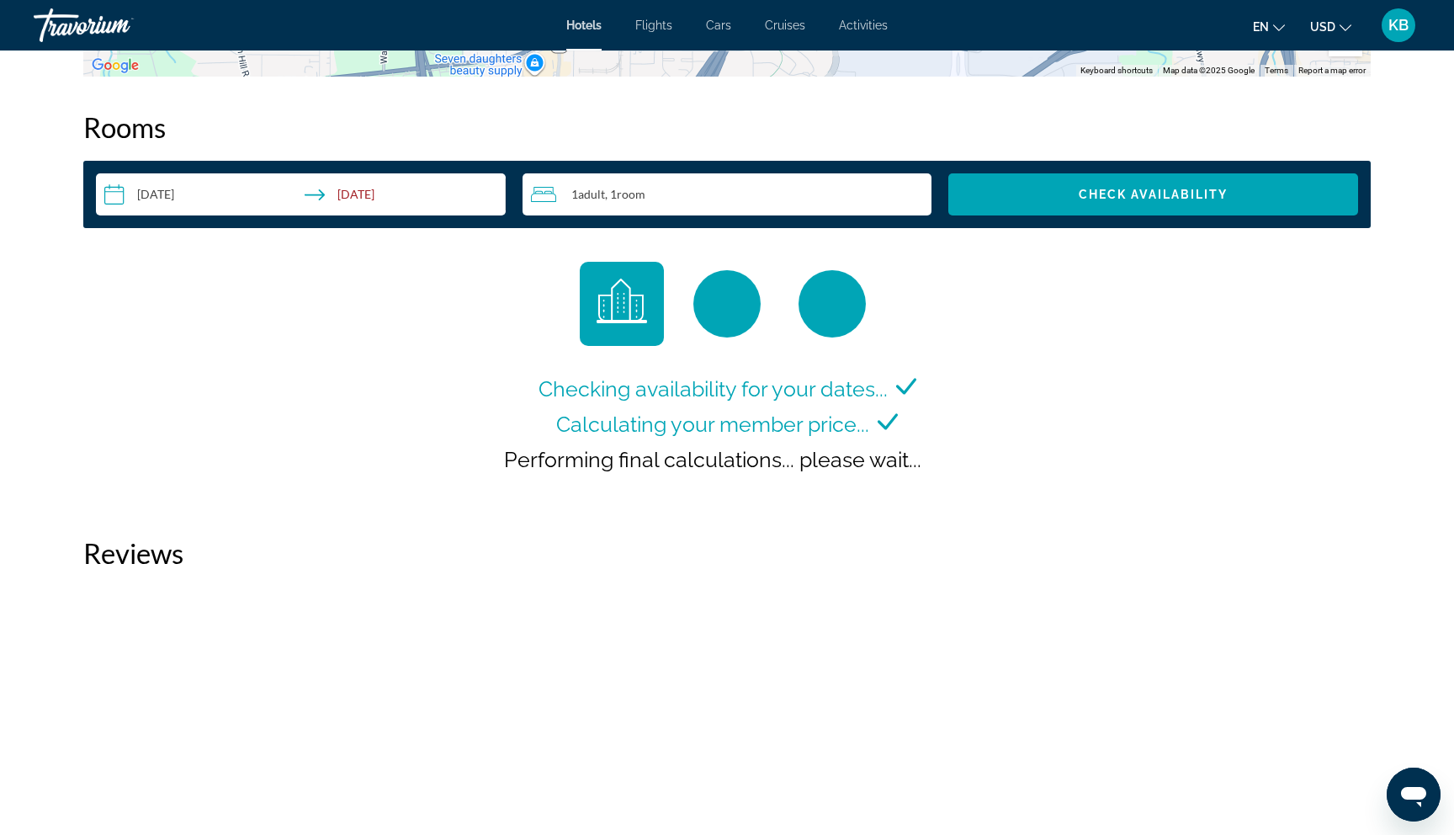
scroll to position [2129, 0]
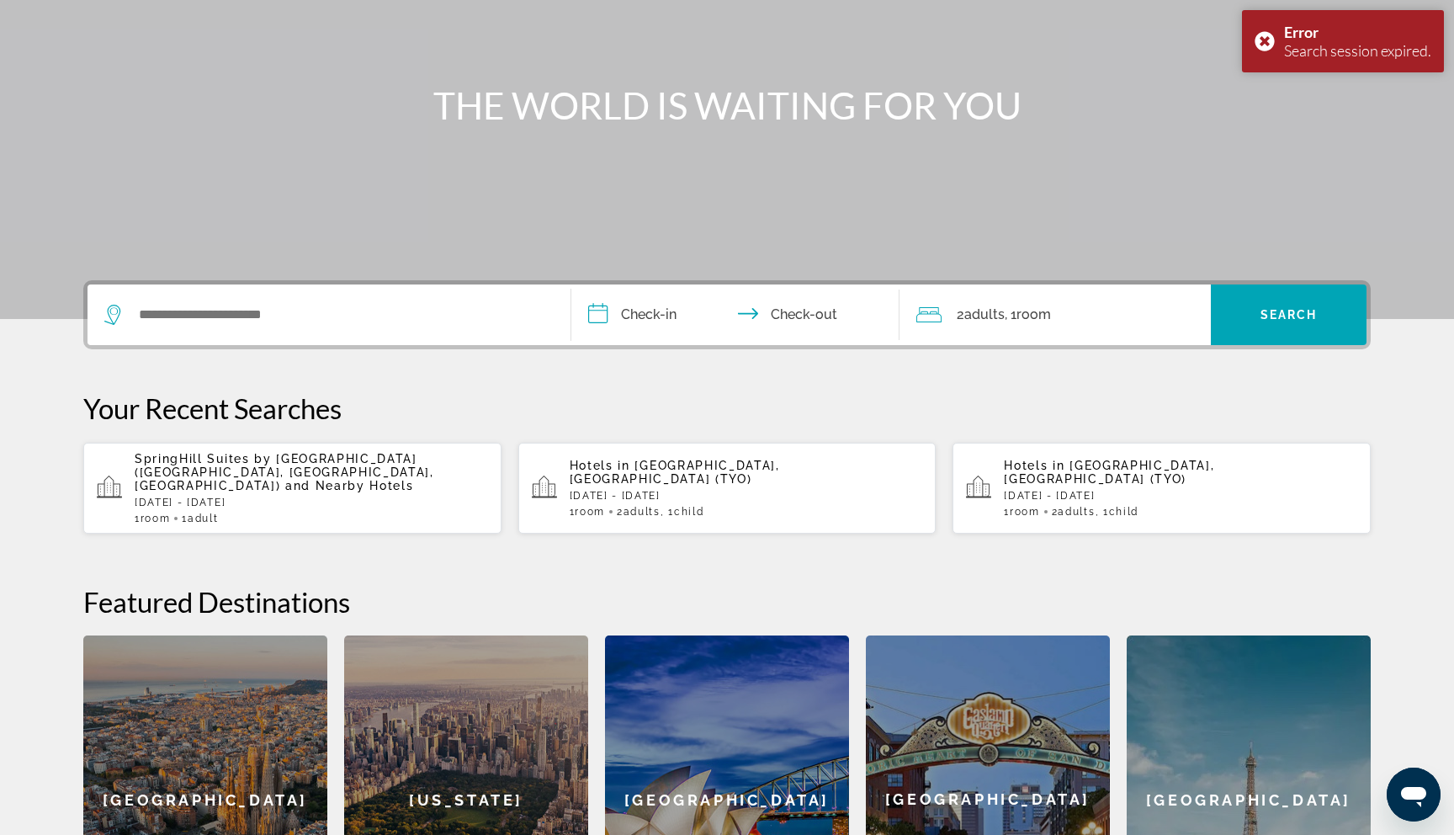
scroll to position [199, 0]
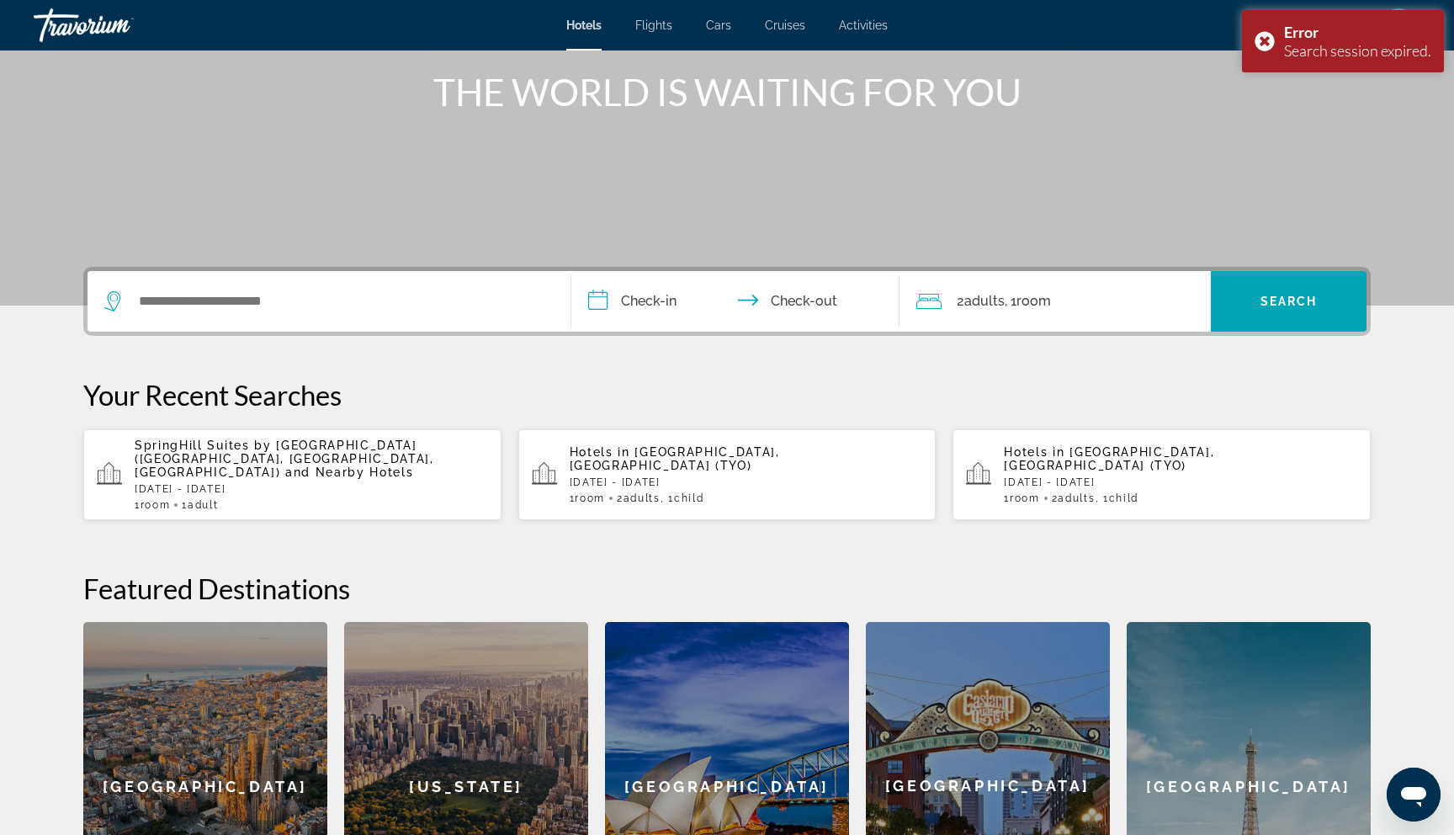
click at [215, 453] on span "SpringHill Suites by Marriott Atlanta Airport Gateway (College Park, GA, US)" at bounding box center [285, 458] width 300 height 40
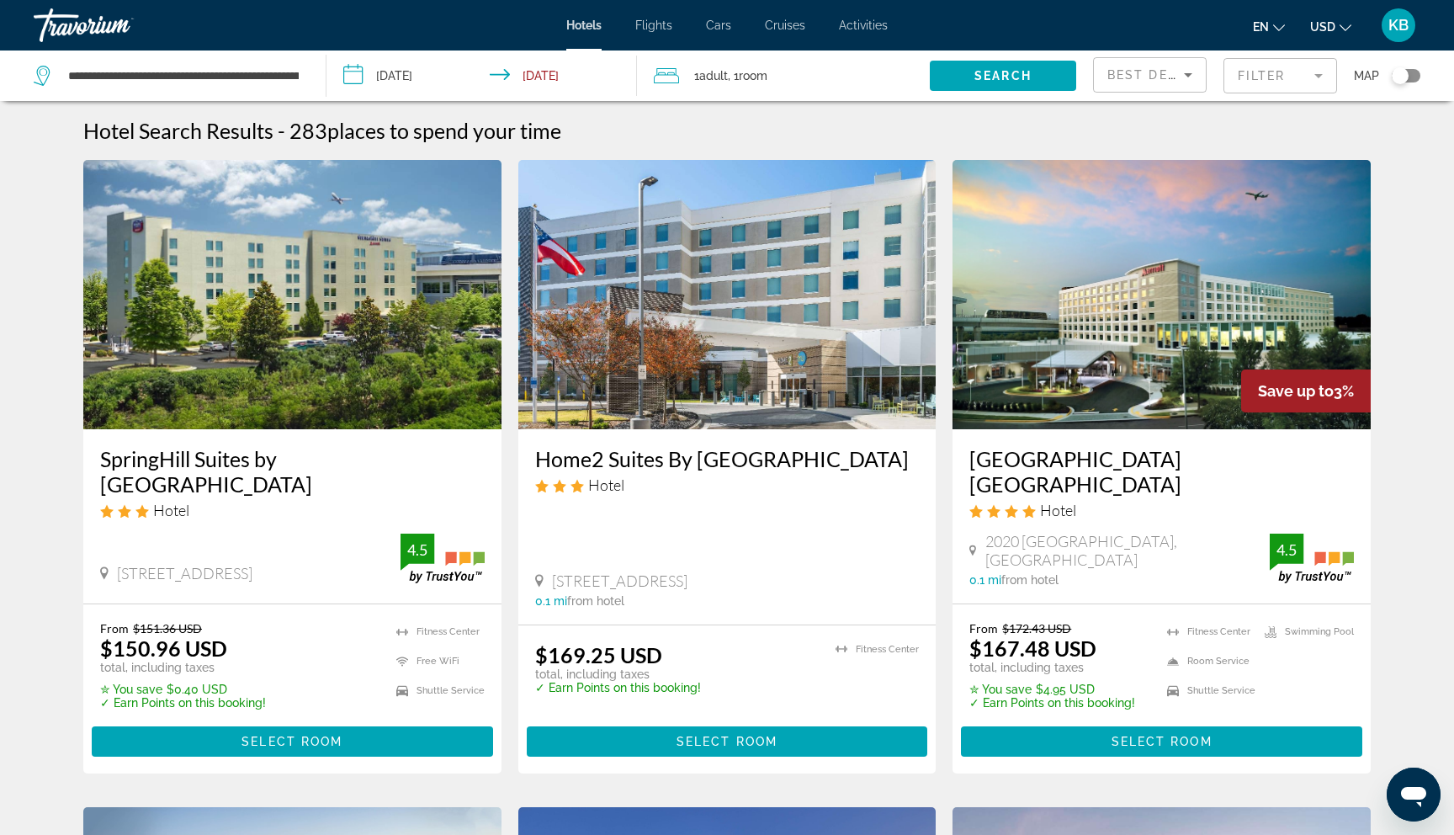
click at [286, 314] on img "Main content" at bounding box center [292, 294] width 418 height 269
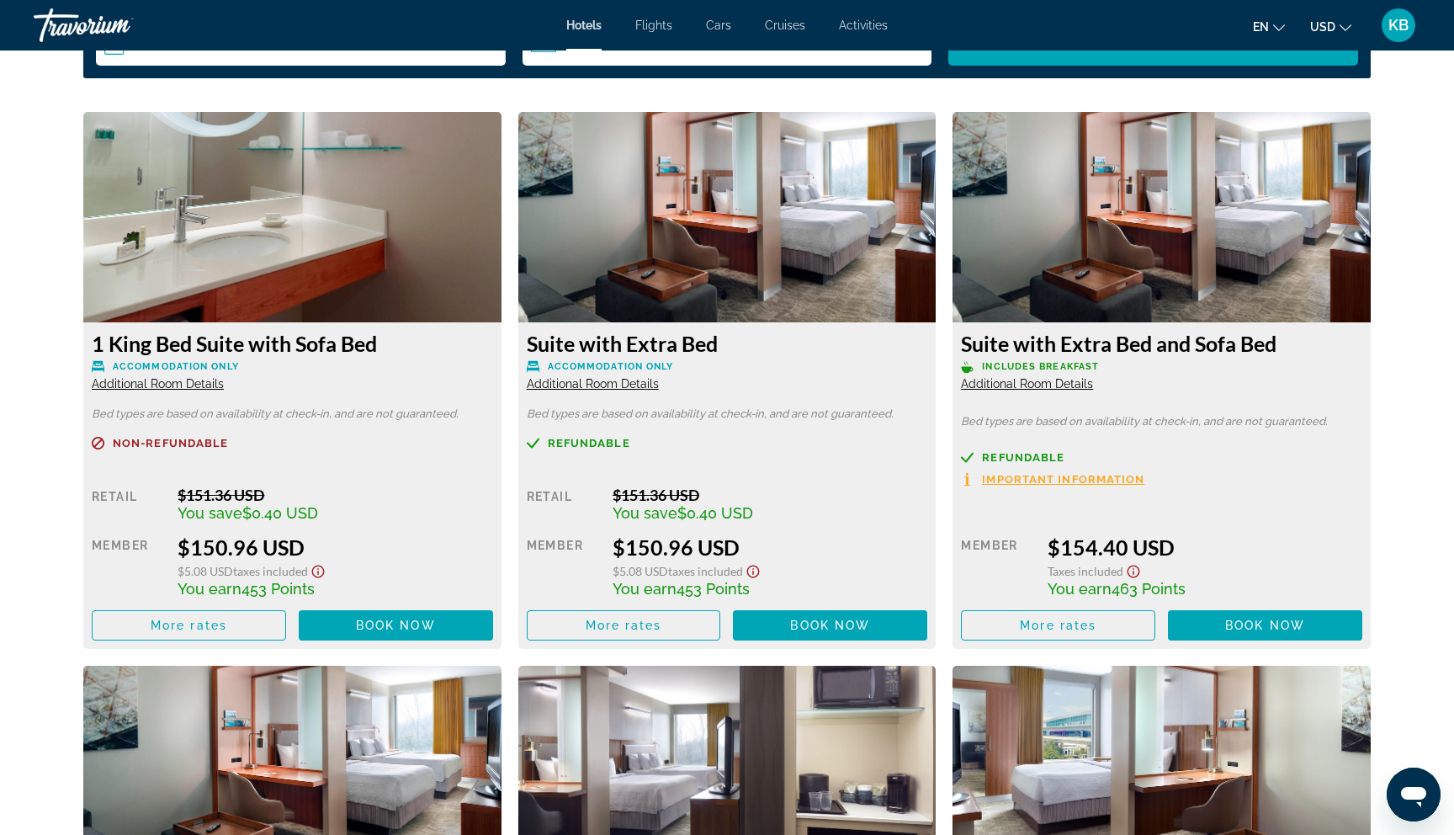
scroll to position [2287, 0]
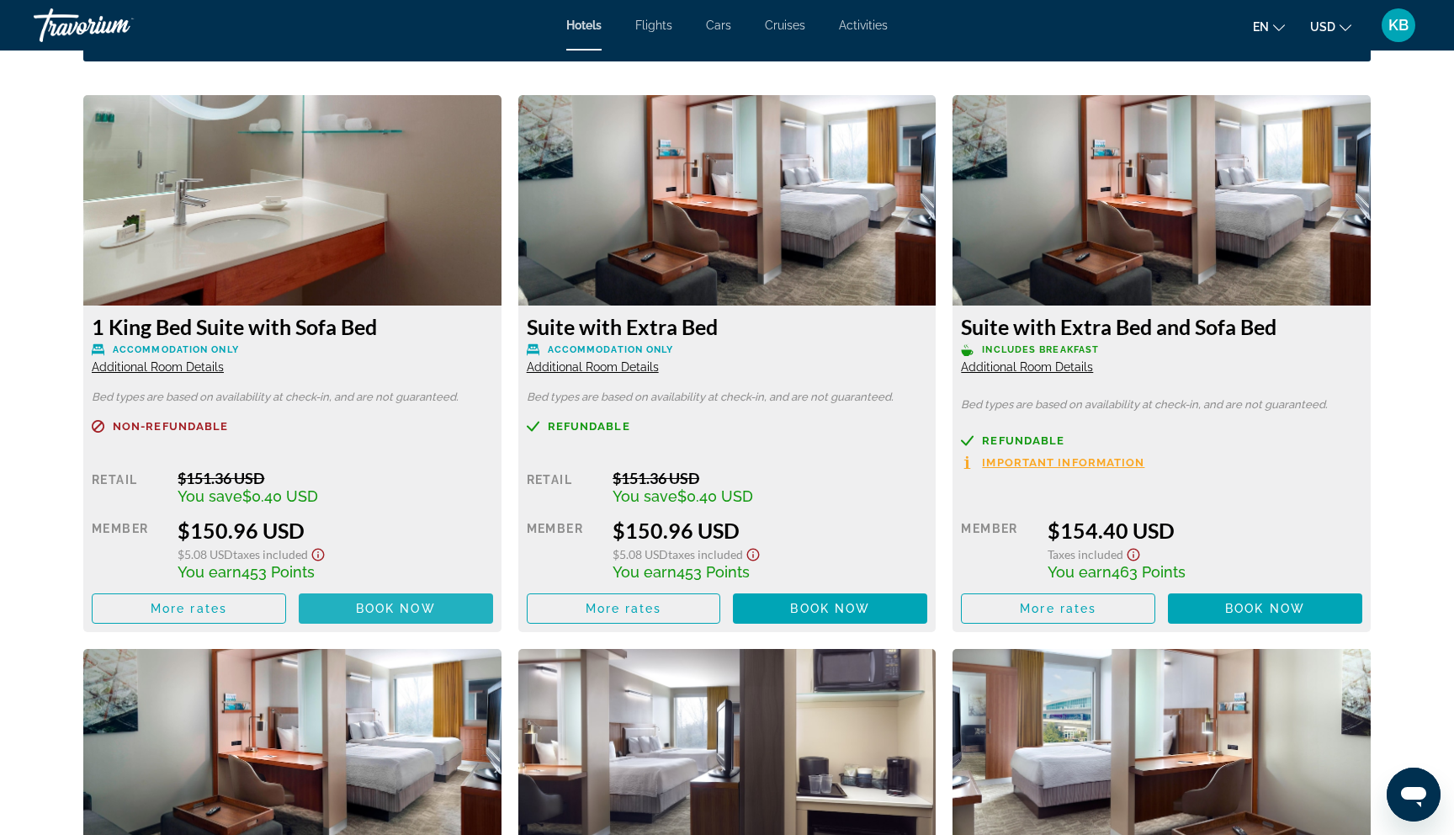
click at [396, 609] on span "Book now" at bounding box center [396, 608] width 80 height 13
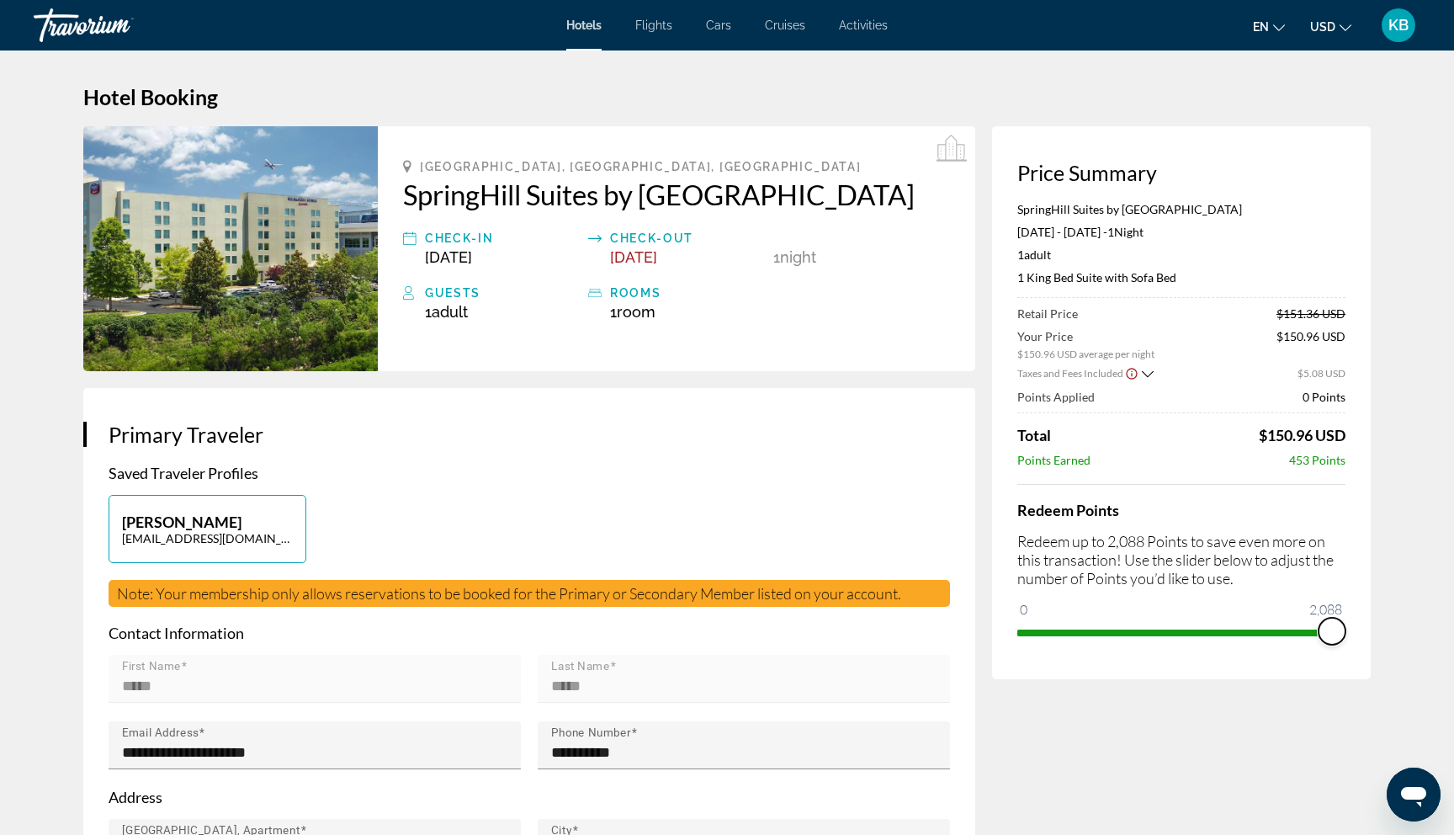
drag, startPoint x: 1031, startPoint y: 607, endPoint x: 1453, endPoint y: 587, distance: 422.8
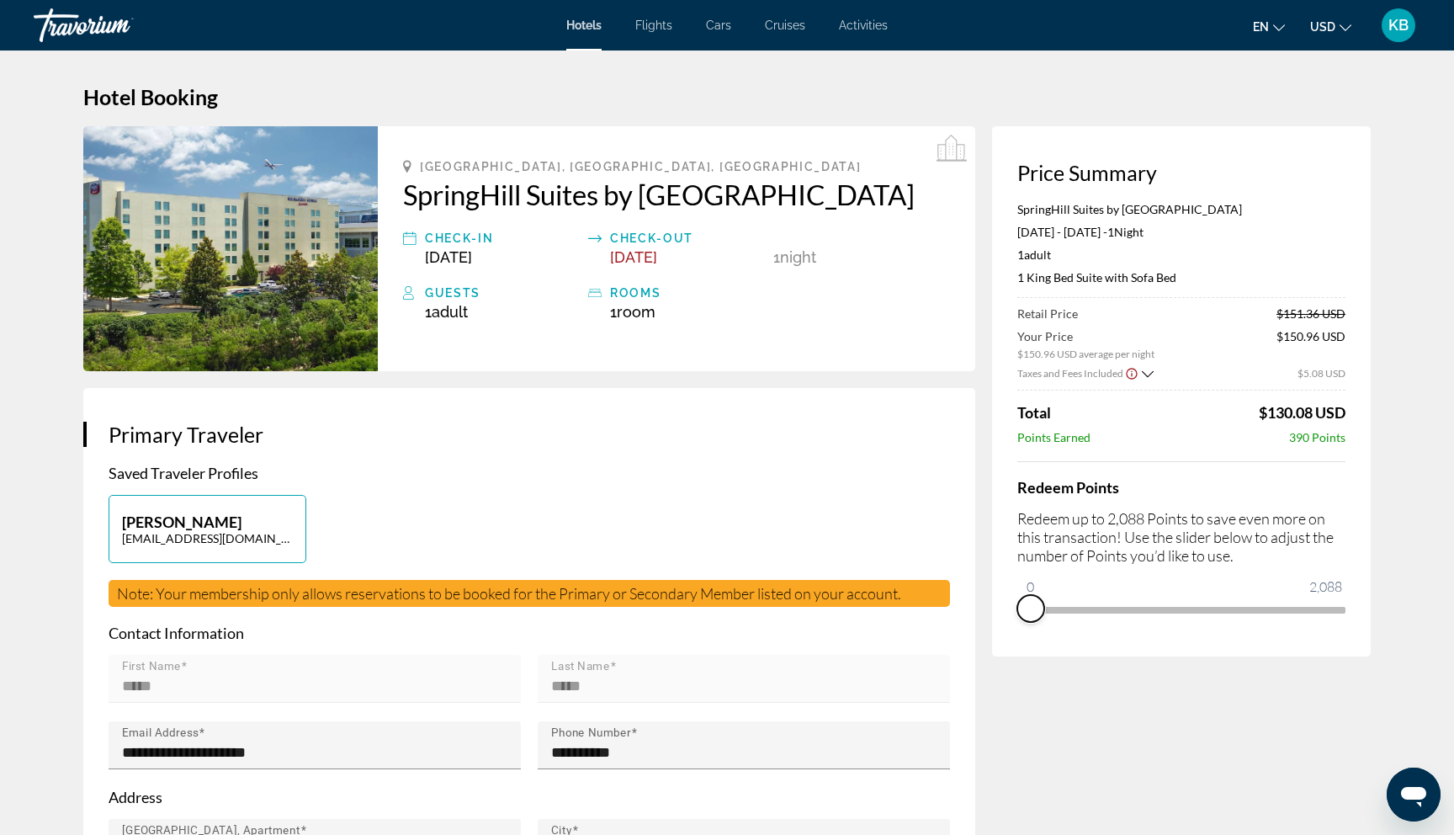
drag, startPoint x: 1335, startPoint y: 634, endPoint x: 782, endPoint y: 667, distance: 554.6
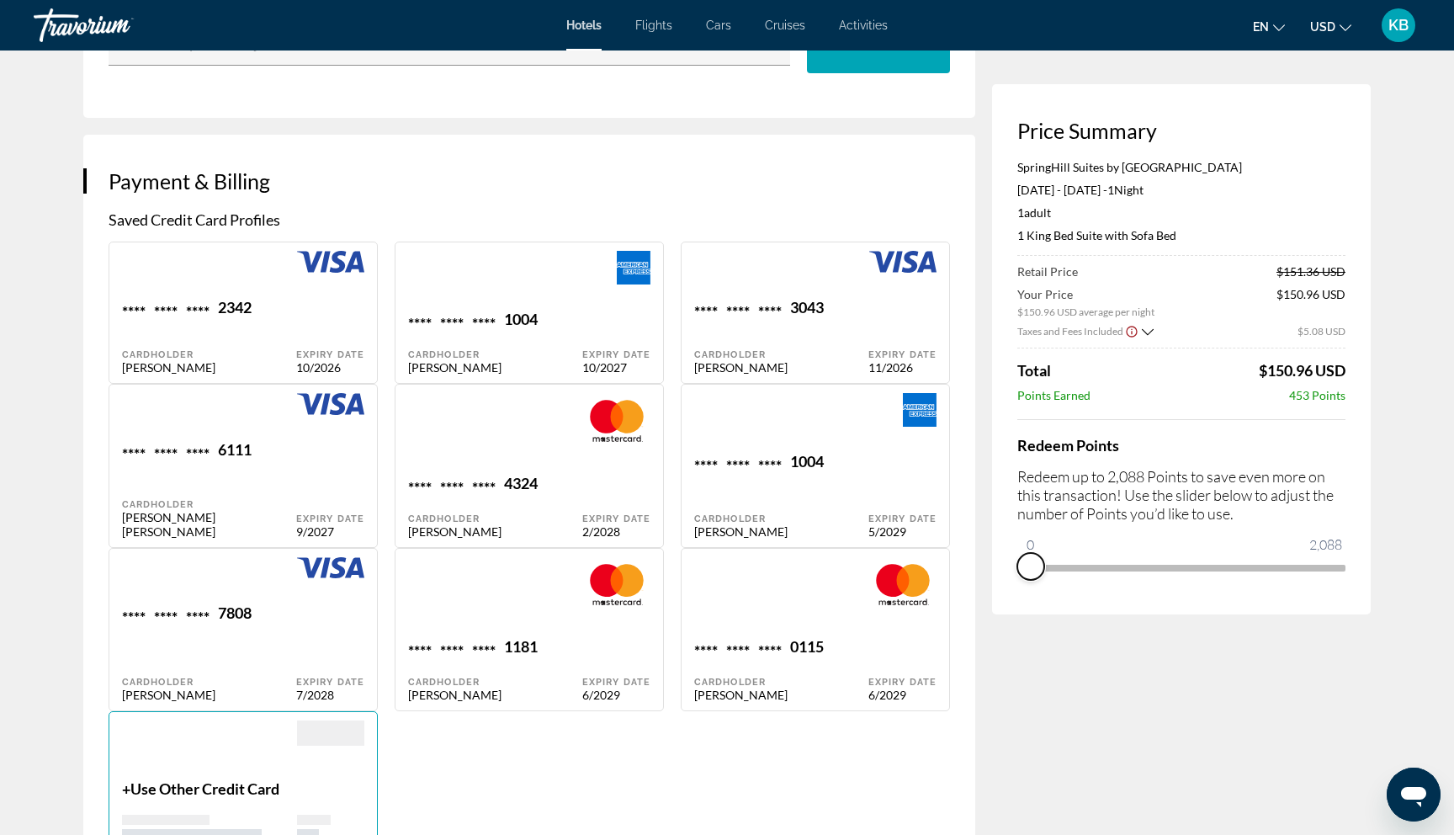
scroll to position [1098, 0]
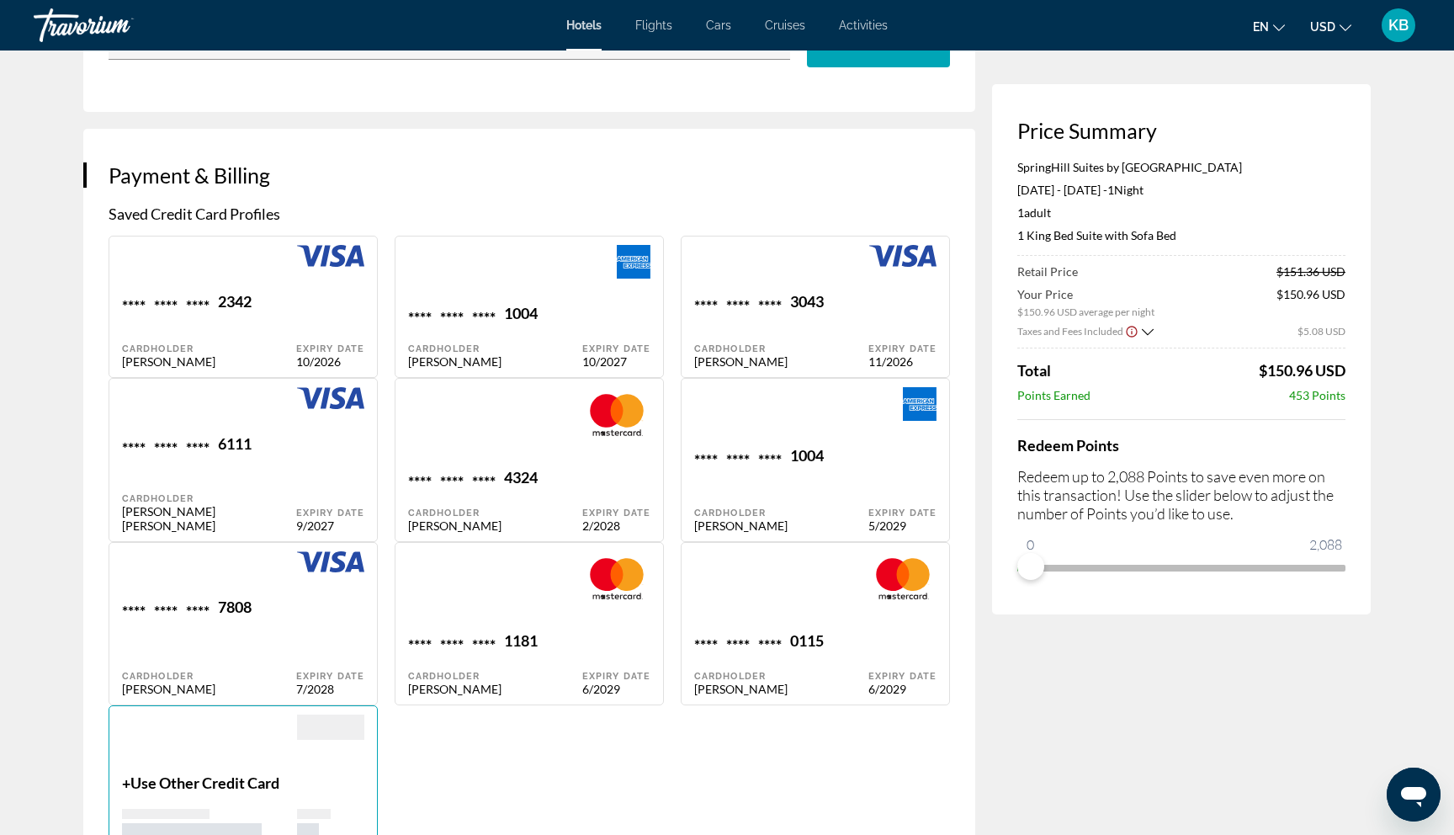
click at [832, 632] on div "Main content" at bounding box center [781, 591] width 174 height 81
type input "*****"
type input "**********"
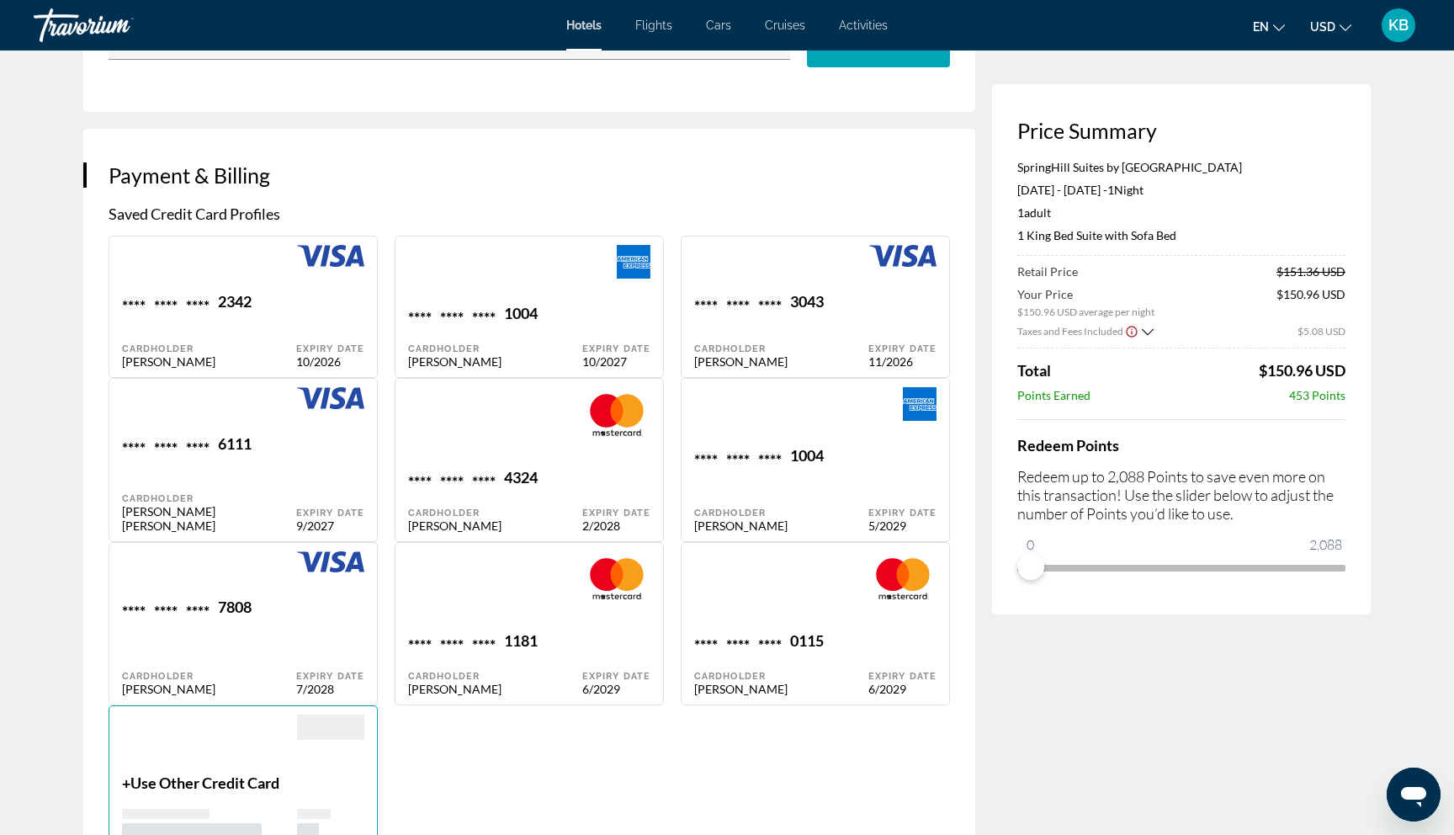
type input "*******"
type input "*****"
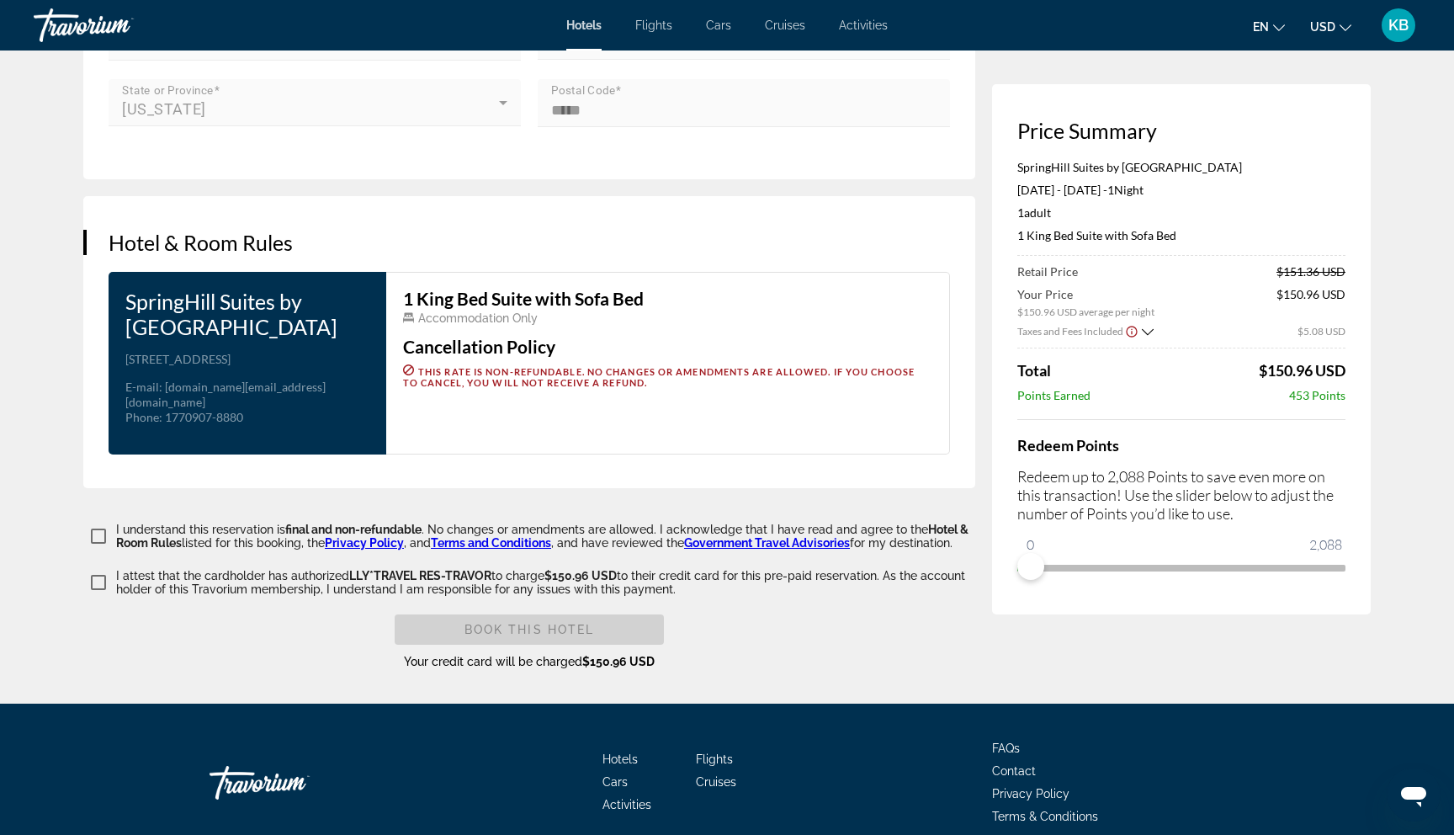
scroll to position [2356, 0]
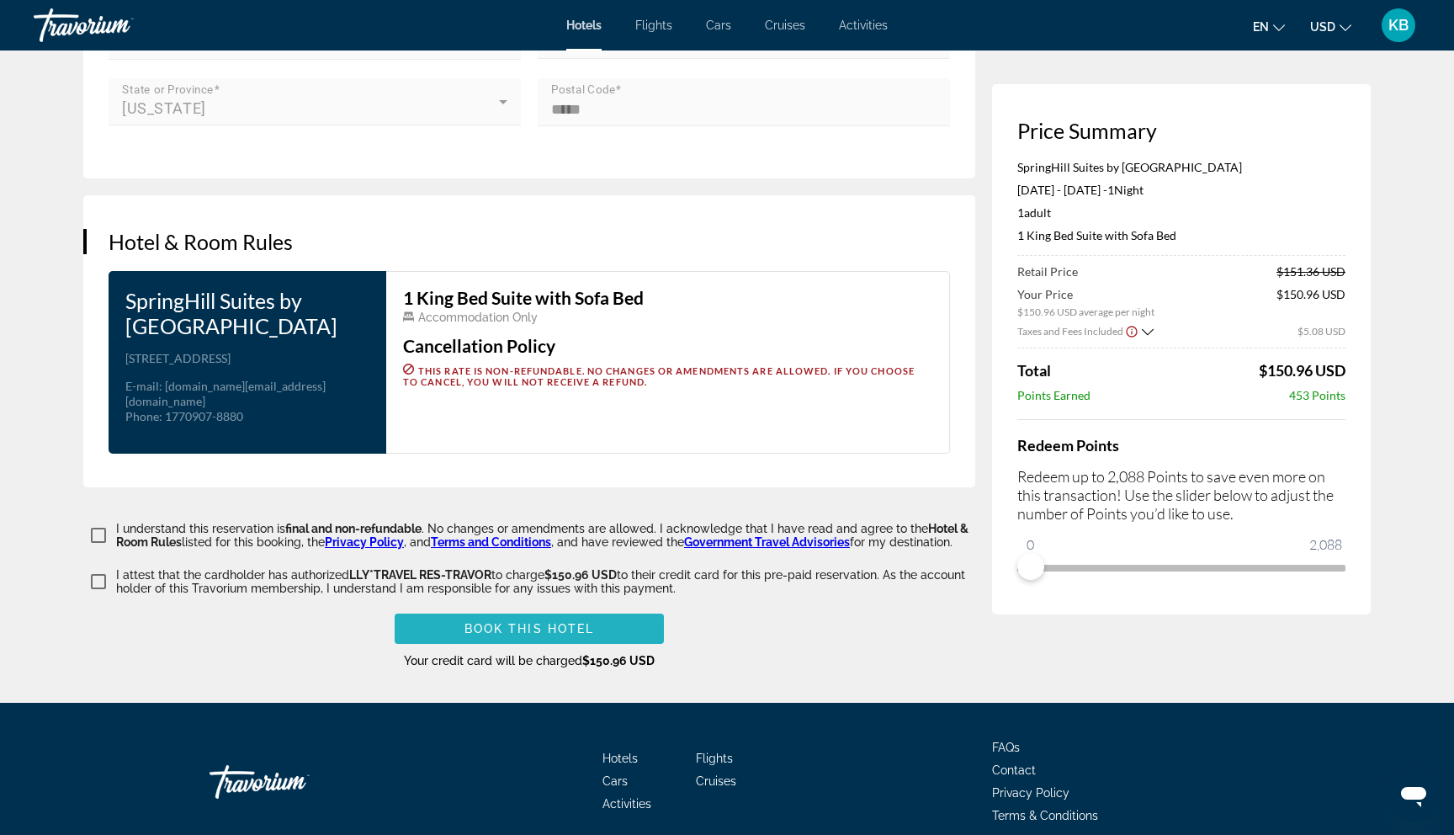
click at [507, 635] on span "Book this hotel" at bounding box center [529, 628] width 130 height 13
